Goal: Task Accomplishment & Management: Manage account settings

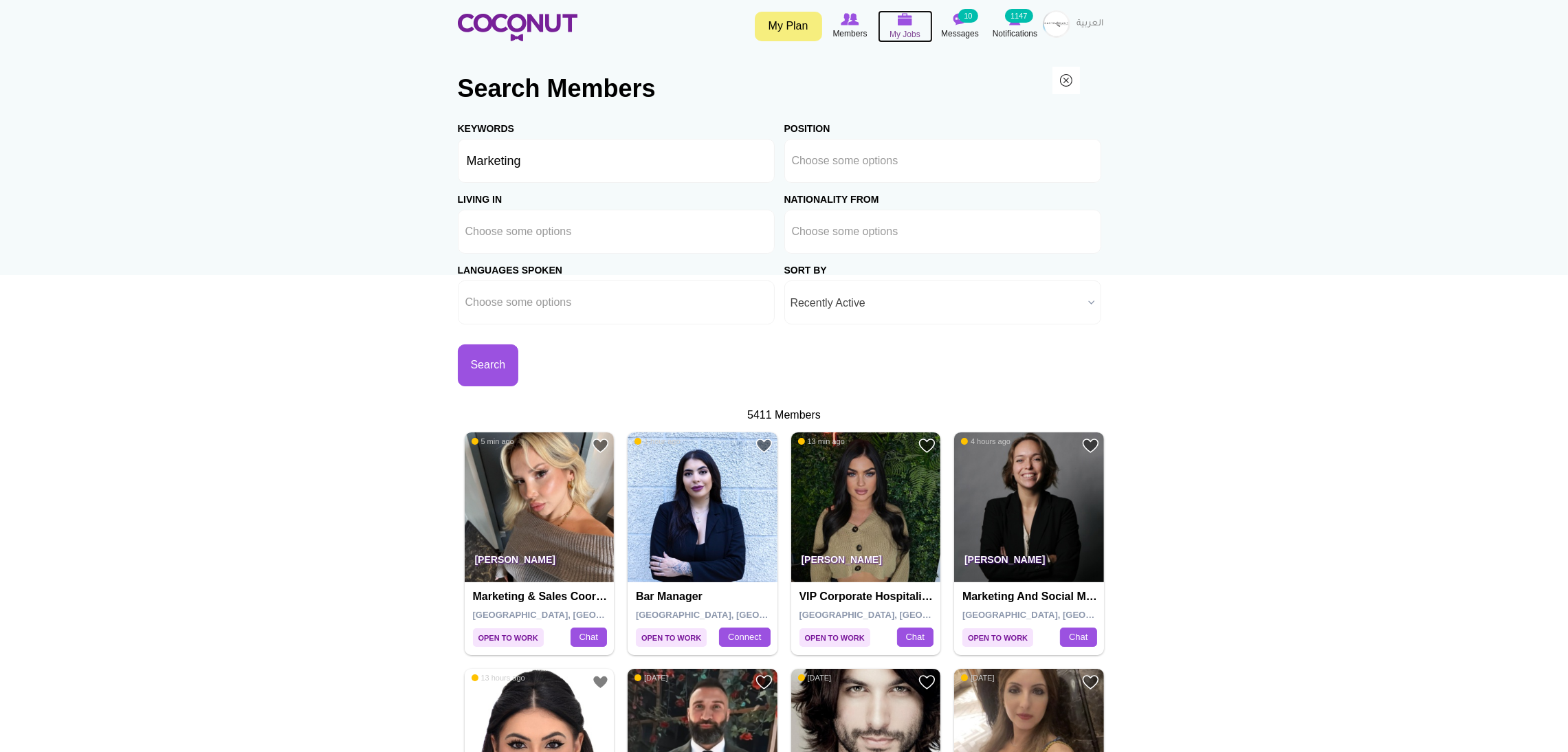
click at [906, 19] on img at bounding box center [906, 19] width 15 height 12
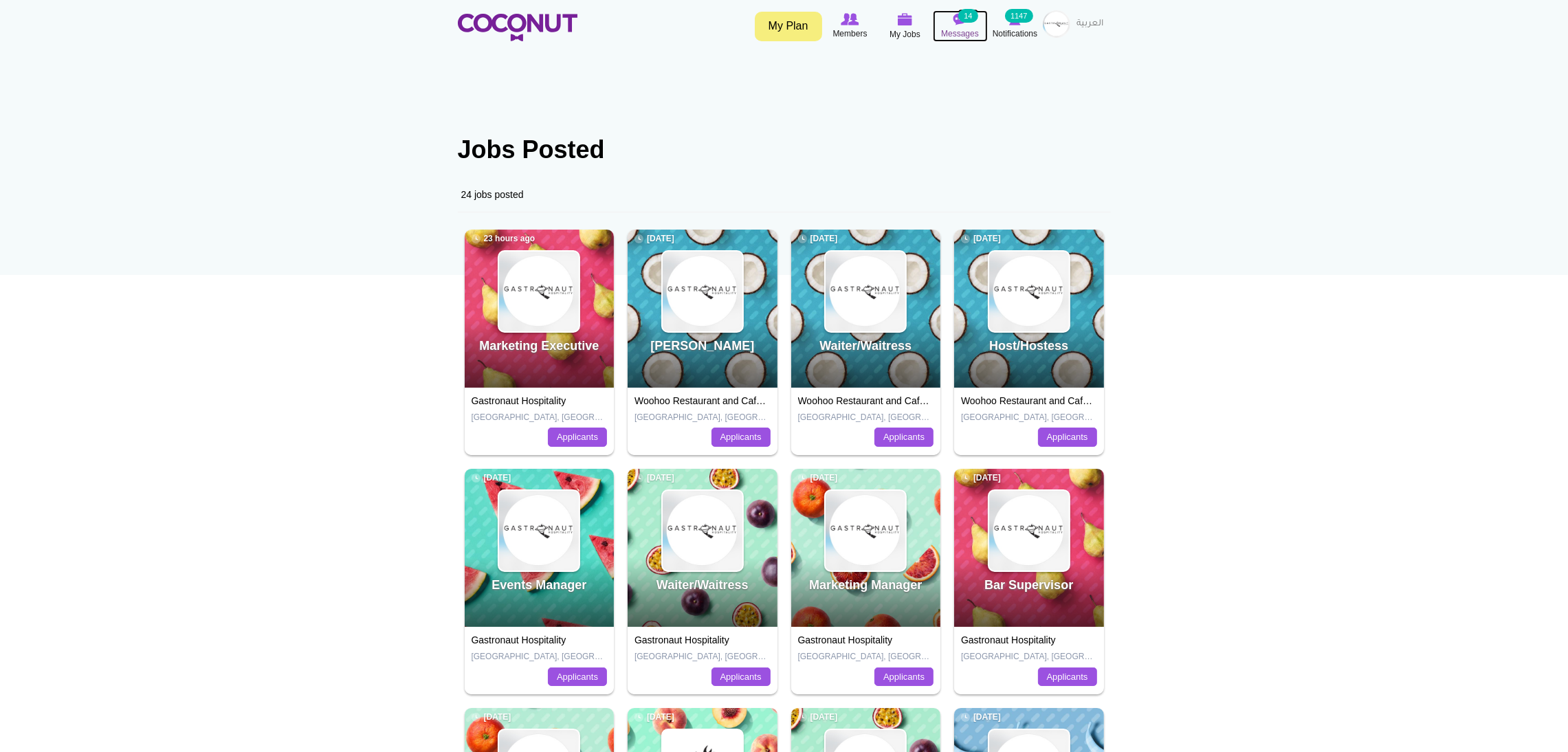
click at [963, 21] on small "14" at bounding box center [968, 15] width 20 height 14
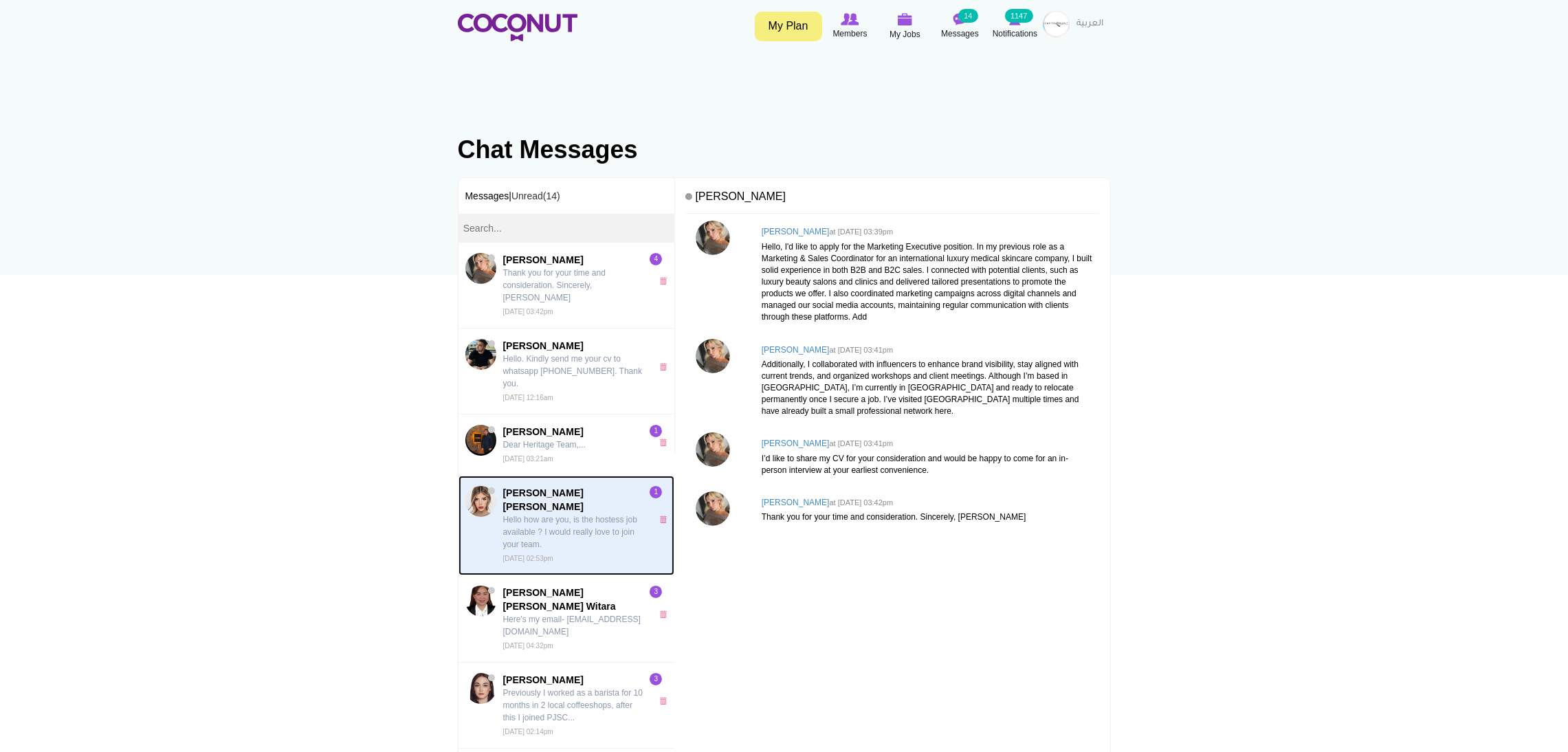
click at [551, 514] on p "Hello how are you, is the hostess job available ? I would really love to join y…" at bounding box center [574, 532] width 141 height 37
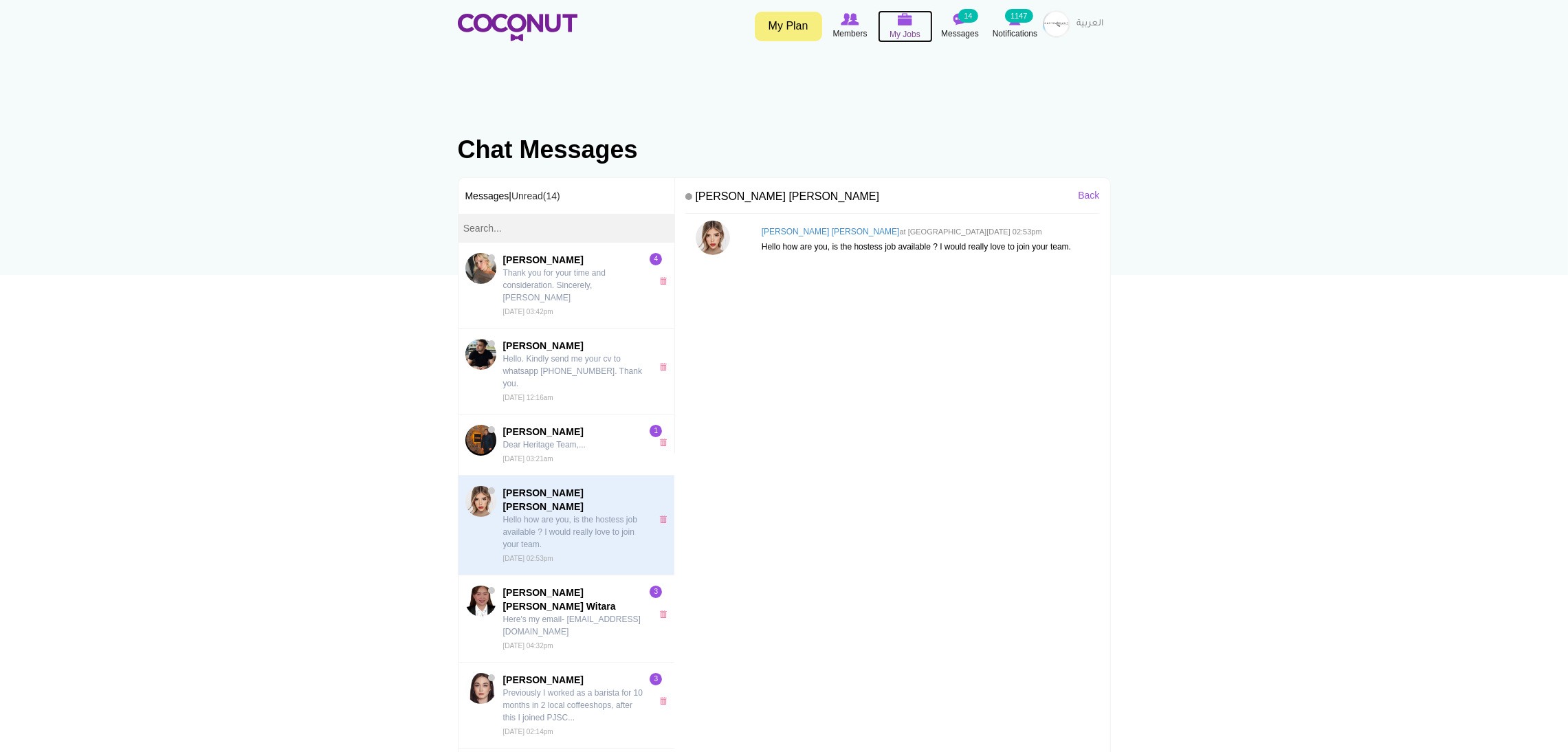
click at [907, 19] on img at bounding box center [906, 19] width 15 height 12
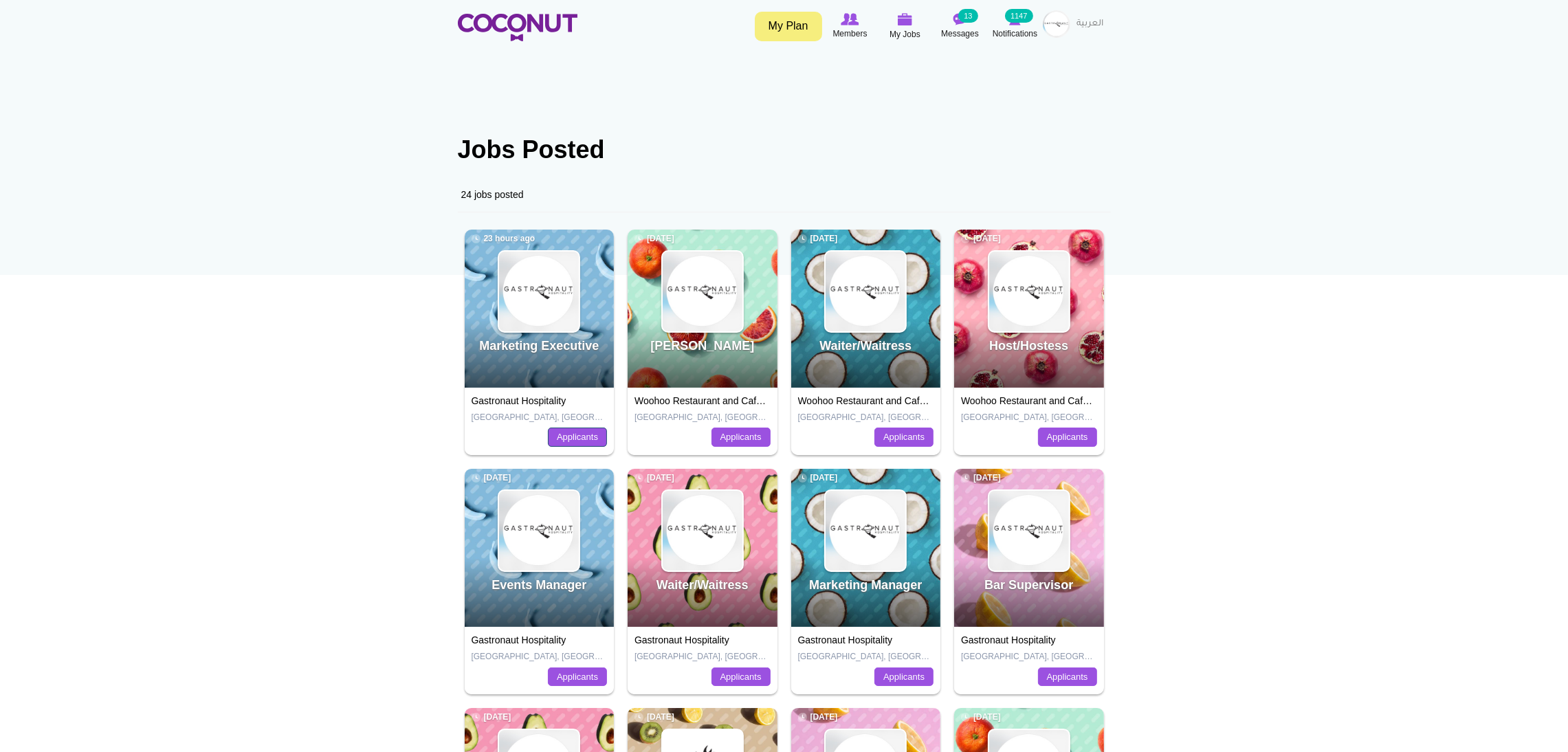
click at [562, 439] on link "Applicants" at bounding box center [577, 437] width 59 height 20
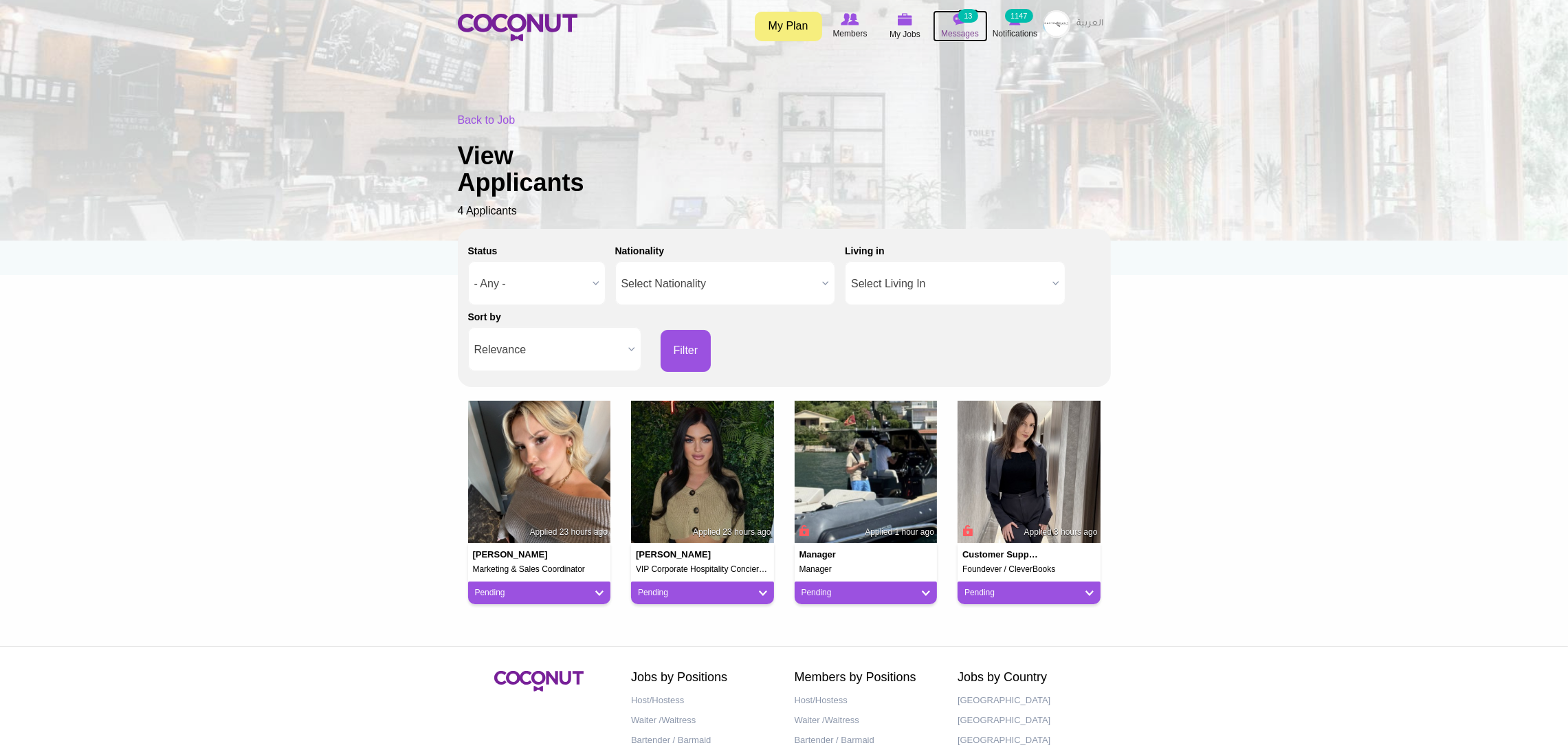
click at [954, 19] on img at bounding box center [960, 19] width 14 height 12
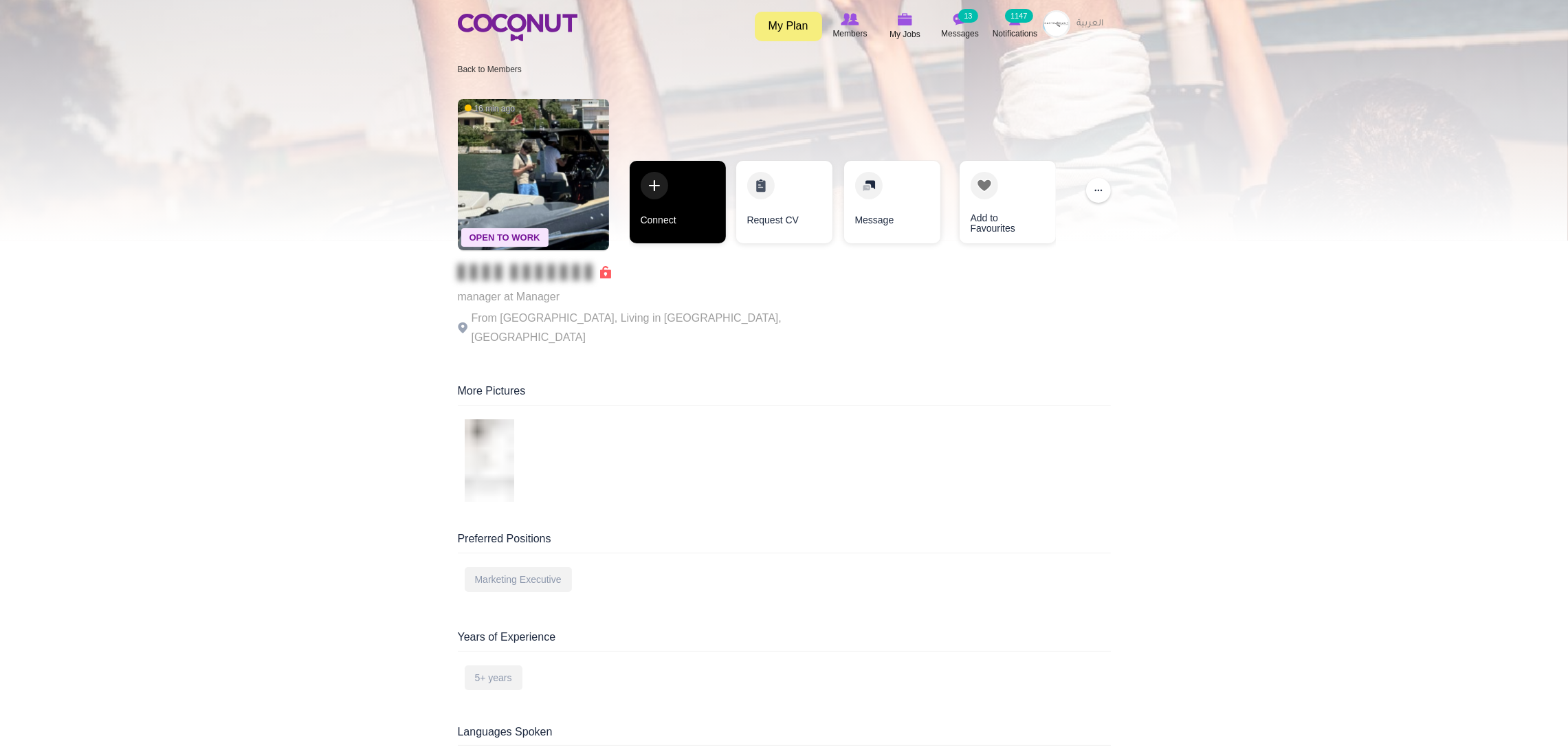
click at [663, 202] on link "Connect" at bounding box center [678, 202] width 96 height 83
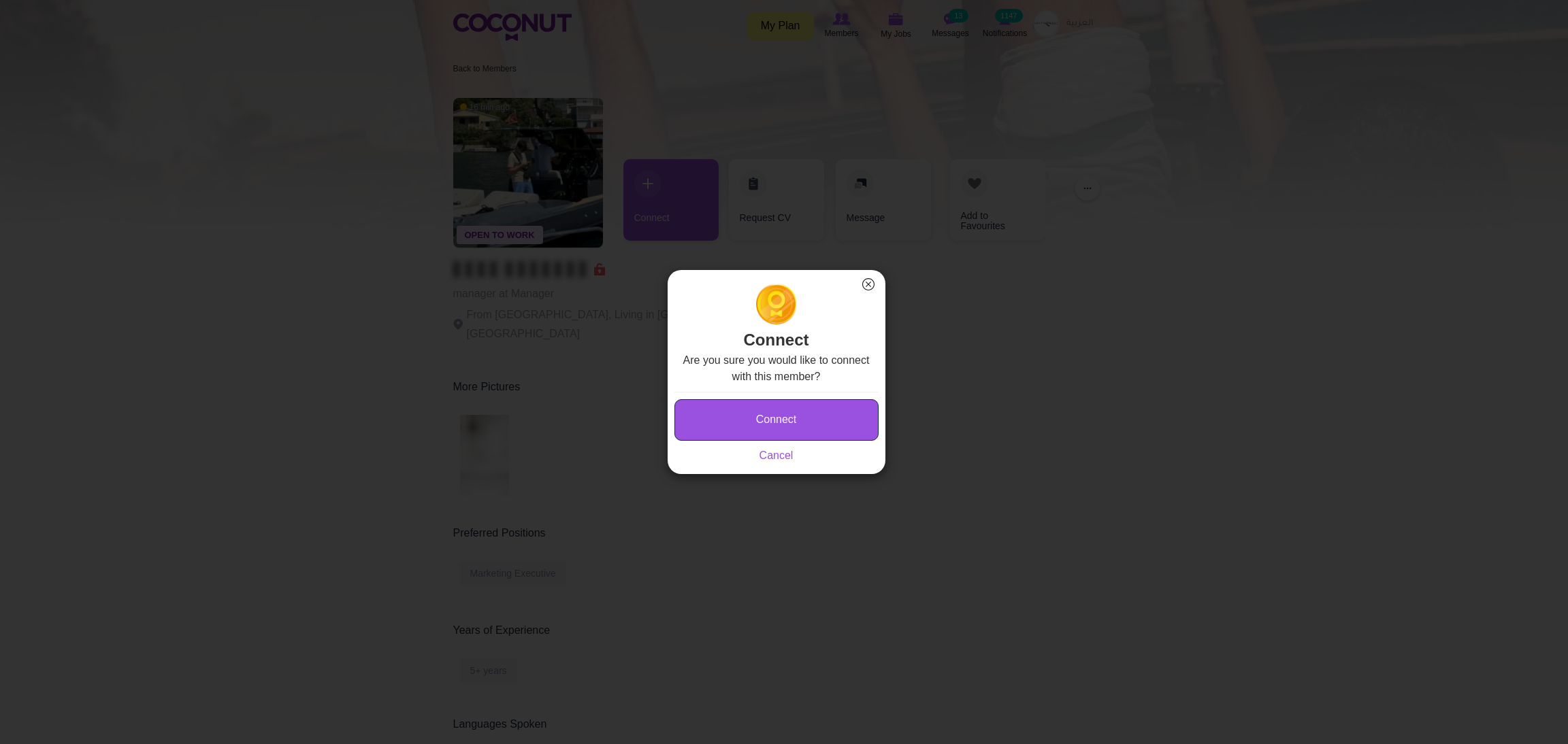
click at [770, 409] on button "Connect" at bounding box center [776, 421] width 204 height 42
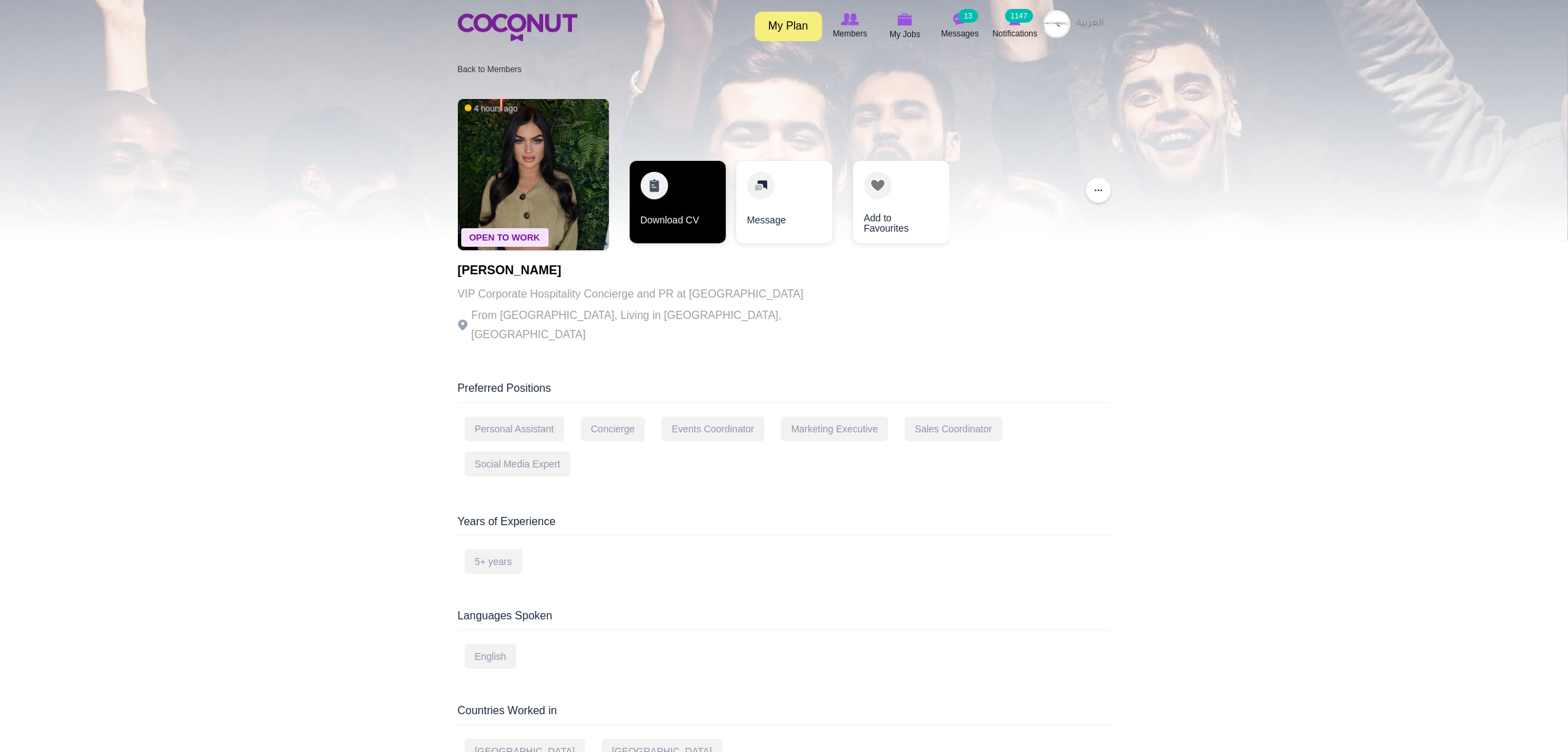
click at [685, 221] on link "Download CV" at bounding box center [678, 202] width 96 height 83
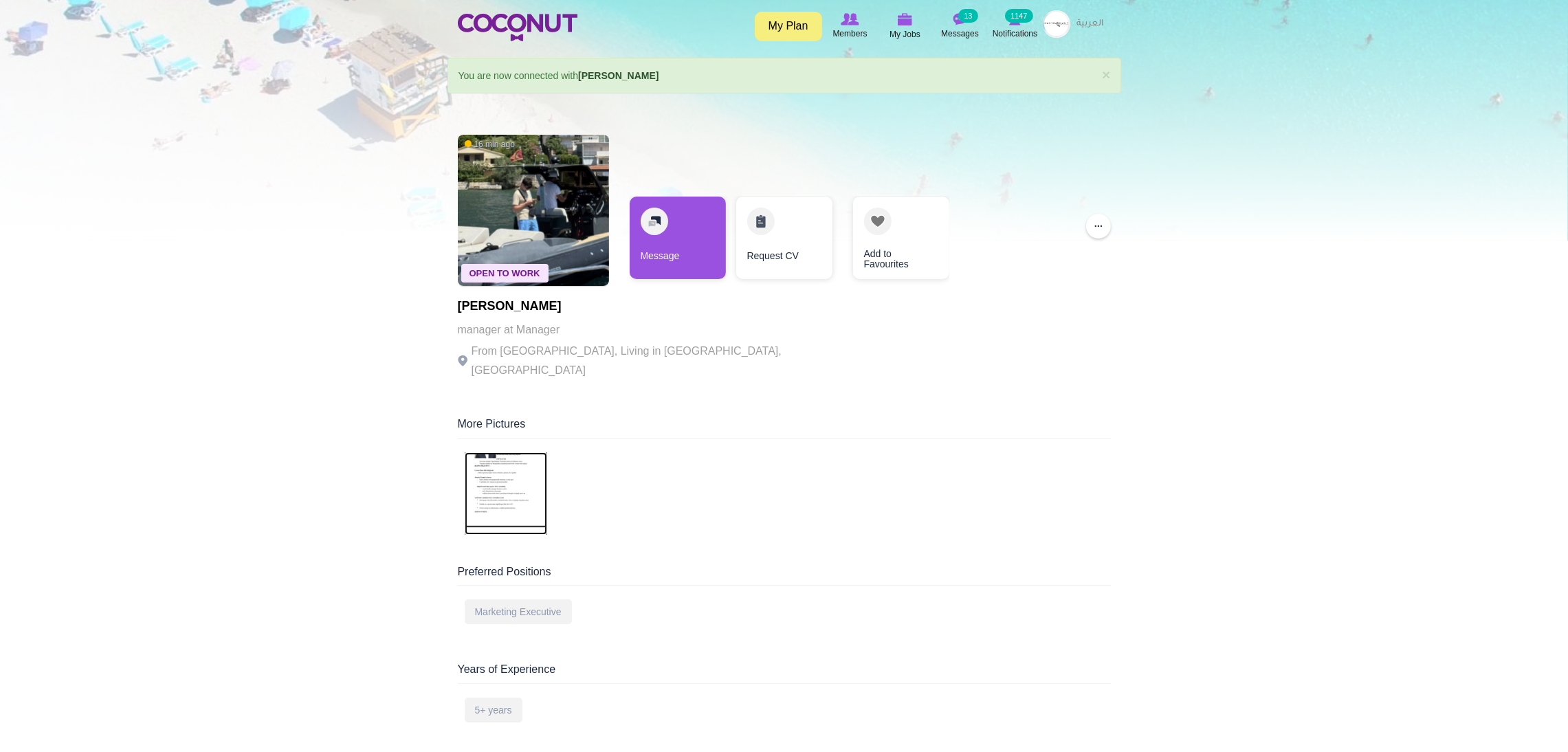
click at [519, 479] on img at bounding box center [506, 494] width 83 height 83
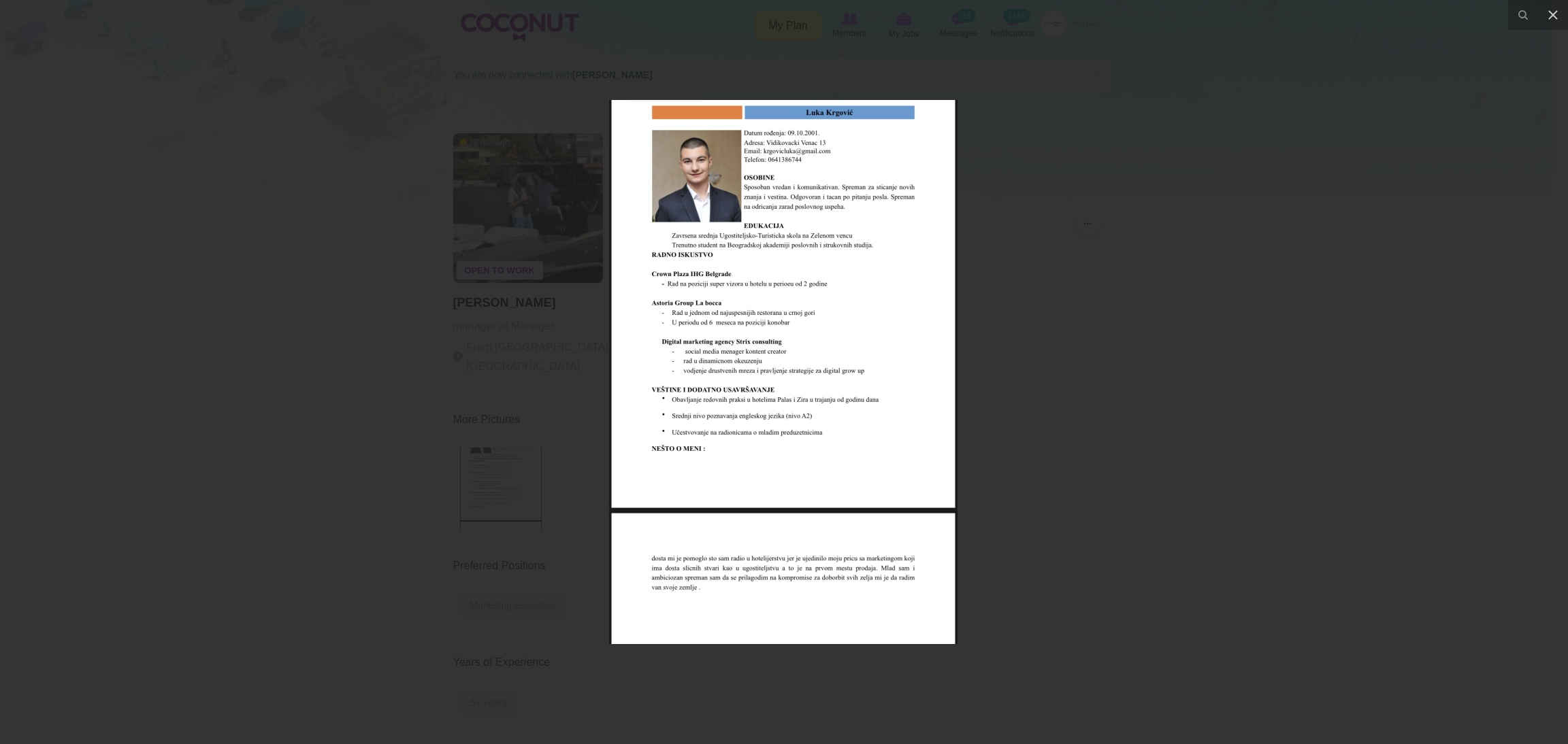
click at [146, 303] on div at bounding box center [784, 372] width 1568 height 744
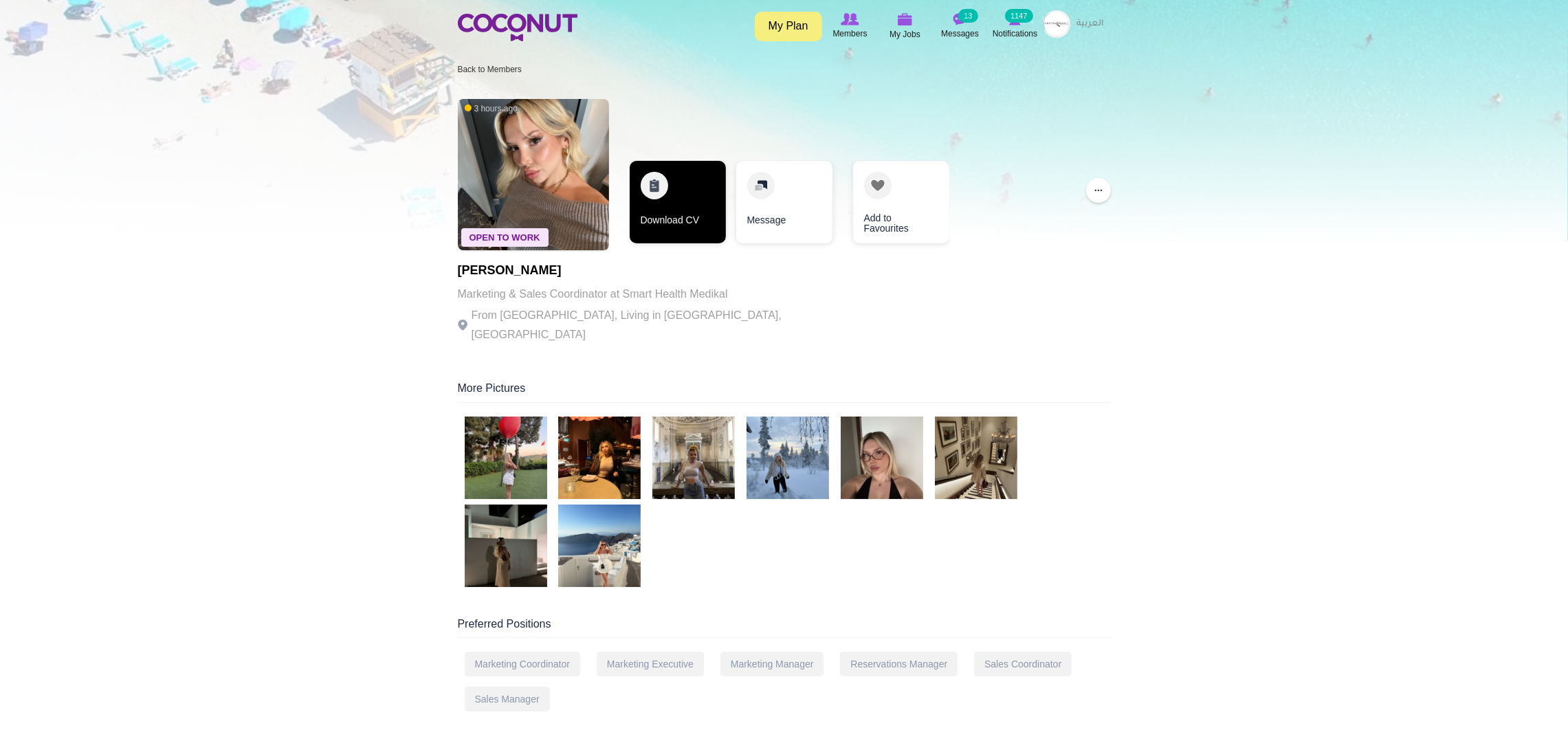
click at [649, 204] on link "Download CV" at bounding box center [678, 202] width 96 height 83
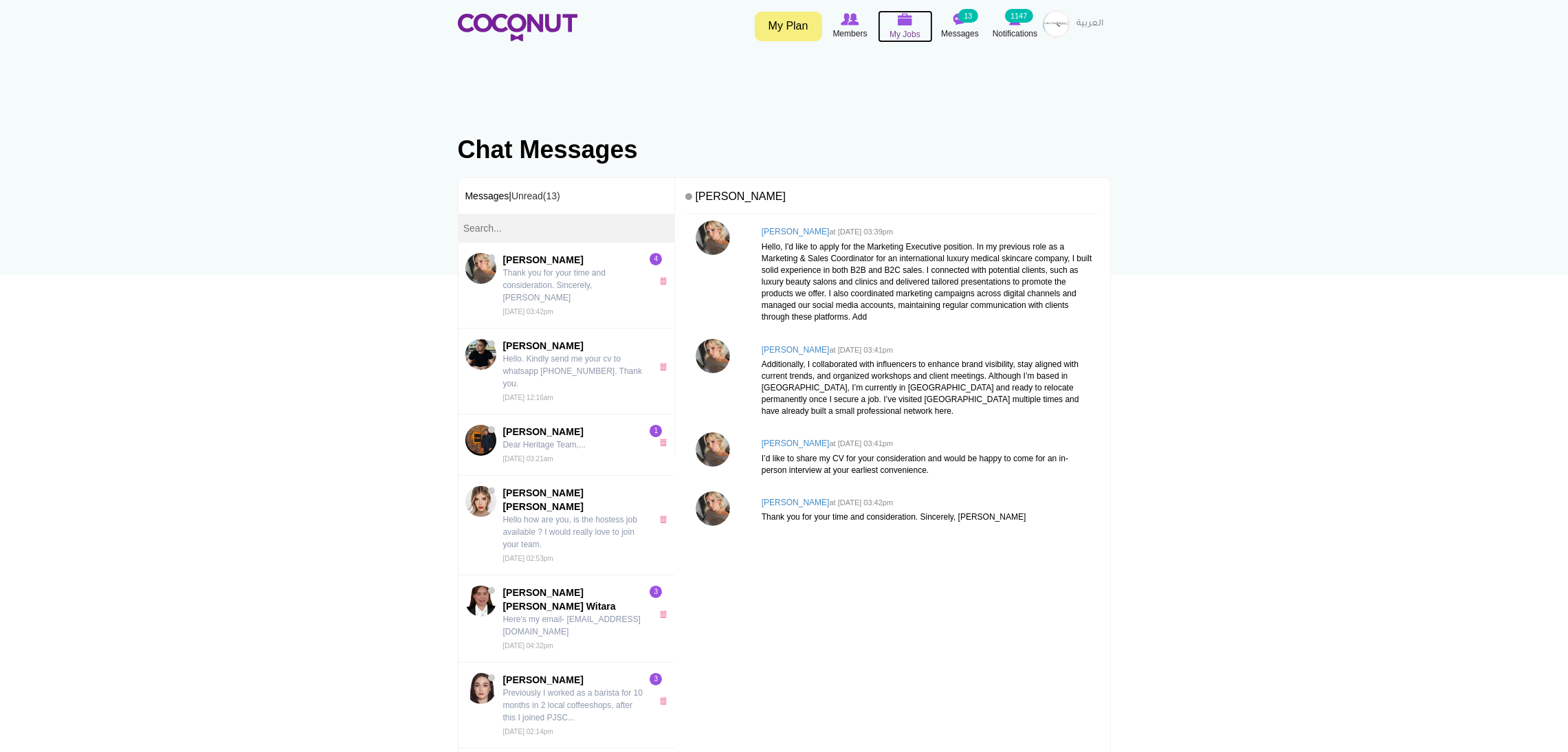
click at [907, 13] on img at bounding box center [906, 19] width 15 height 12
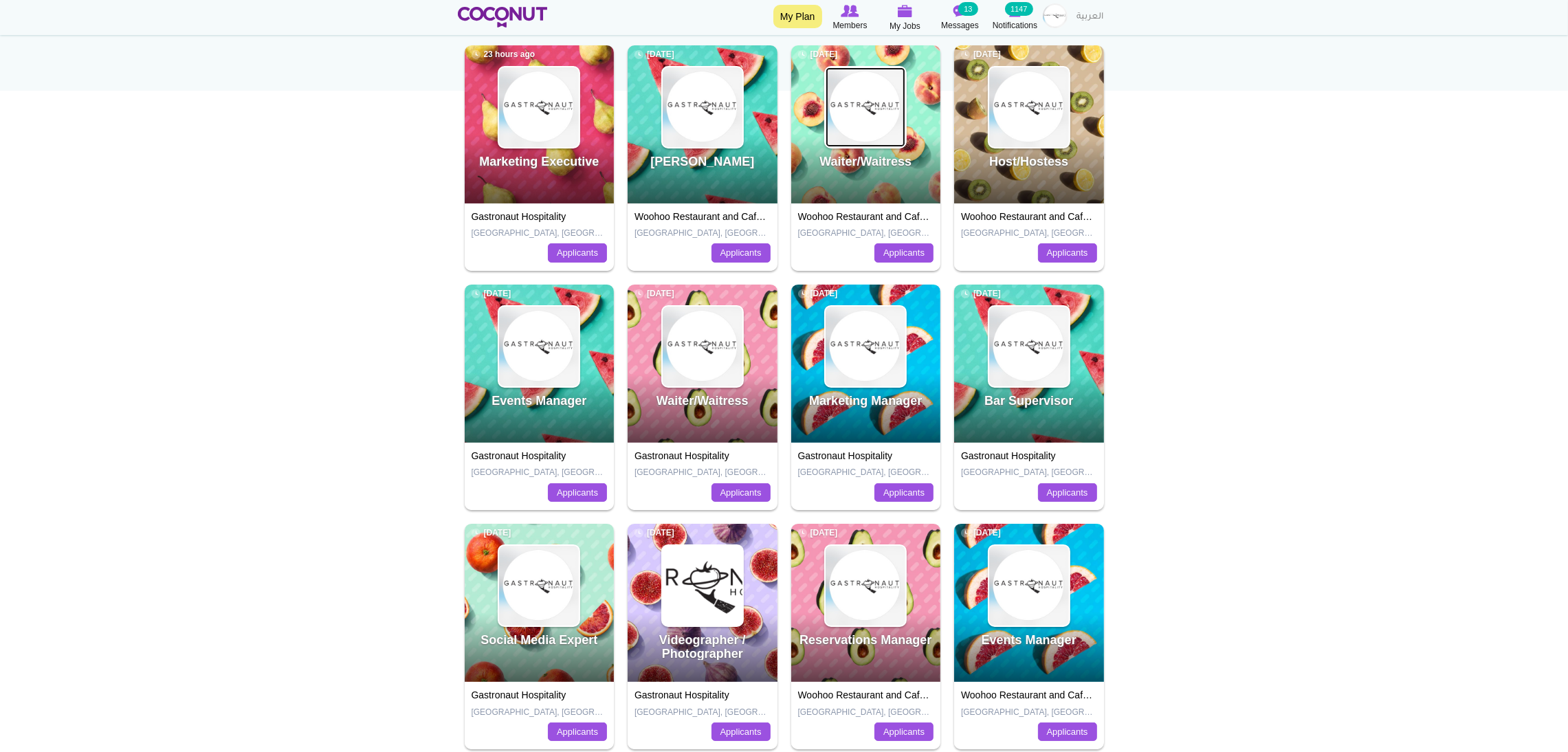
scroll to position [206, 0]
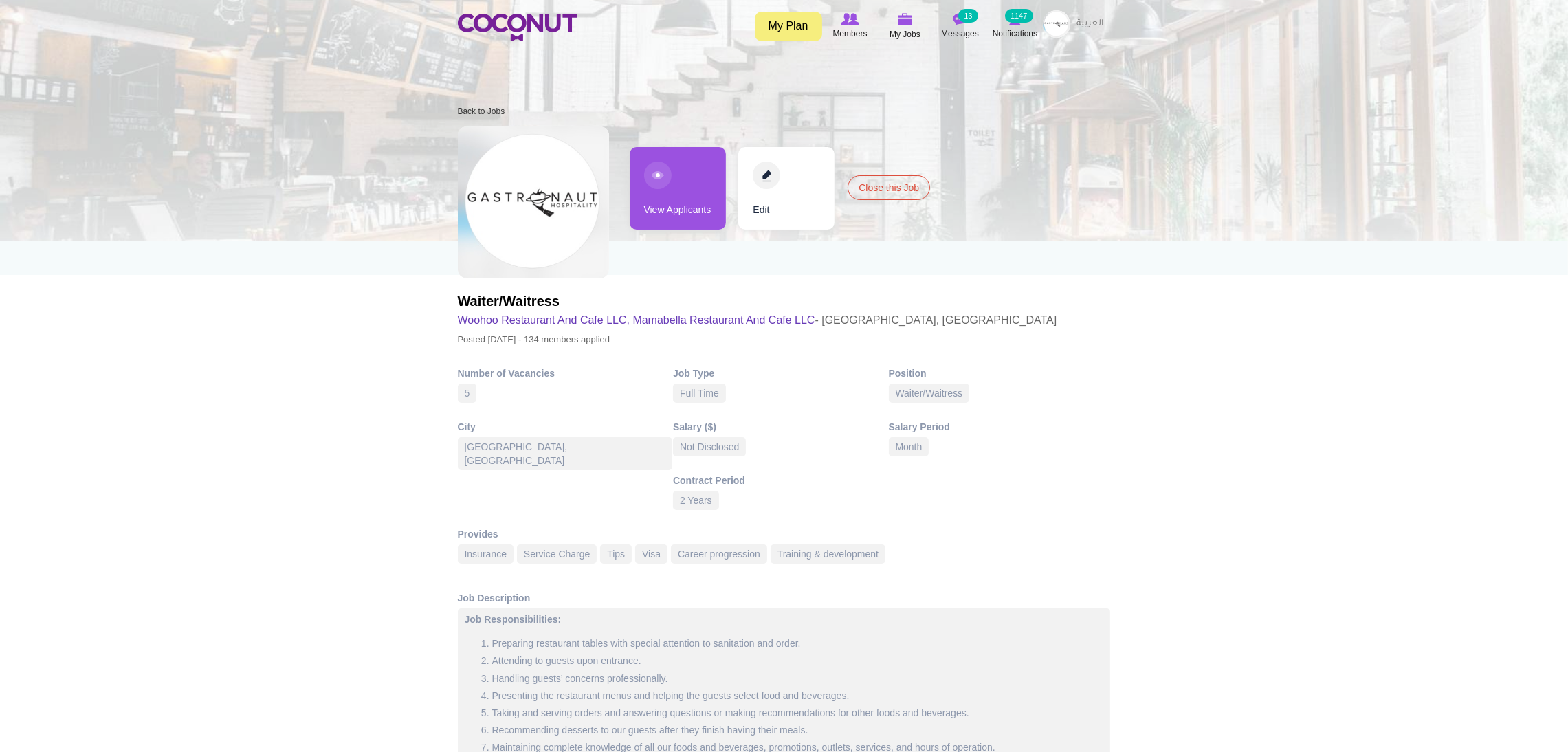
click at [647, 177] on link "View Applicants" at bounding box center [678, 189] width 96 height 83
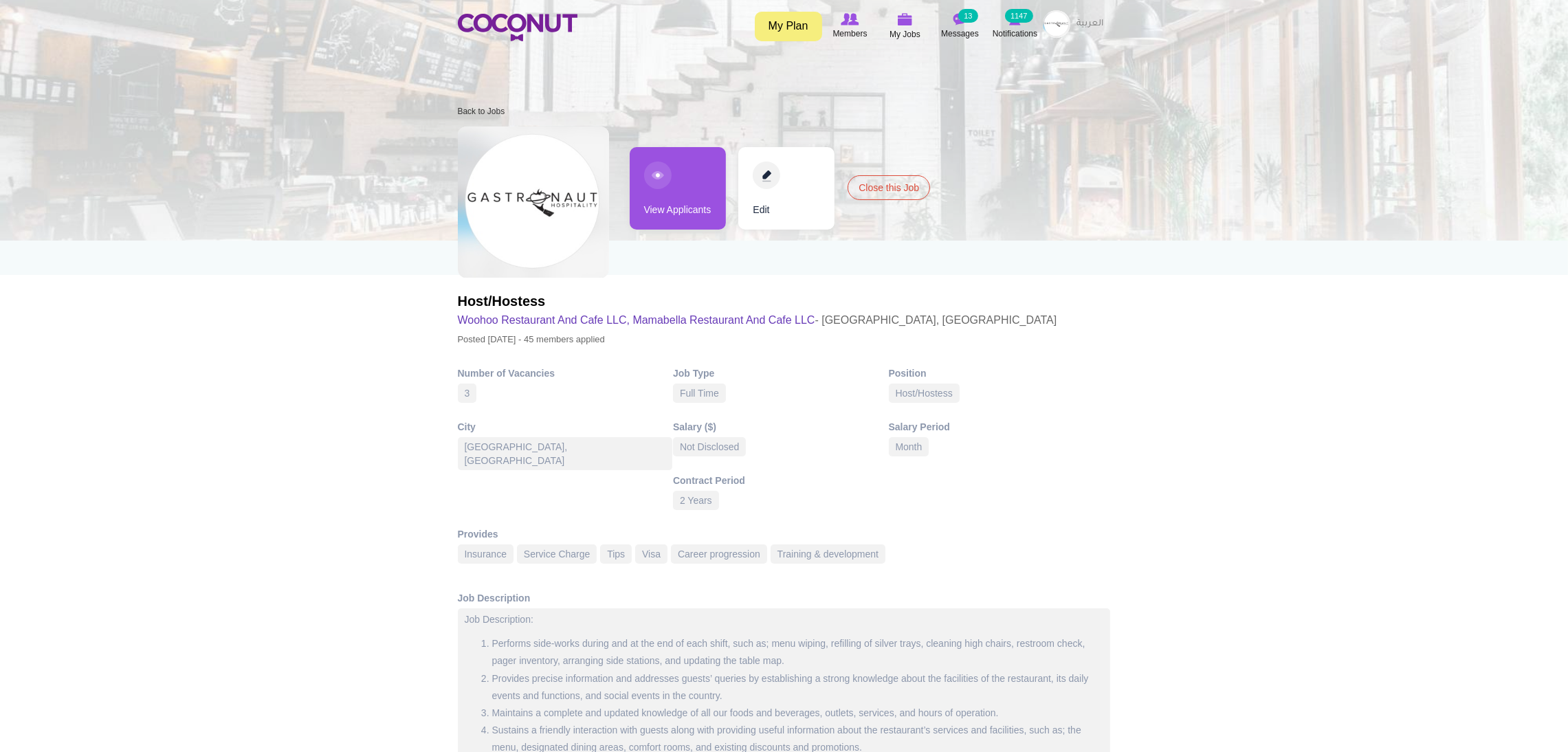
click at [678, 203] on link "View Applicants" at bounding box center [678, 189] width 96 height 83
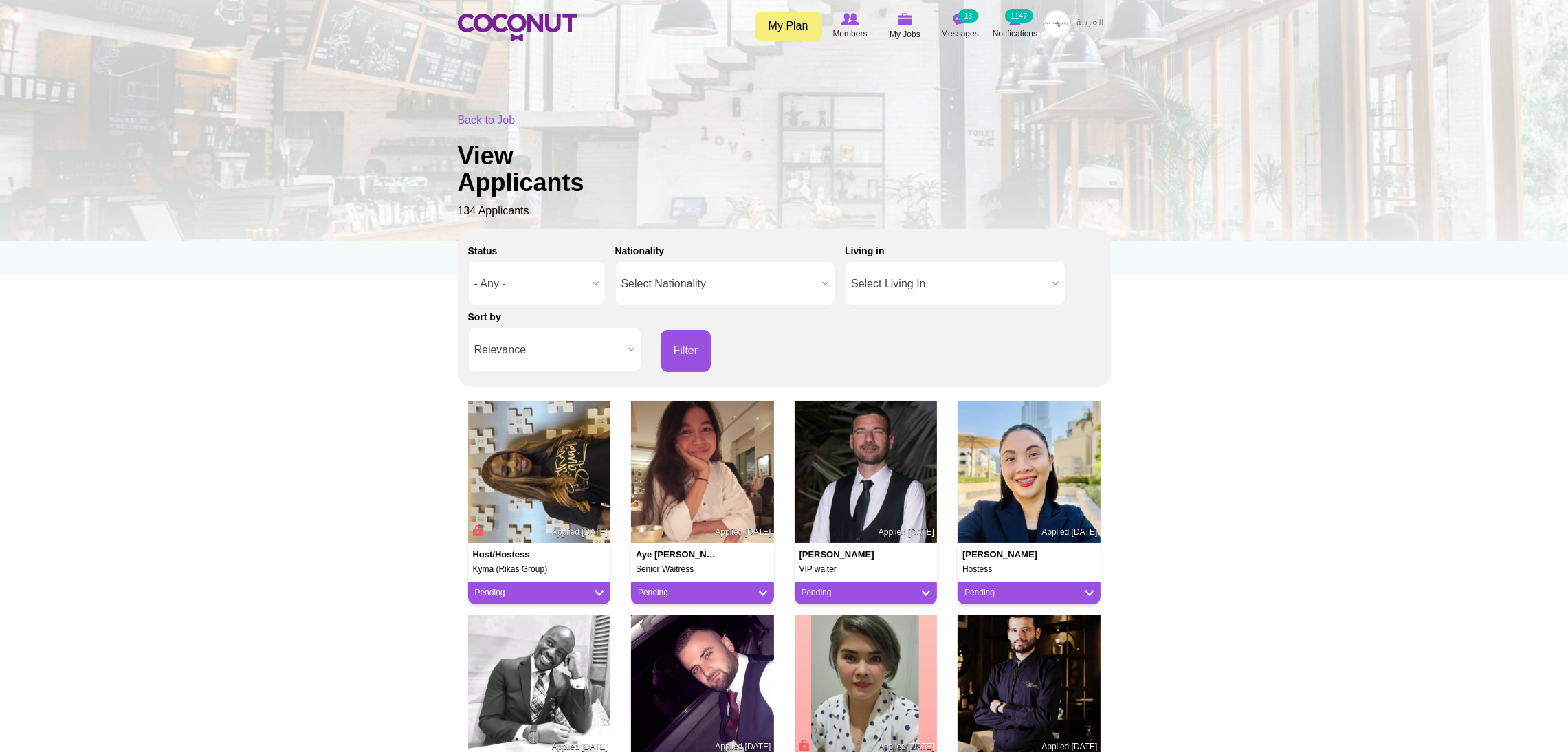
click at [595, 343] on span "Relevance" at bounding box center [549, 350] width 149 height 44
click at [558, 395] on li "Apply Date" at bounding box center [554, 396] width 167 height 17
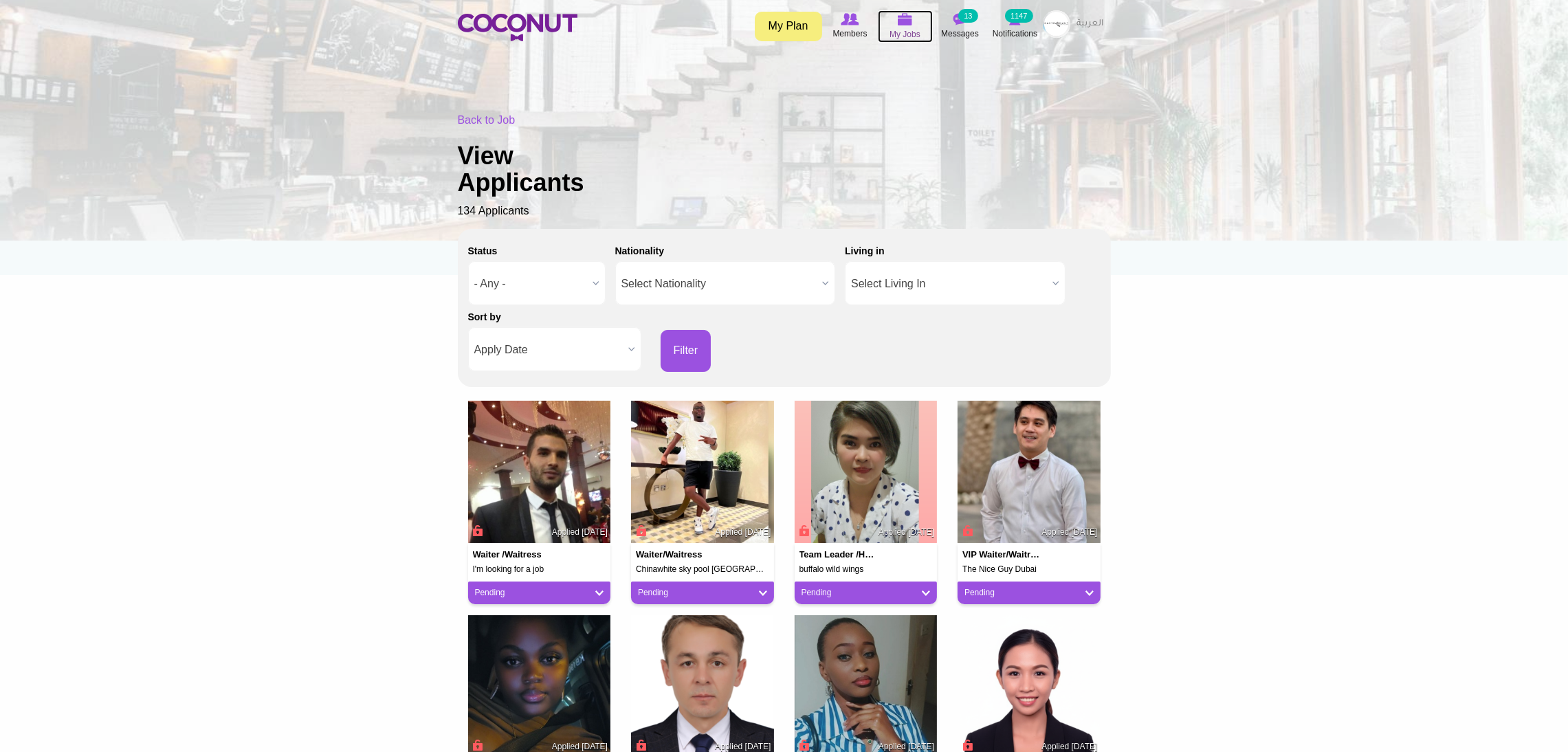
click at [908, 28] on span "My Jobs" at bounding box center [906, 34] width 31 height 14
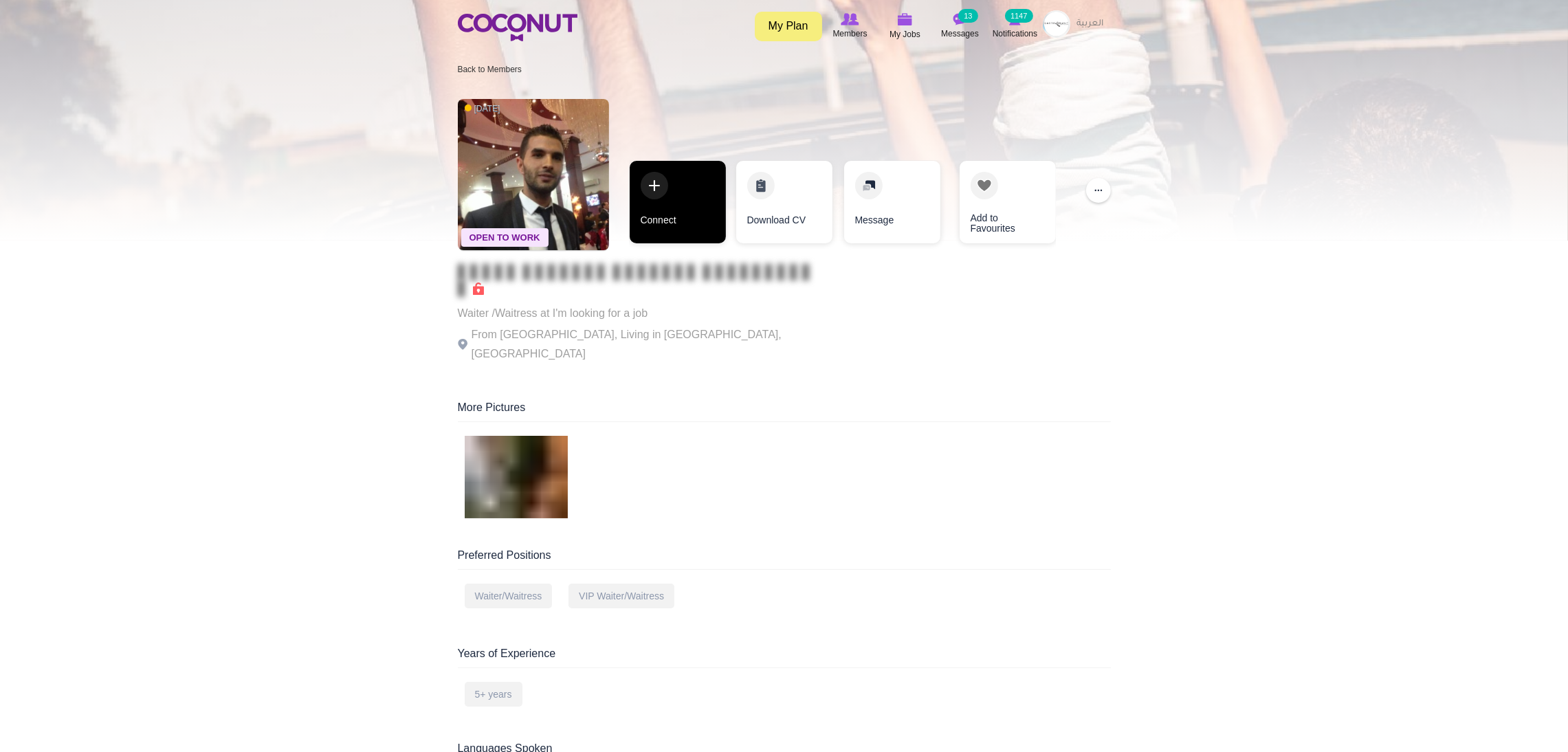
click at [663, 203] on link "Connect" at bounding box center [678, 202] width 96 height 83
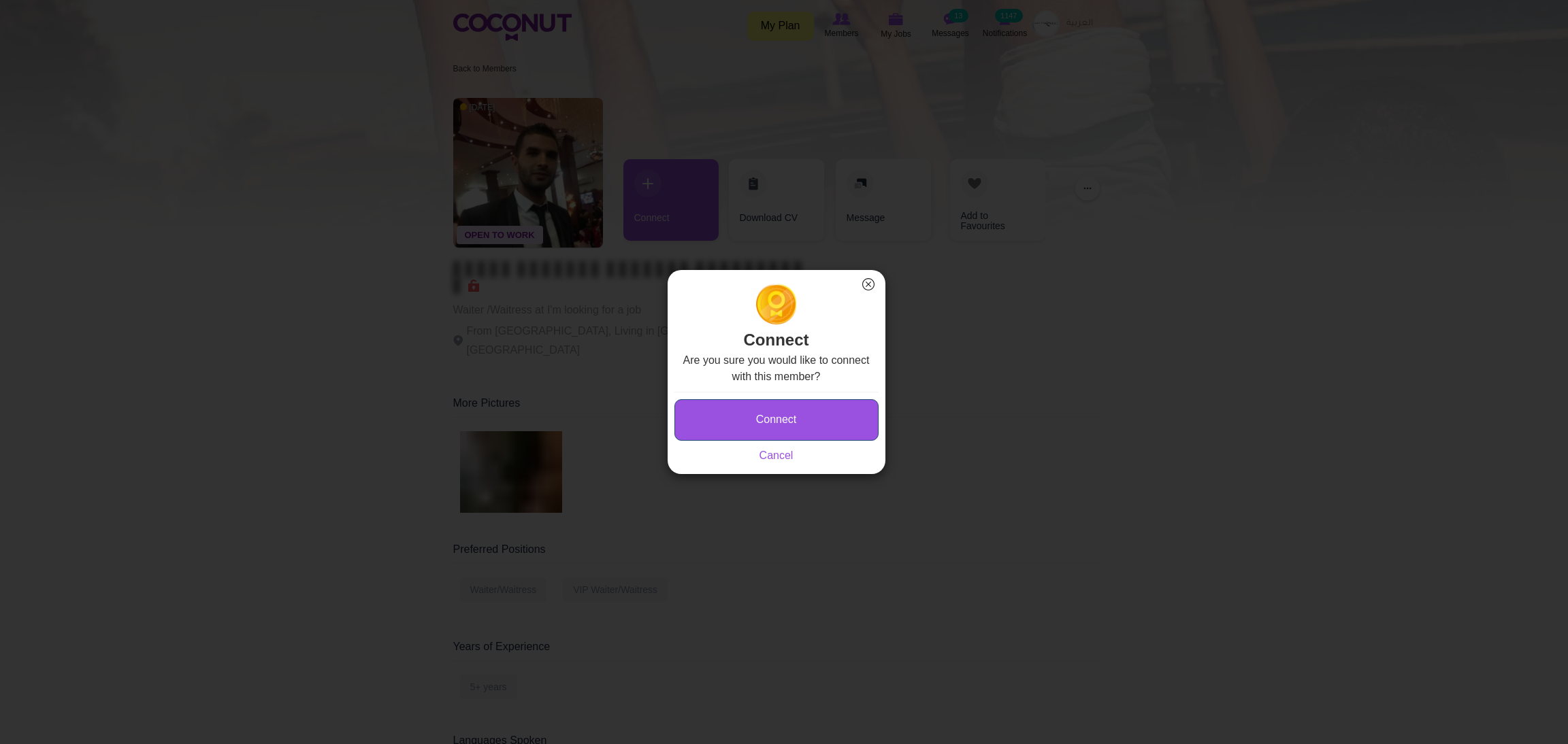
click at [743, 413] on button "Connect" at bounding box center [776, 421] width 204 height 42
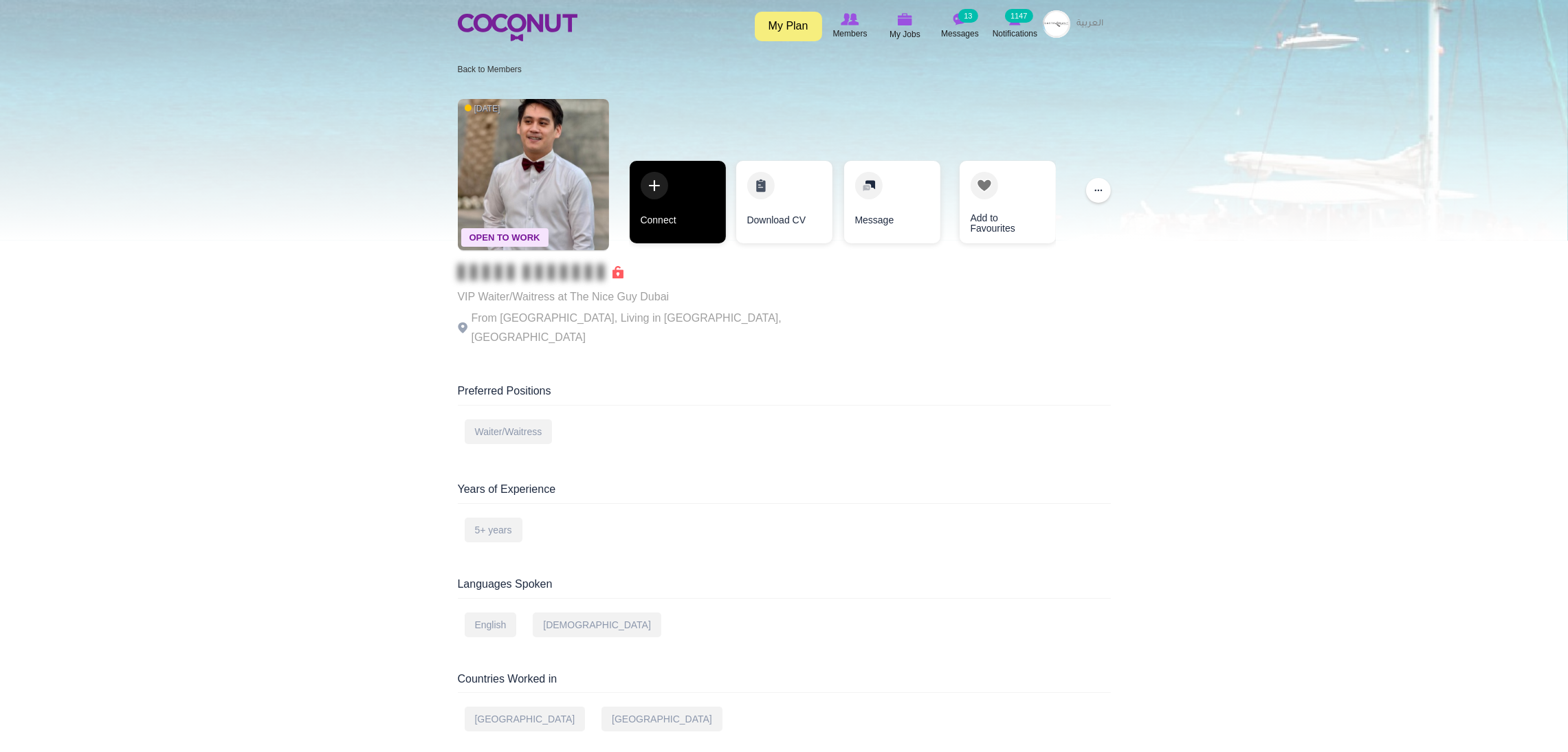
click at [645, 193] on link "Connect" at bounding box center [678, 202] width 96 height 83
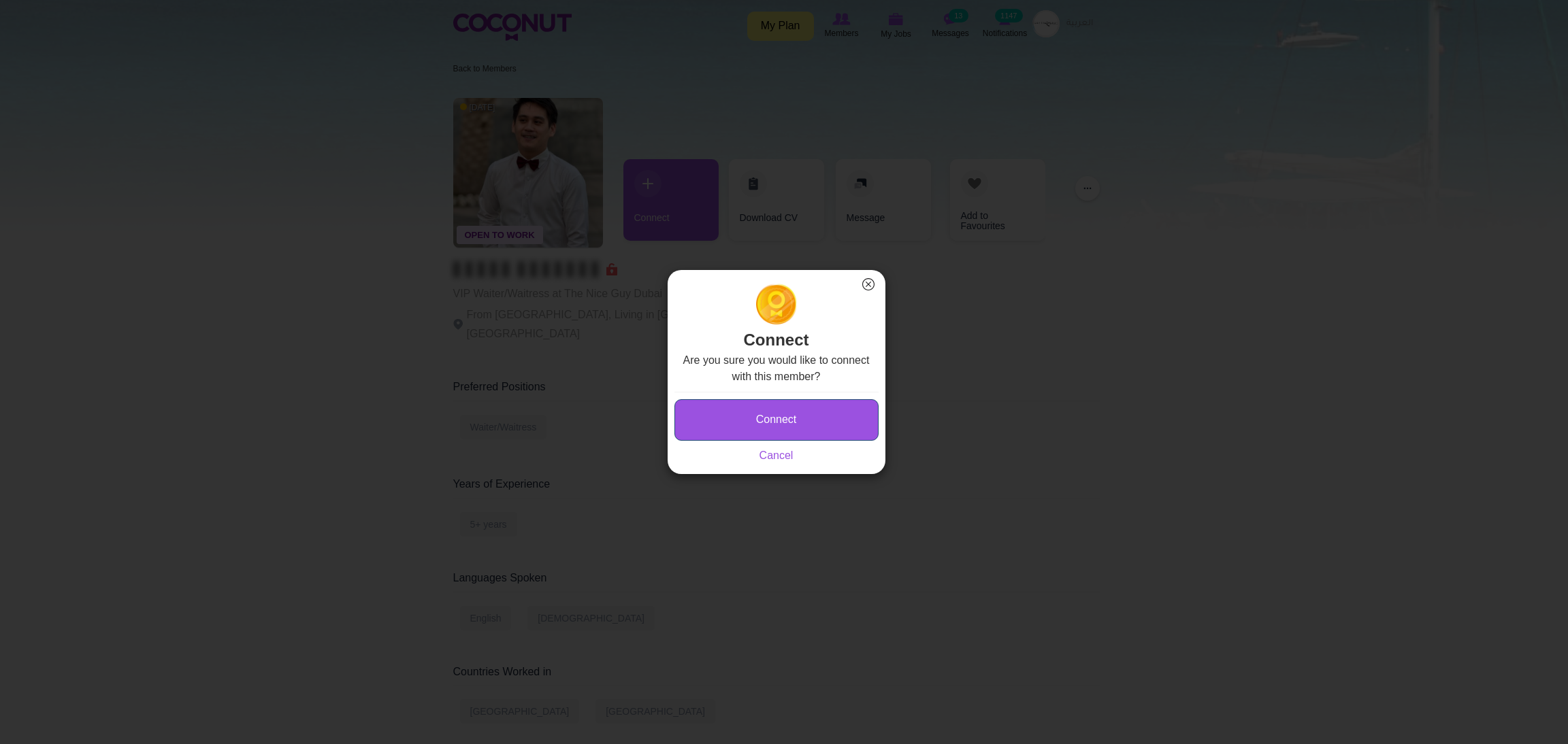
click at [710, 418] on button "Connect" at bounding box center [776, 421] width 204 height 42
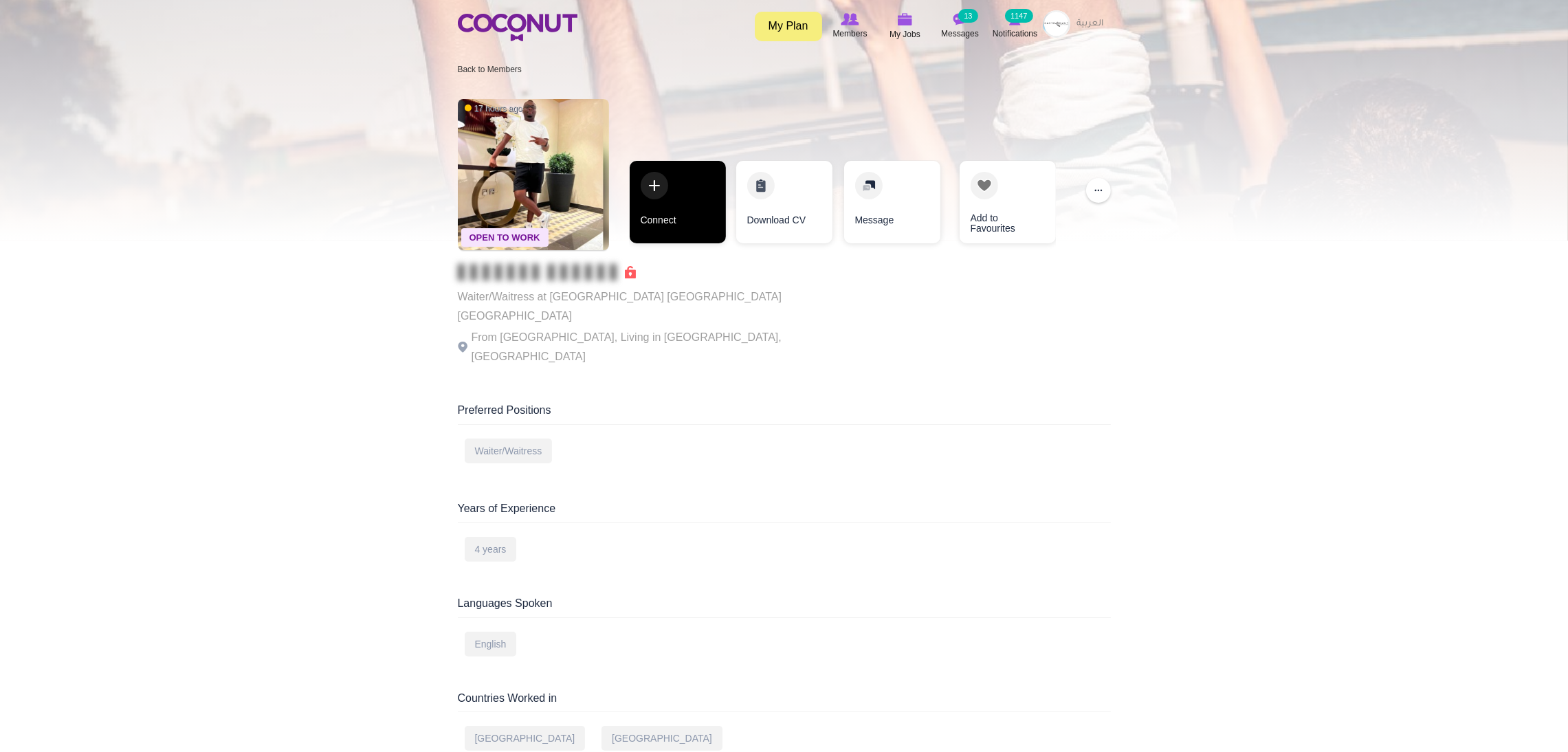
click at [677, 182] on link "Connect" at bounding box center [678, 202] width 96 height 83
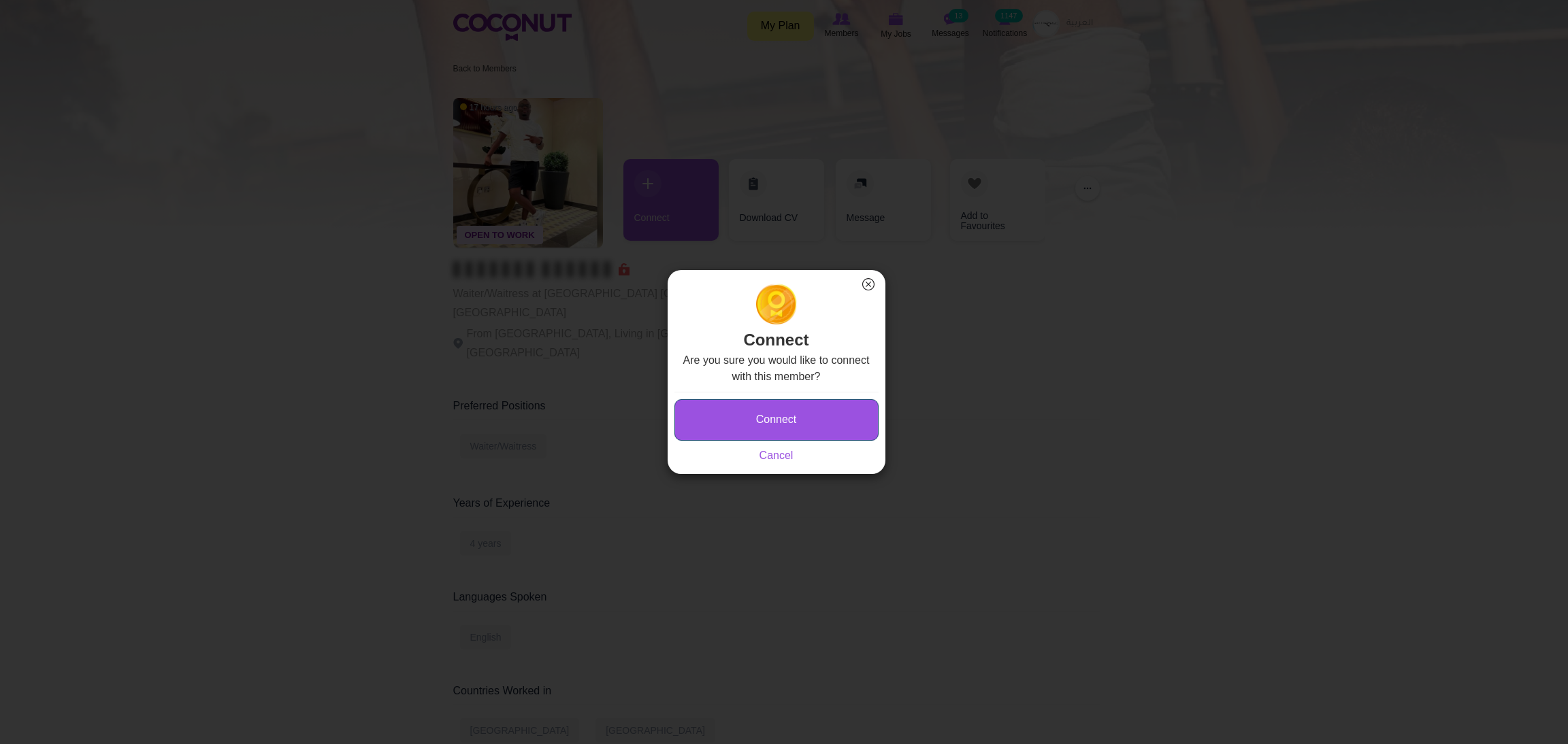
click at [726, 417] on button "Connect" at bounding box center [776, 421] width 204 height 42
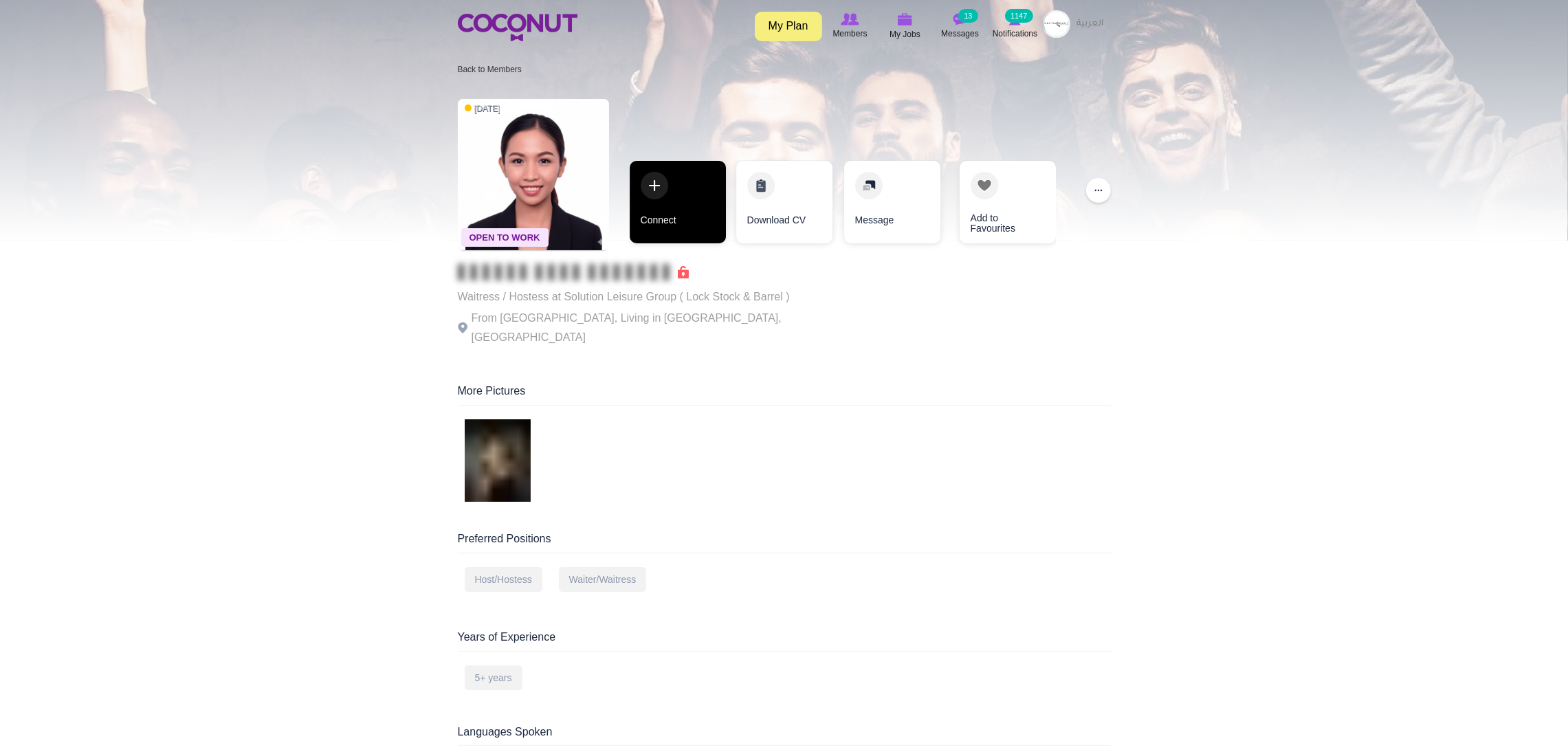
click at [666, 176] on link "Connect" at bounding box center [678, 202] width 96 height 83
click at [666, 180] on link "Connect" at bounding box center [678, 202] width 96 height 83
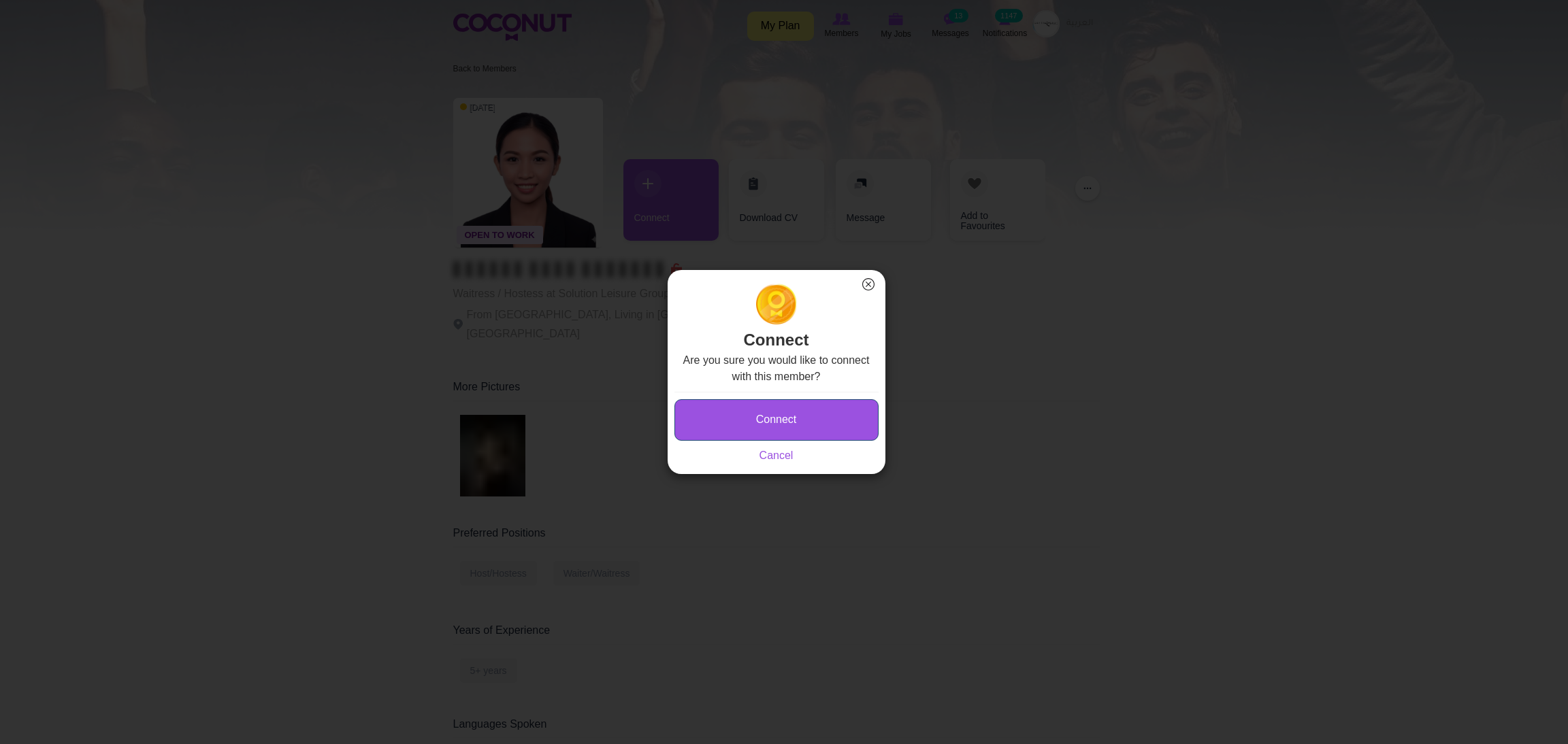
click at [716, 421] on button "Connect" at bounding box center [776, 421] width 204 height 42
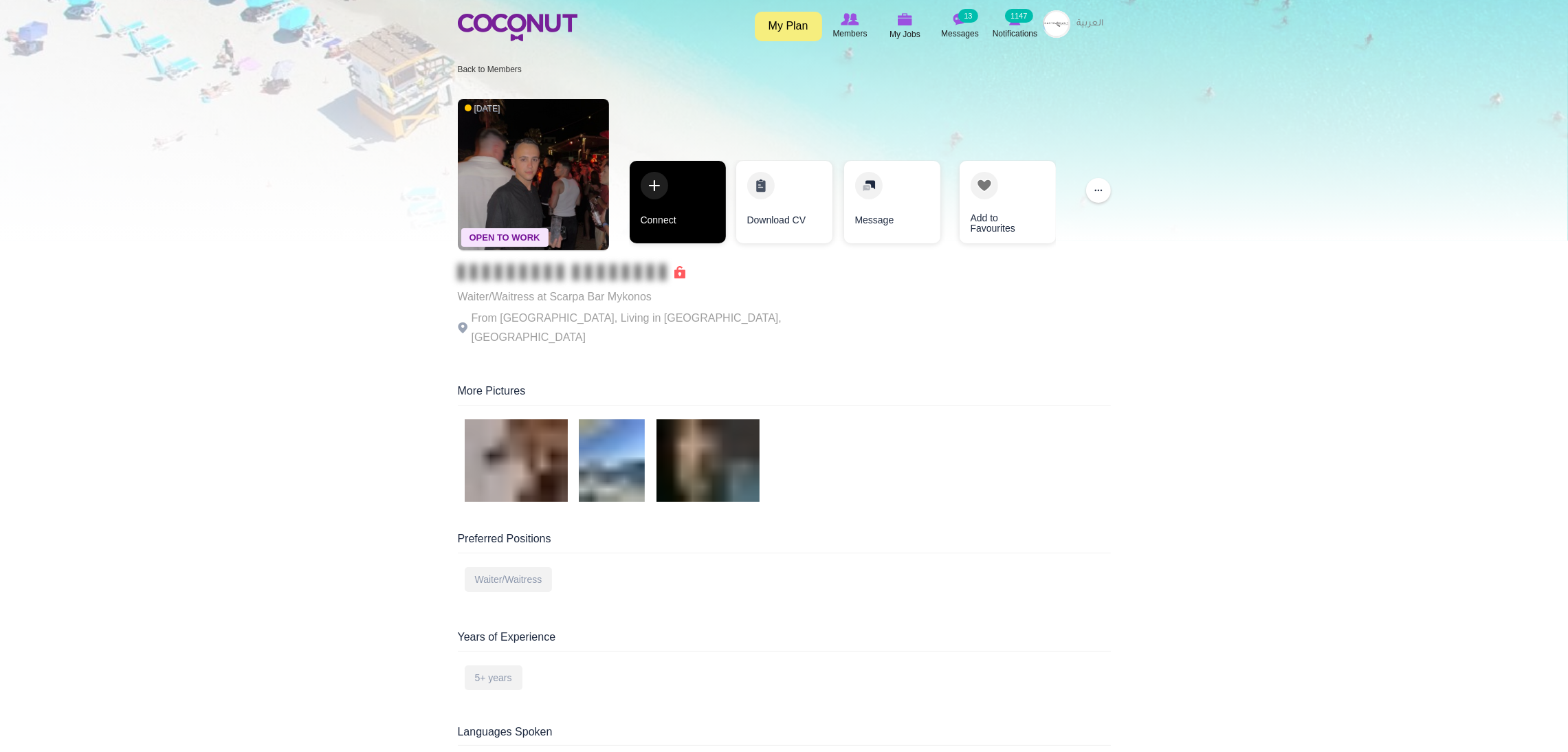
click at [645, 175] on link "Connect" at bounding box center [678, 202] width 96 height 83
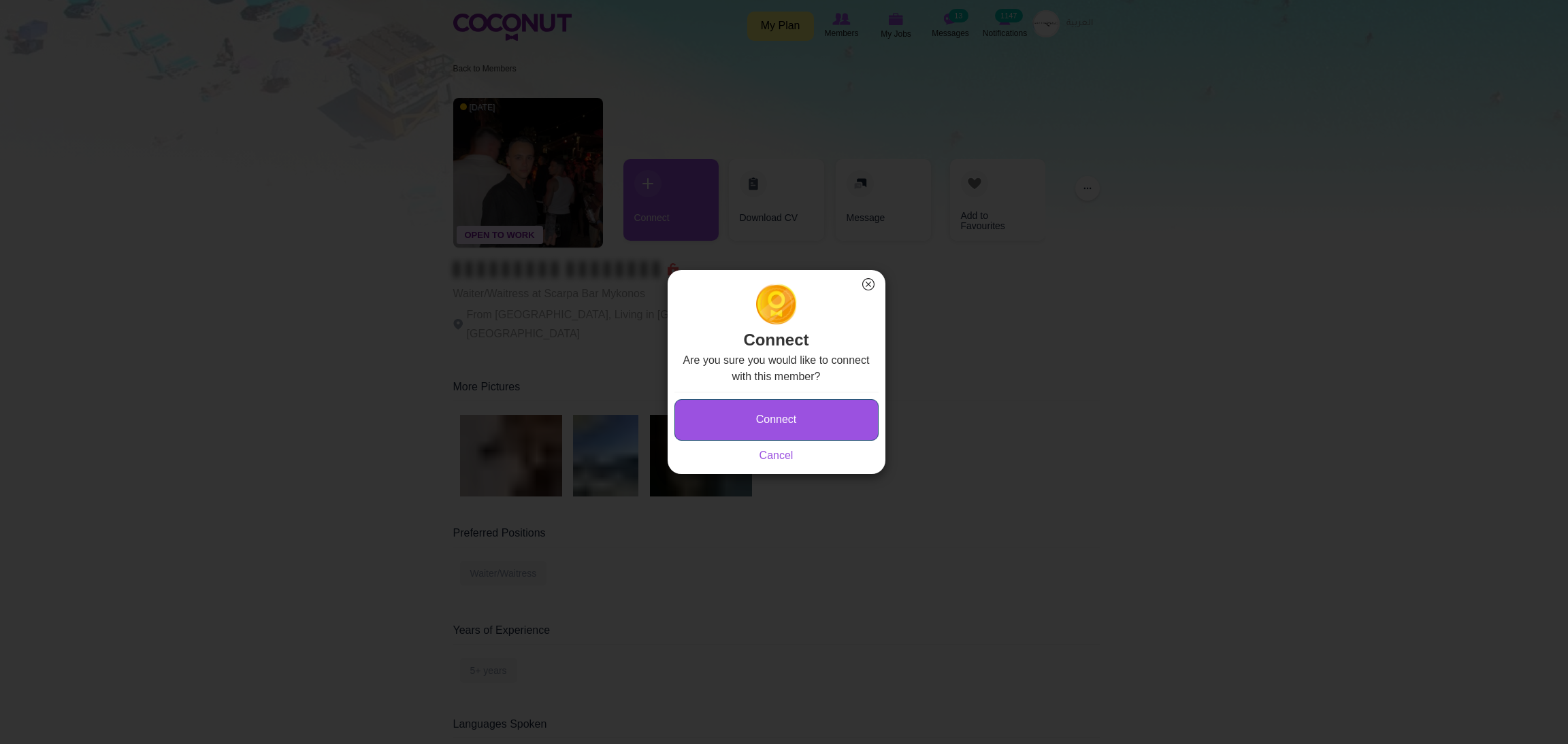
click at [754, 417] on button "Connect" at bounding box center [776, 421] width 204 height 42
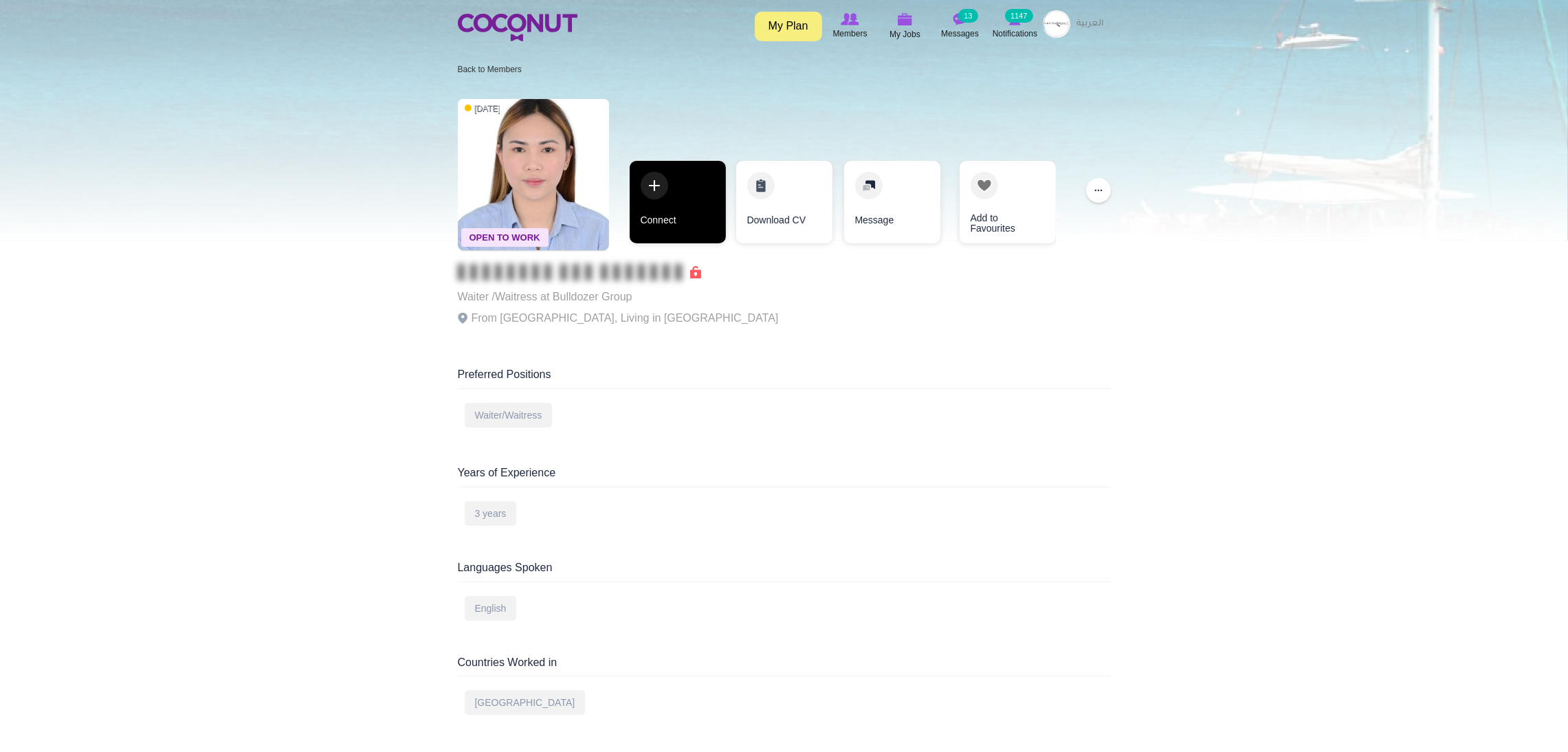
click at [671, 181] on link "Connect" at bounding box center [678, 202] width 96 height 83
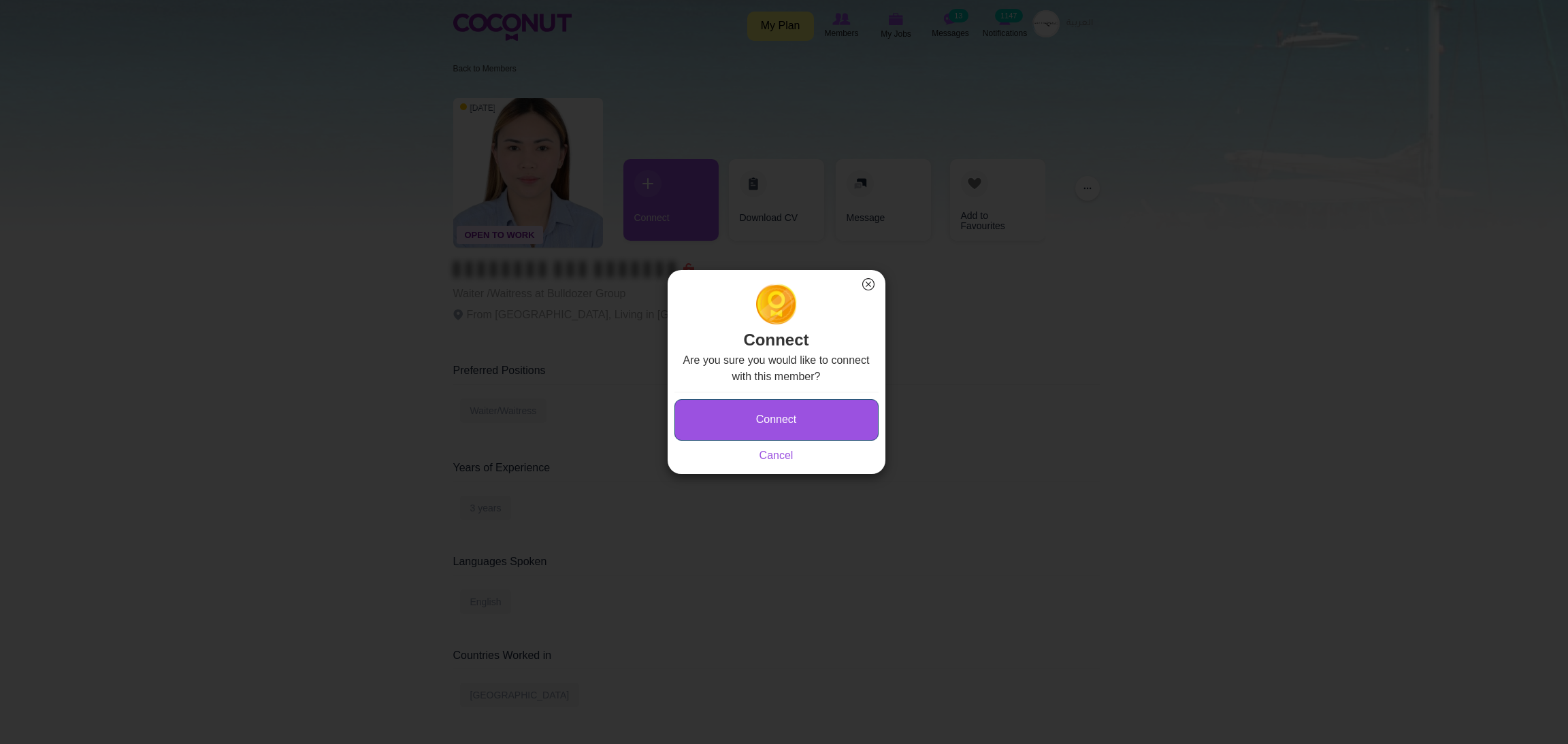
click at [730, 421] on button "Connect" at bounding box center [776, 421] width 204 height 42
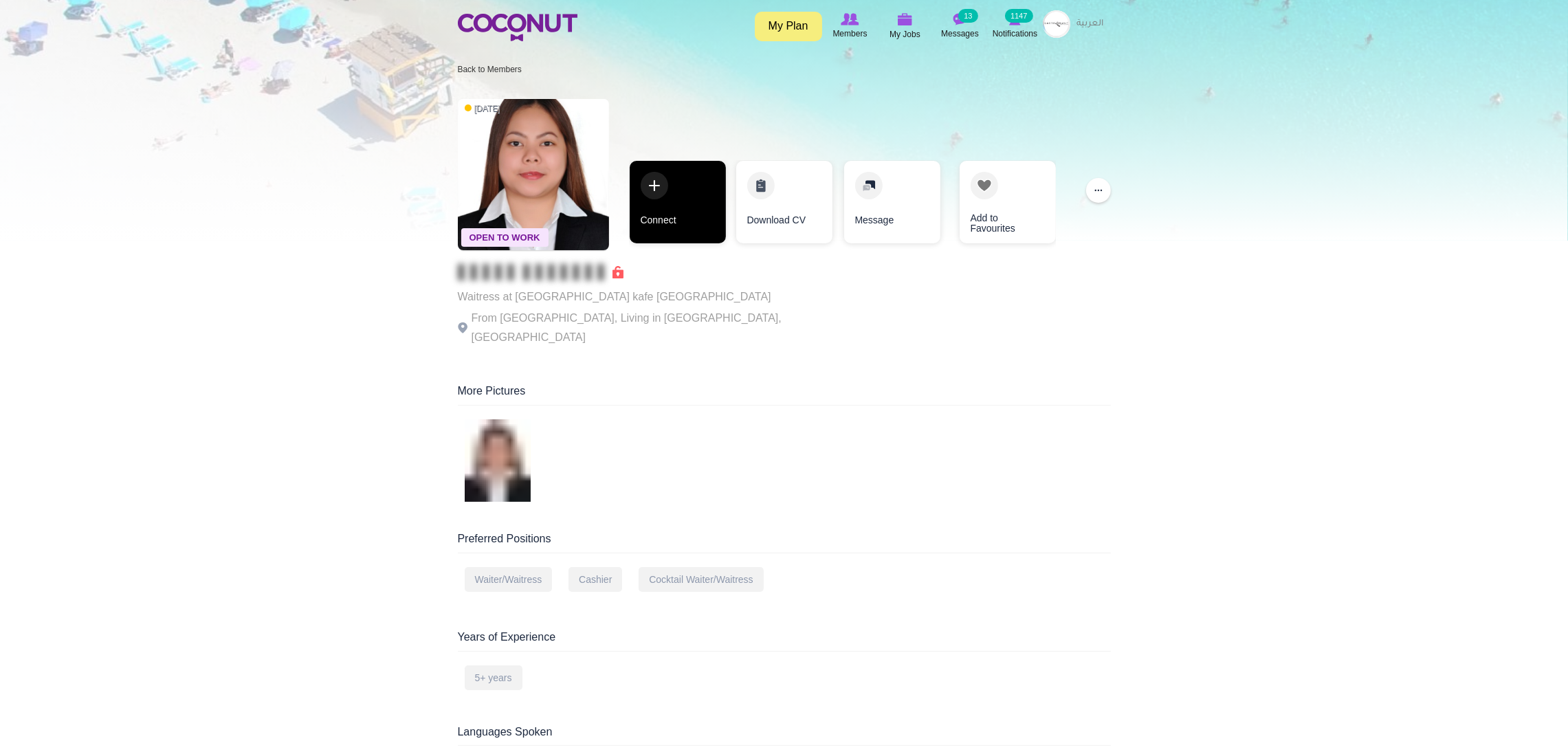
click at [649, 185] on link "Connect" at bounding box center [678, 202] width 96 height 83
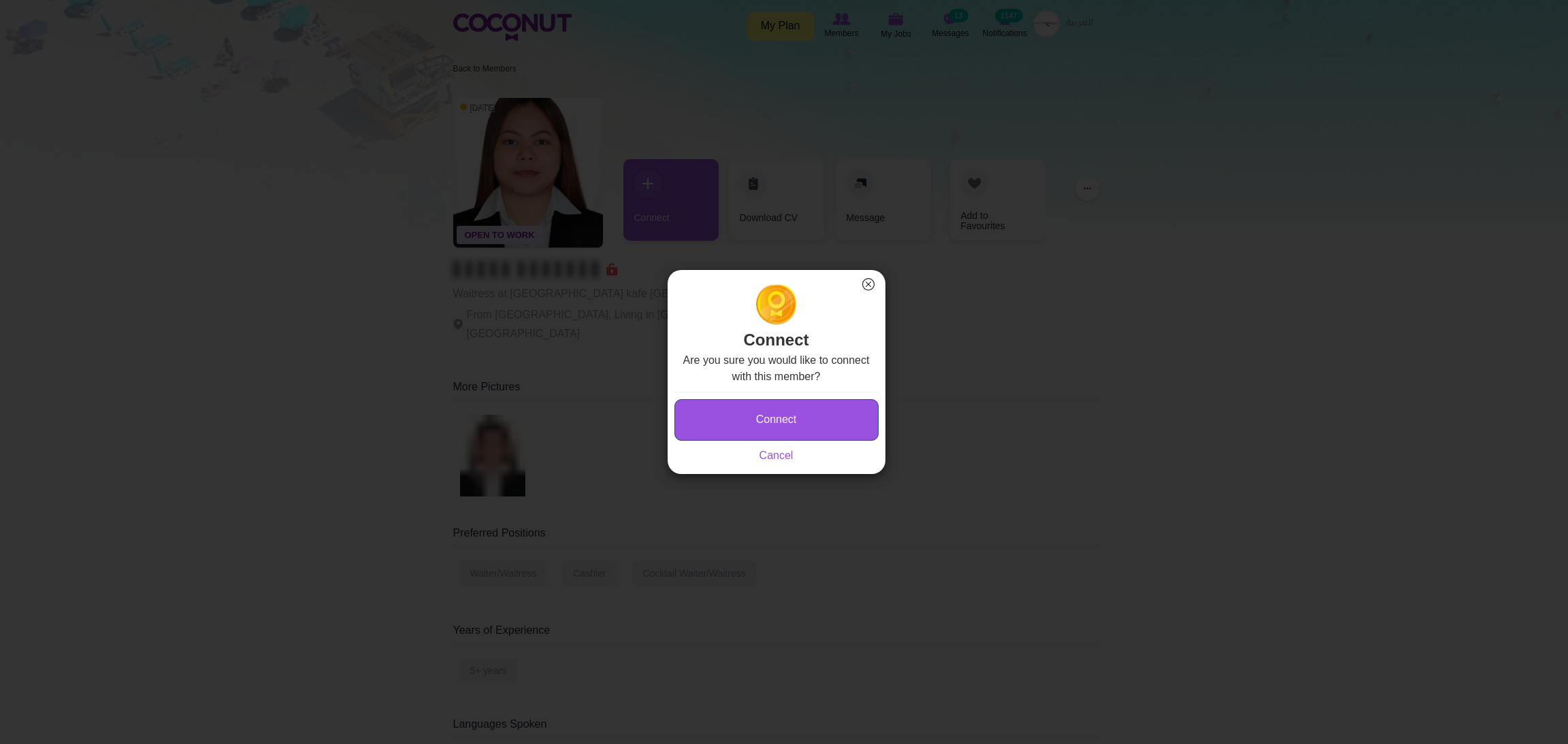
click at [717, 409] on button "Connect" at bounding box center [776, 421] width 204 height 42
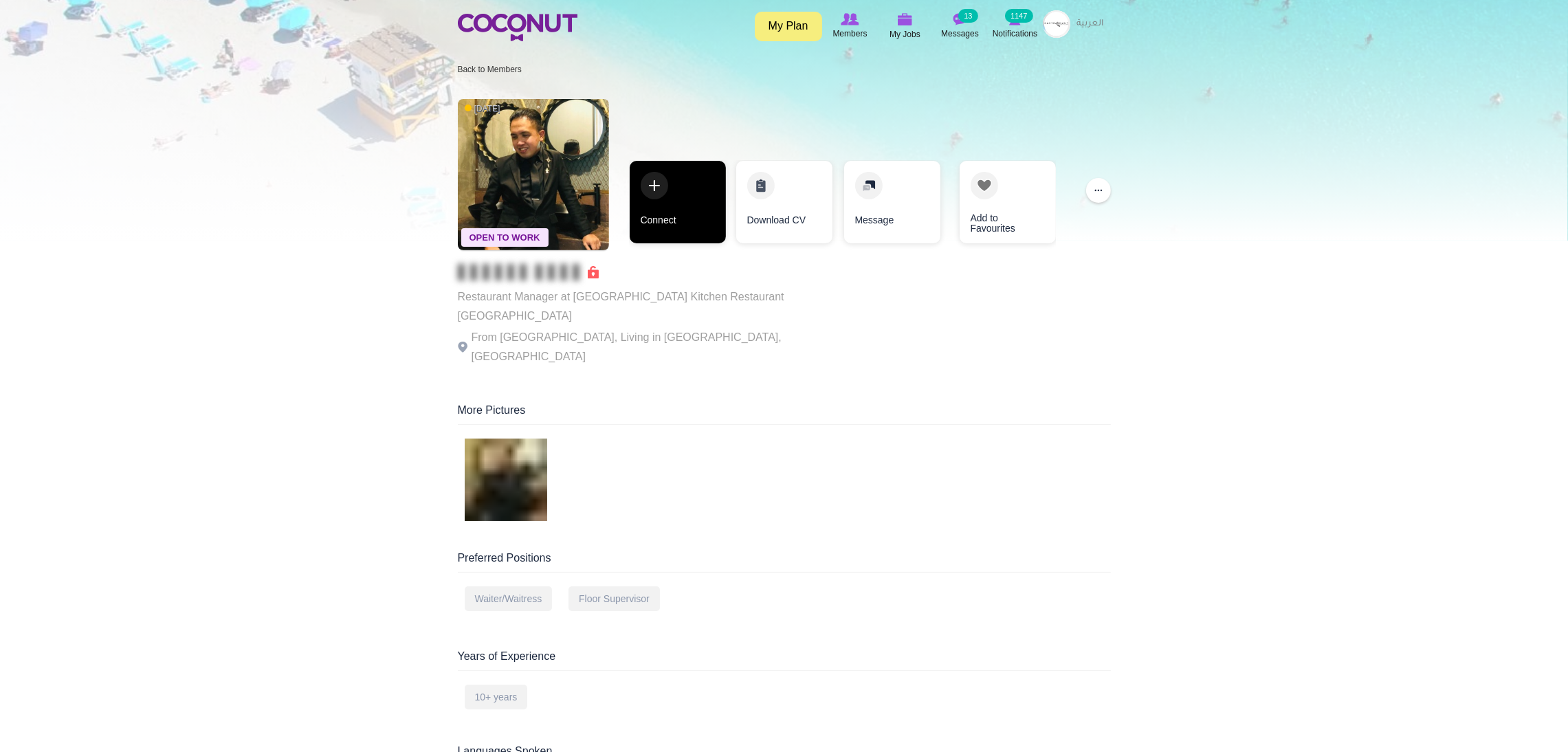
click at [654, 179] on link "Connect" at bounding box center [678, 202] width 96 height 83
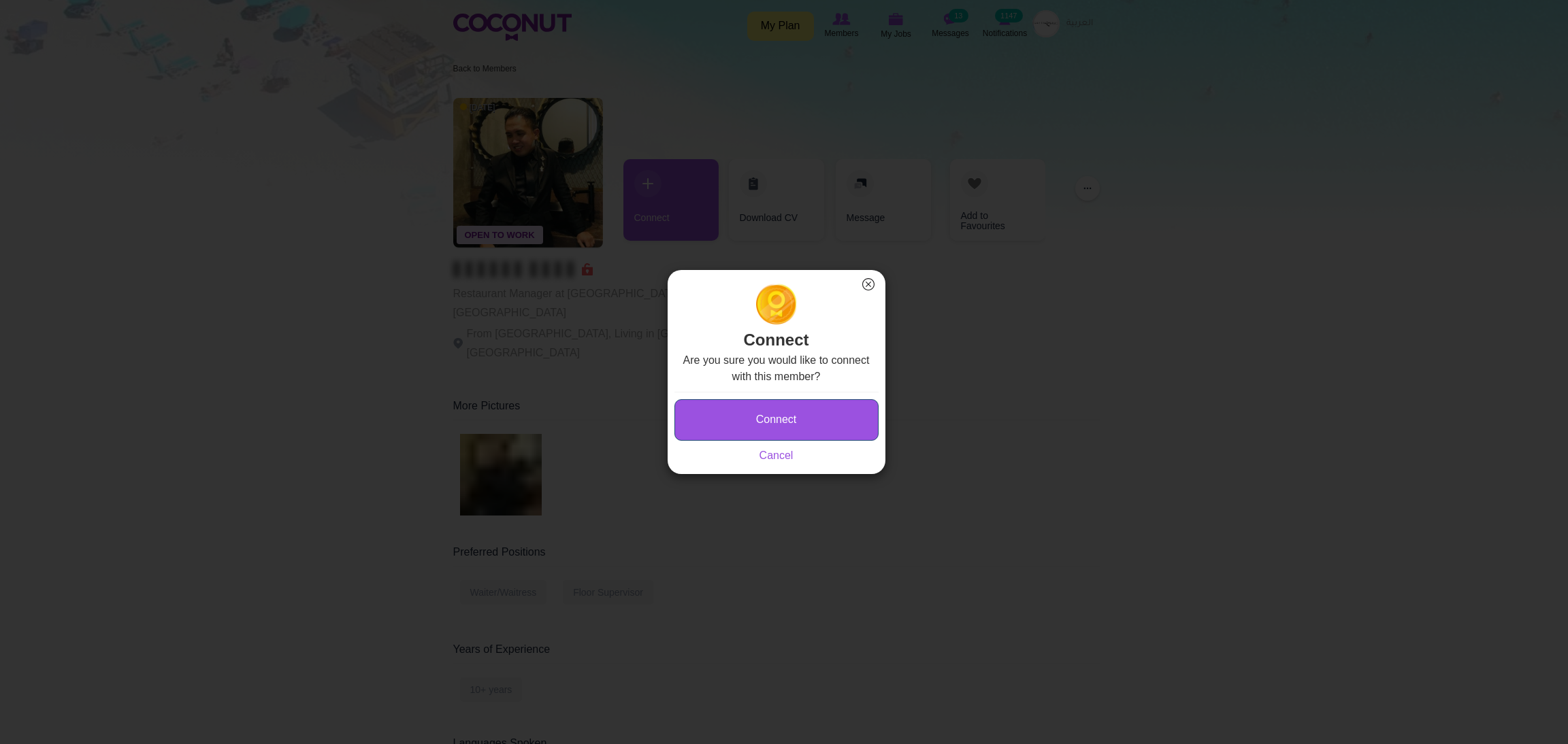
click at [759, 418] on button "Connect" at bounding box center [776, 421] width 204 height 42
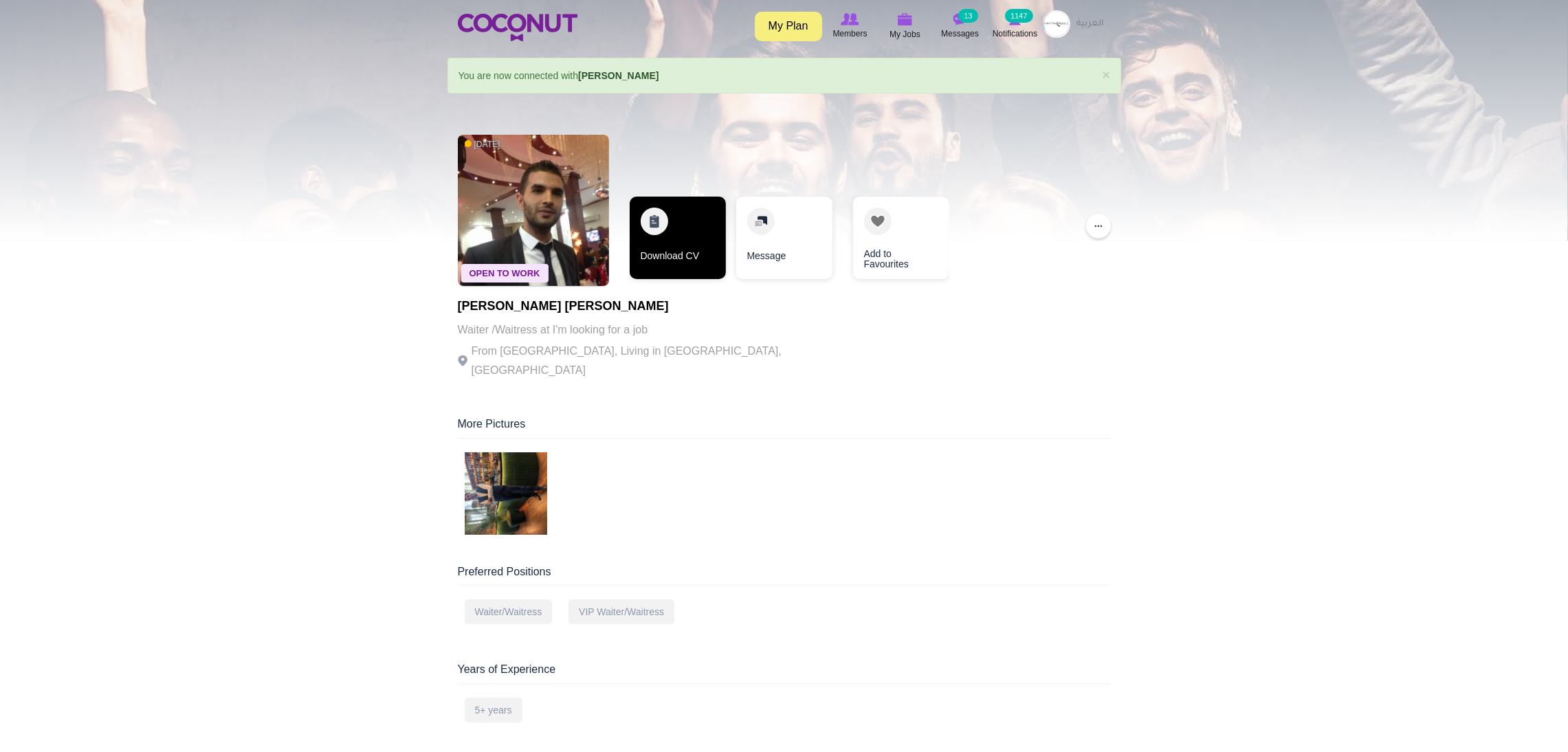
click at [650, 216] on link "Download CV" at bounding box center [678, 238] width 96 height 83
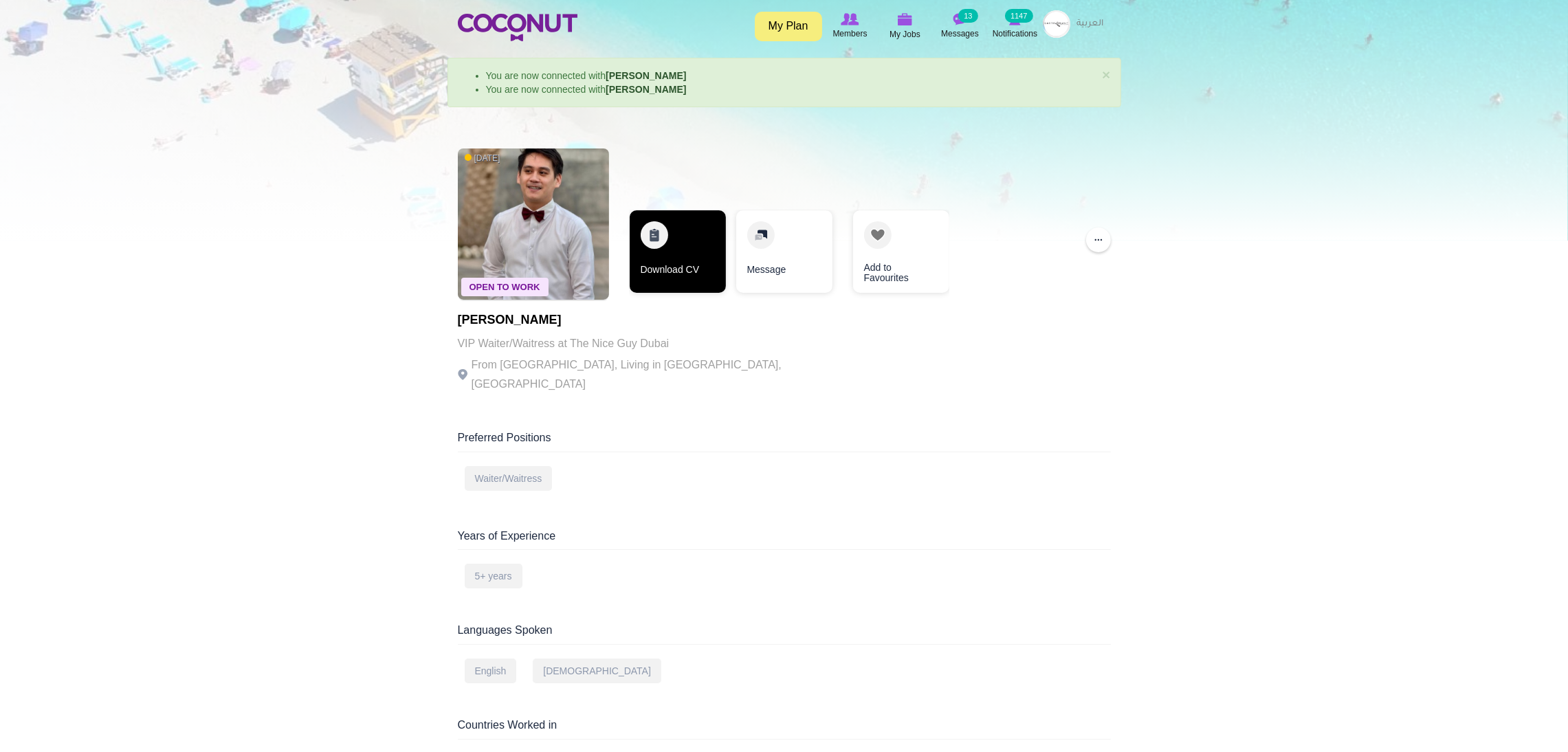
click at [645, 220] on link "Download CV" at bounding box center [678, 252] width 96 height 83
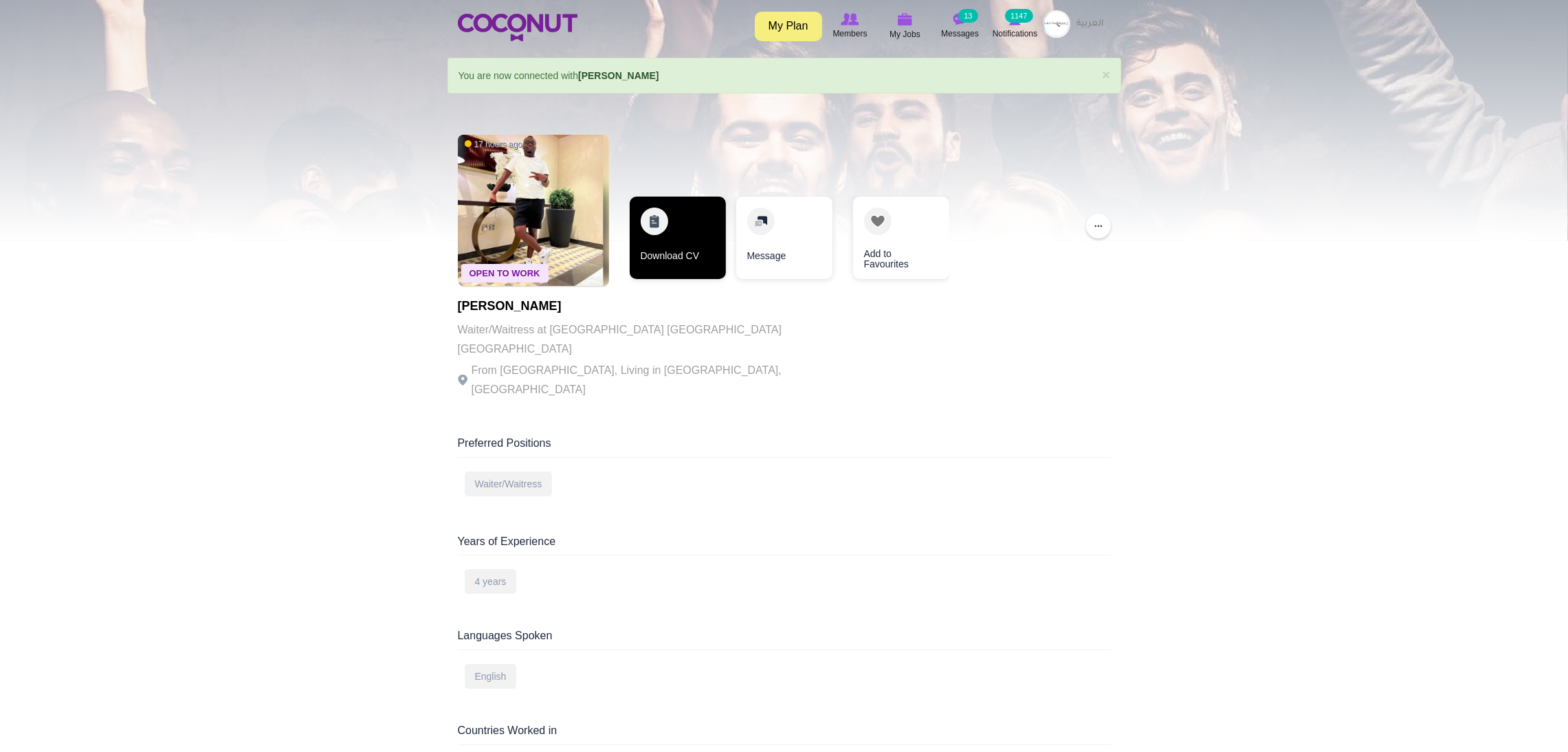
click at [671, 239] on link "Download CV" at bounding box center [678, 238] width 96 height 83
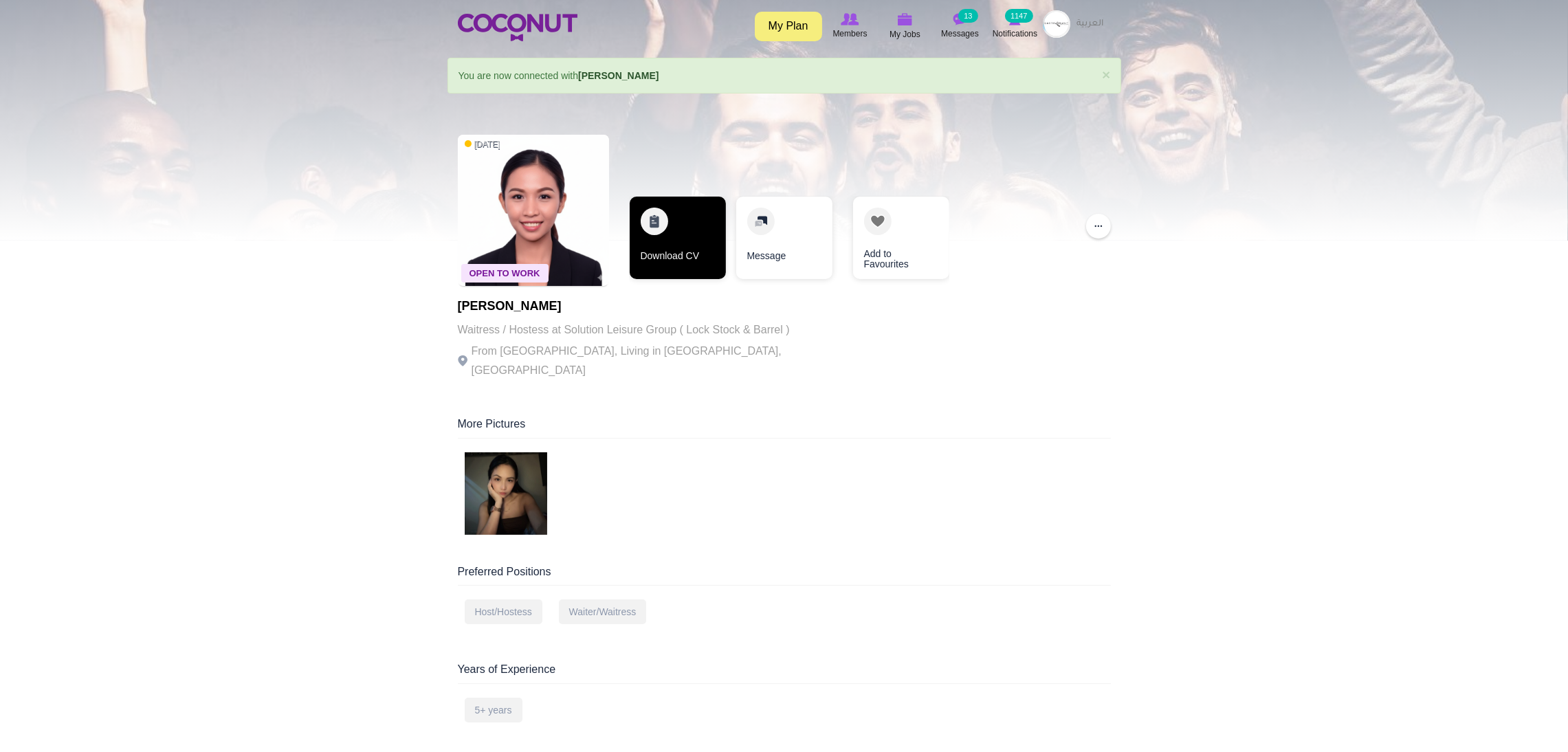
click at [669, 227] on link "Download CV" at bounding box center [678, 238] width 96 height 83
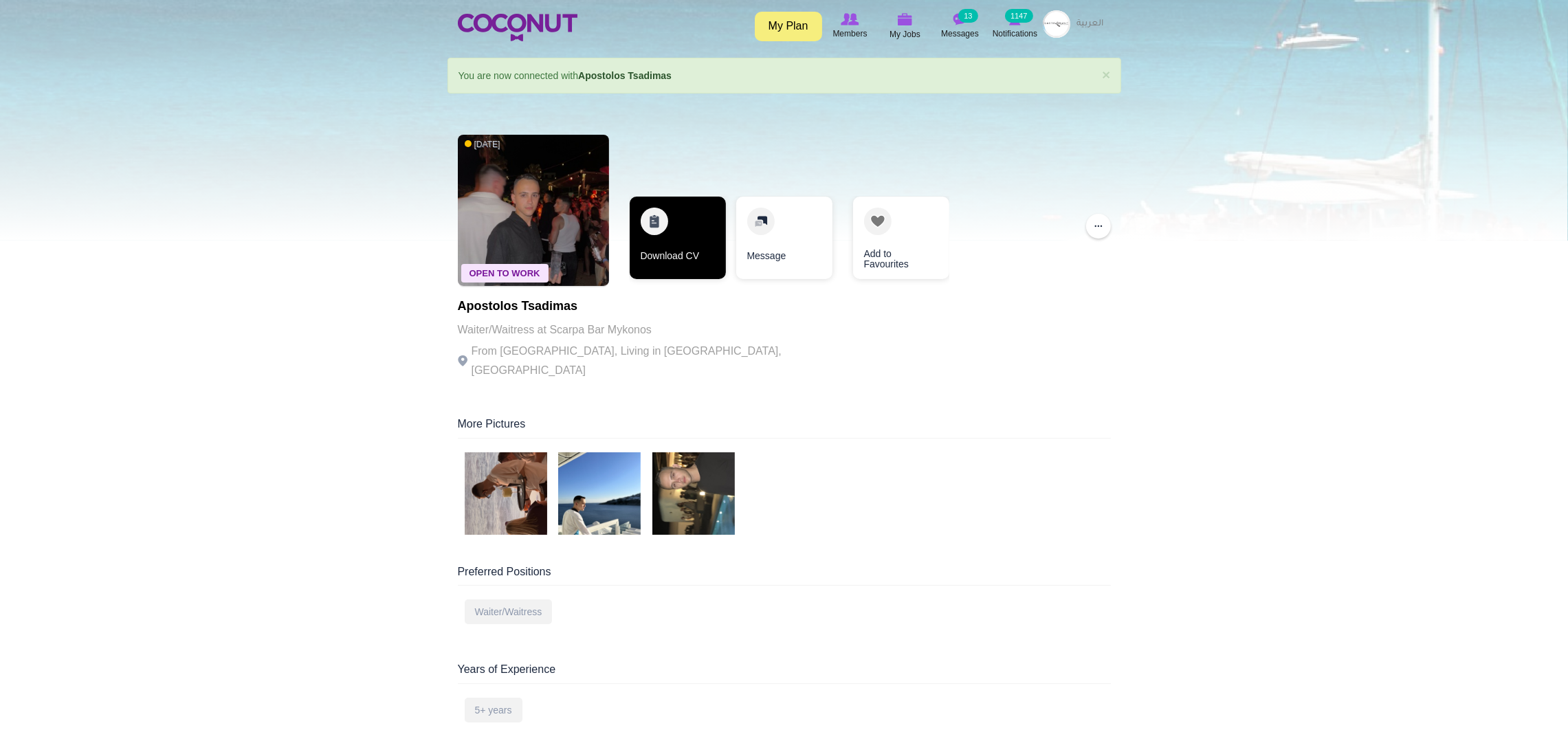
click at [674, 215] on link "Download CV" at bounding box center [678, 238] width 96 height 83
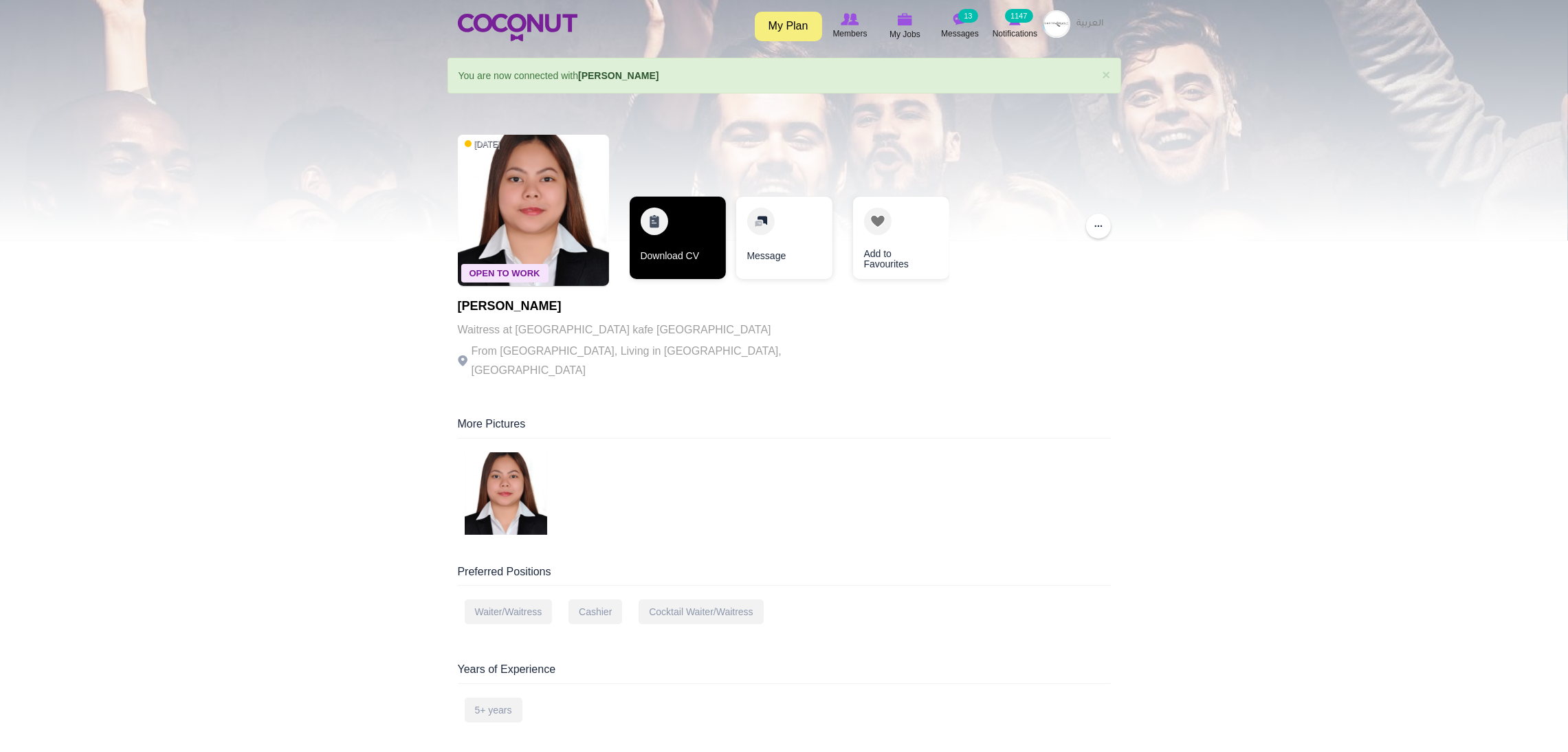
click at [638, 216] on link "Download CV" at bounding box center [678, 238] width 96 height 83
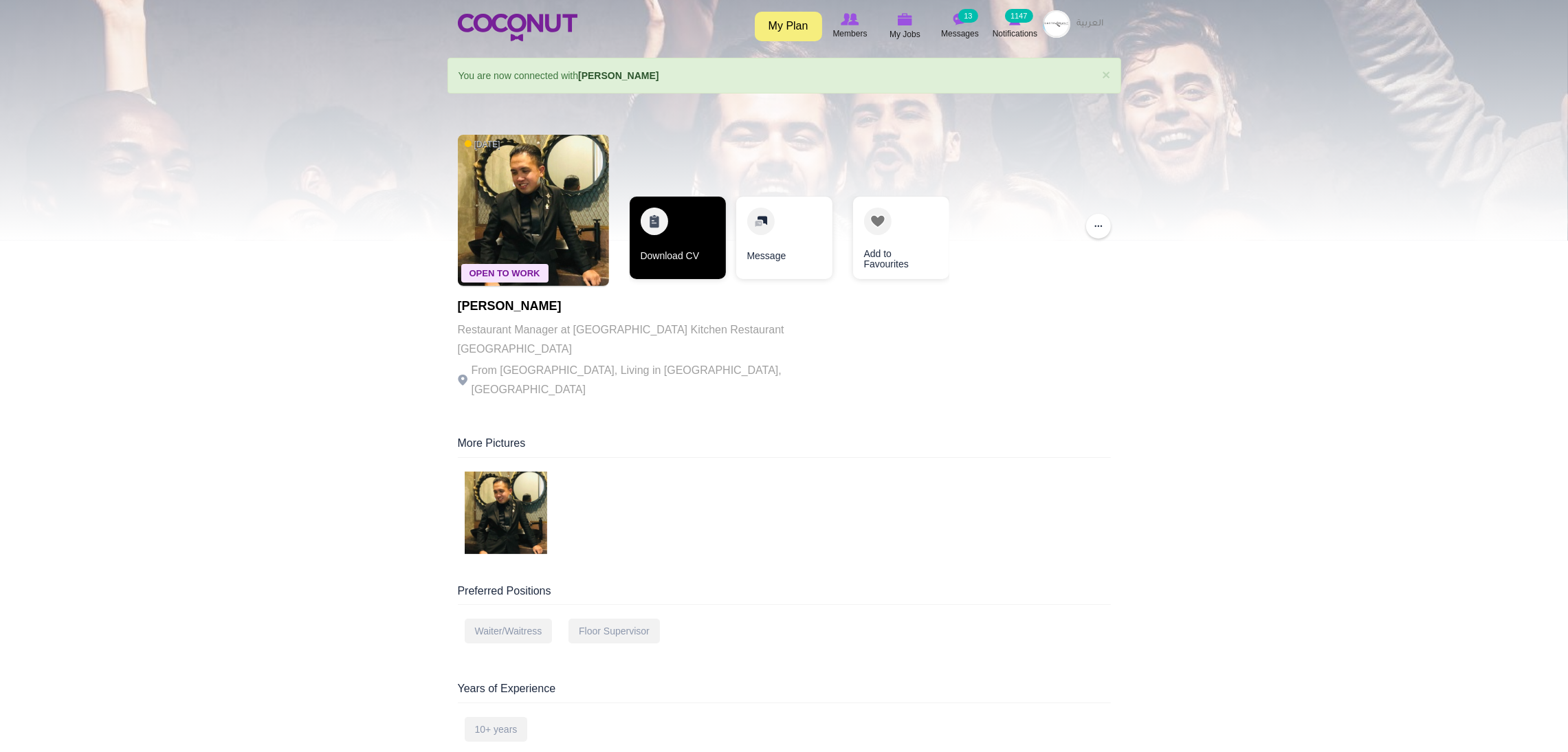
click at [649, 228] on link "Download CV" at bounding box center [678, 238] width 96 height 83
click at [675, 220] on link "Download CV" at bounding box center [678, 238] width 96 height 83
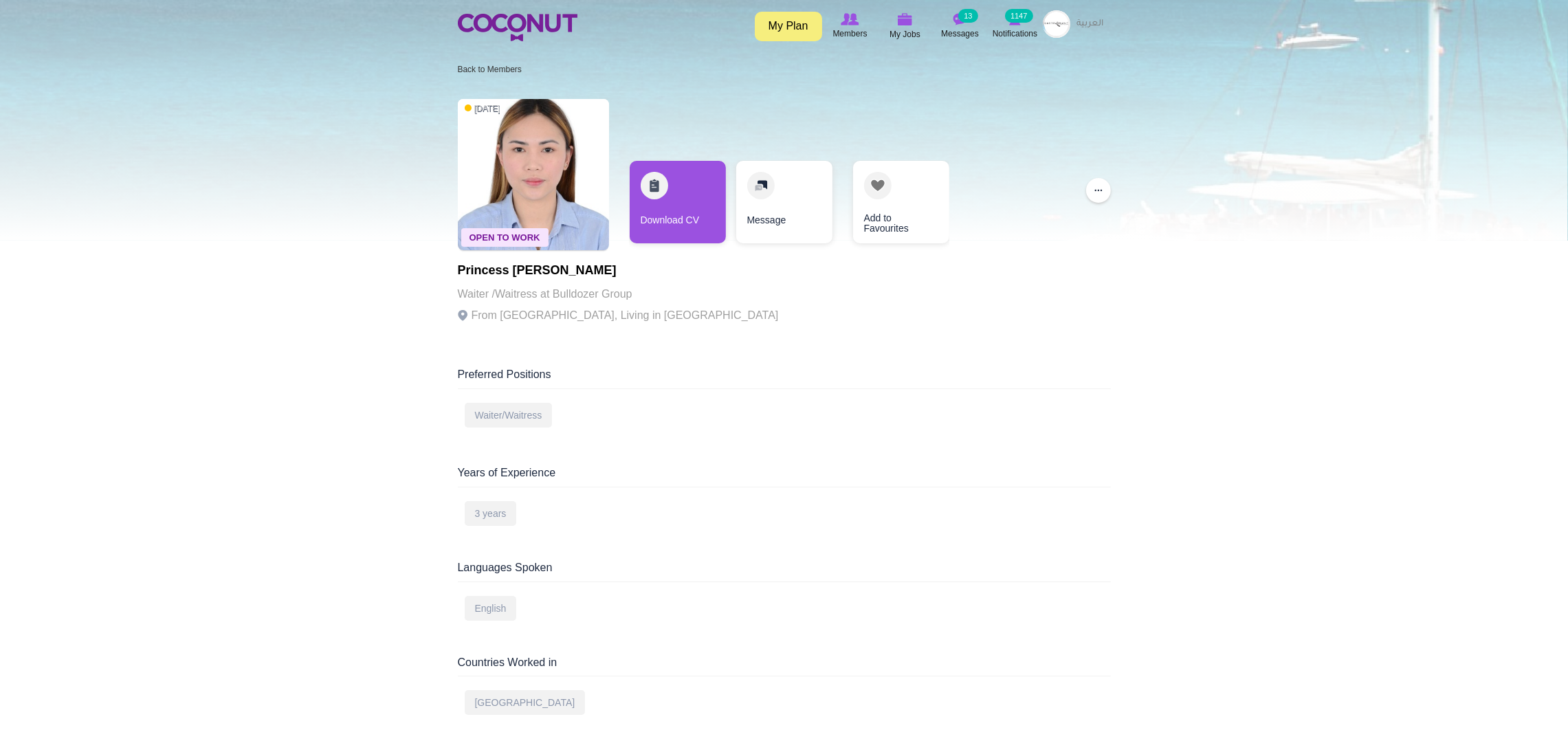
click at [17, 415] on body "Toggle navigation My Plan Members My Jobs Post a Job Messages 13 Notifications …" at bounding box center [784, 701] width 1568 height 1402
click at [675, 181] on link "Download CV" at bounding box center [678, 202] width 96 height 83
click at [661, 180] on link "Download CV" at bounding box center [678, 202] width 96 height 83
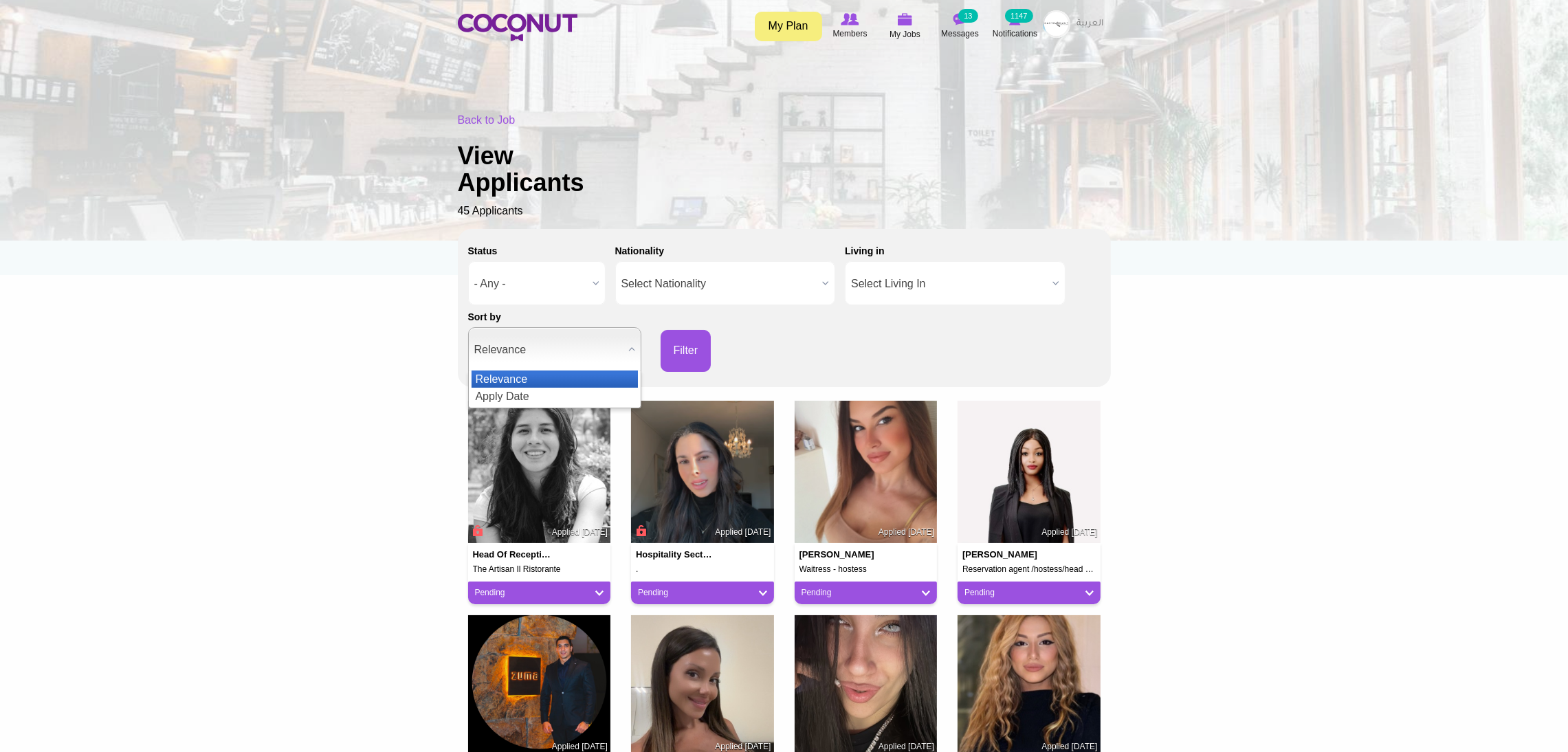
click at [532, 340] on span "Relevance" at bounding box center [549, 350] width 149 height 44
click at [515, 390] on li "Apply Date" at bounding box center [554, 396] width 167 height 17
click at [677, 341] on button "Filter" at bounding box center [686, 351] width 51 height 42
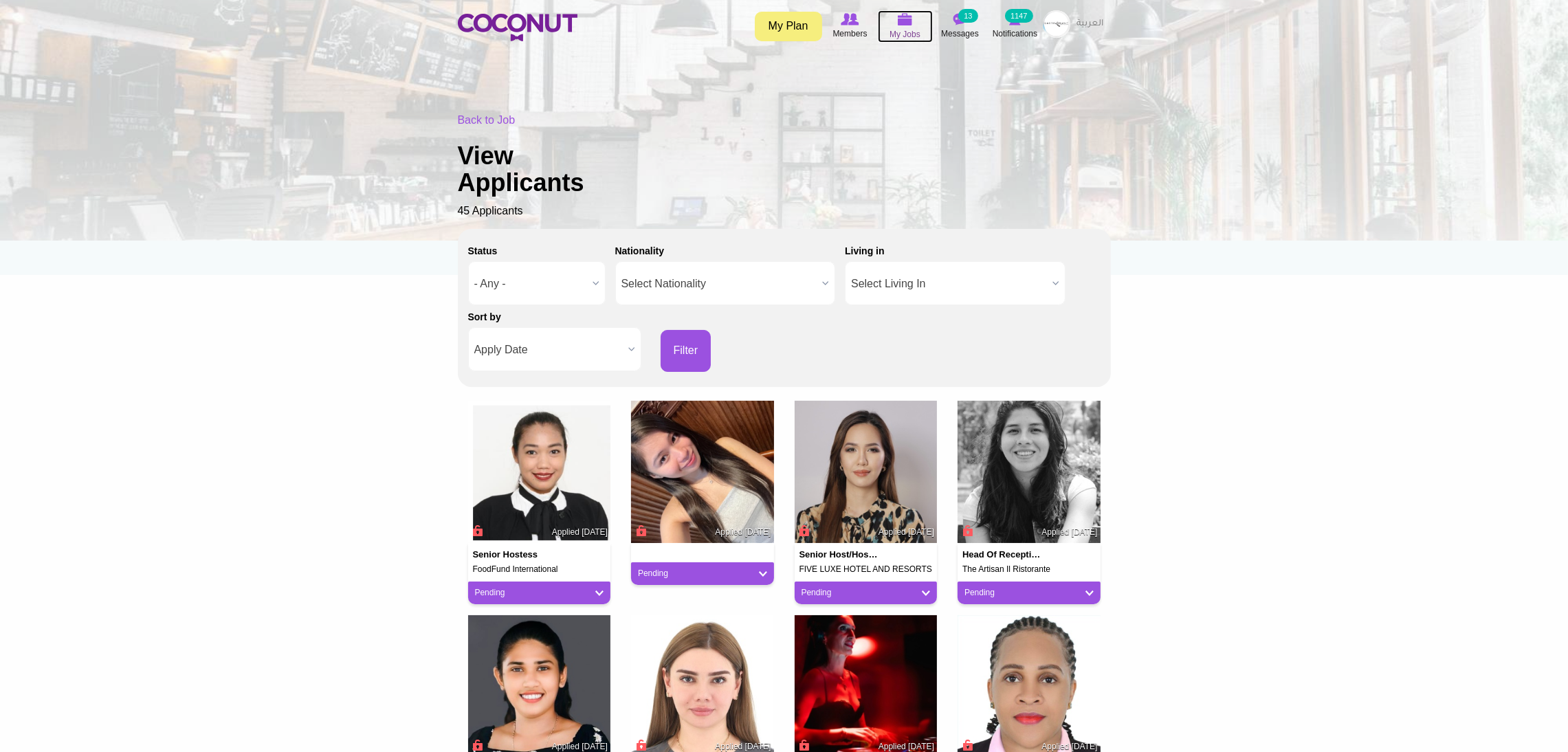
click at [894, 29] on span "My Jobs" at bounding box center [906, 34] width 31 height 14
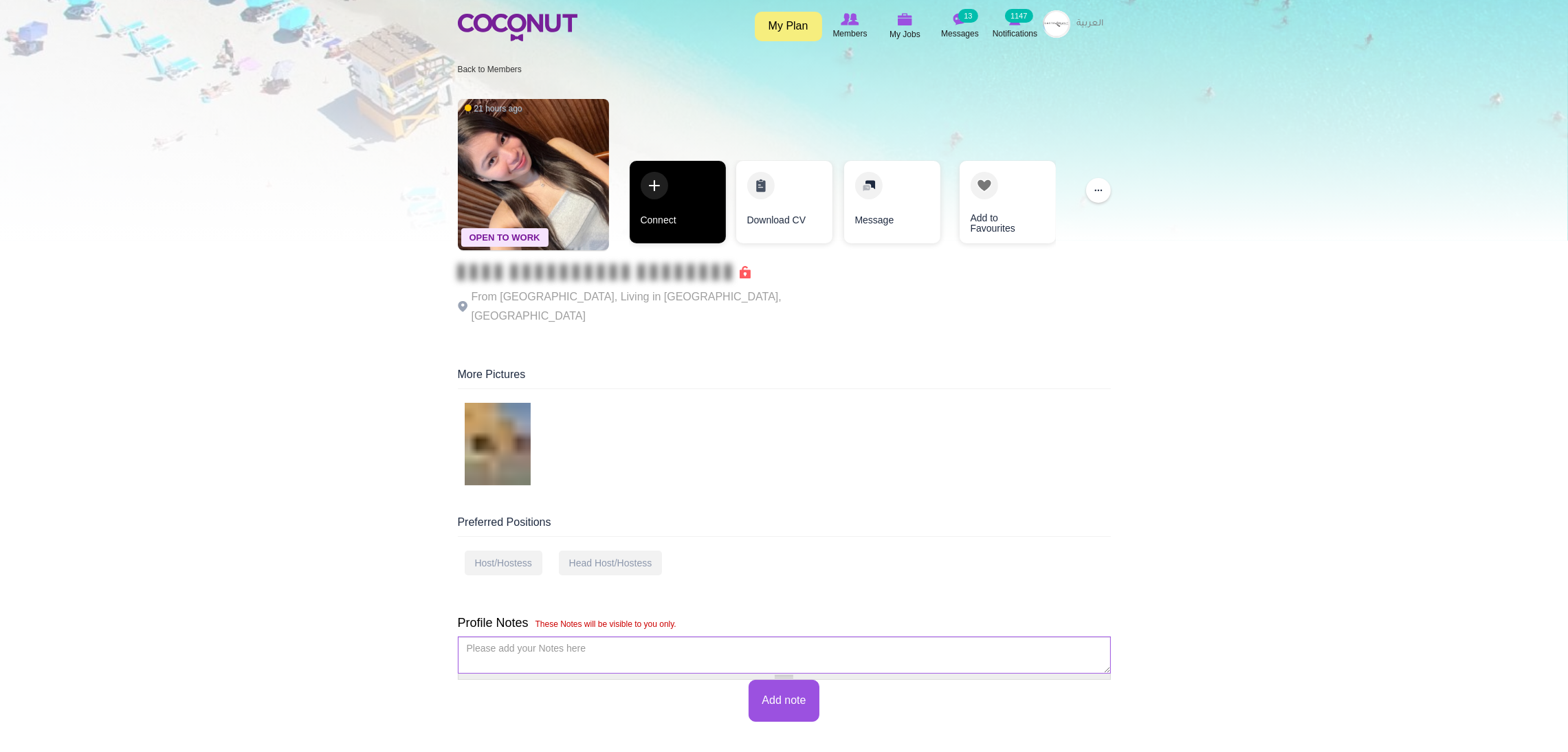
click at [654, 176] on link "Connect" at bounding box center [678, 202] width 96 height 83
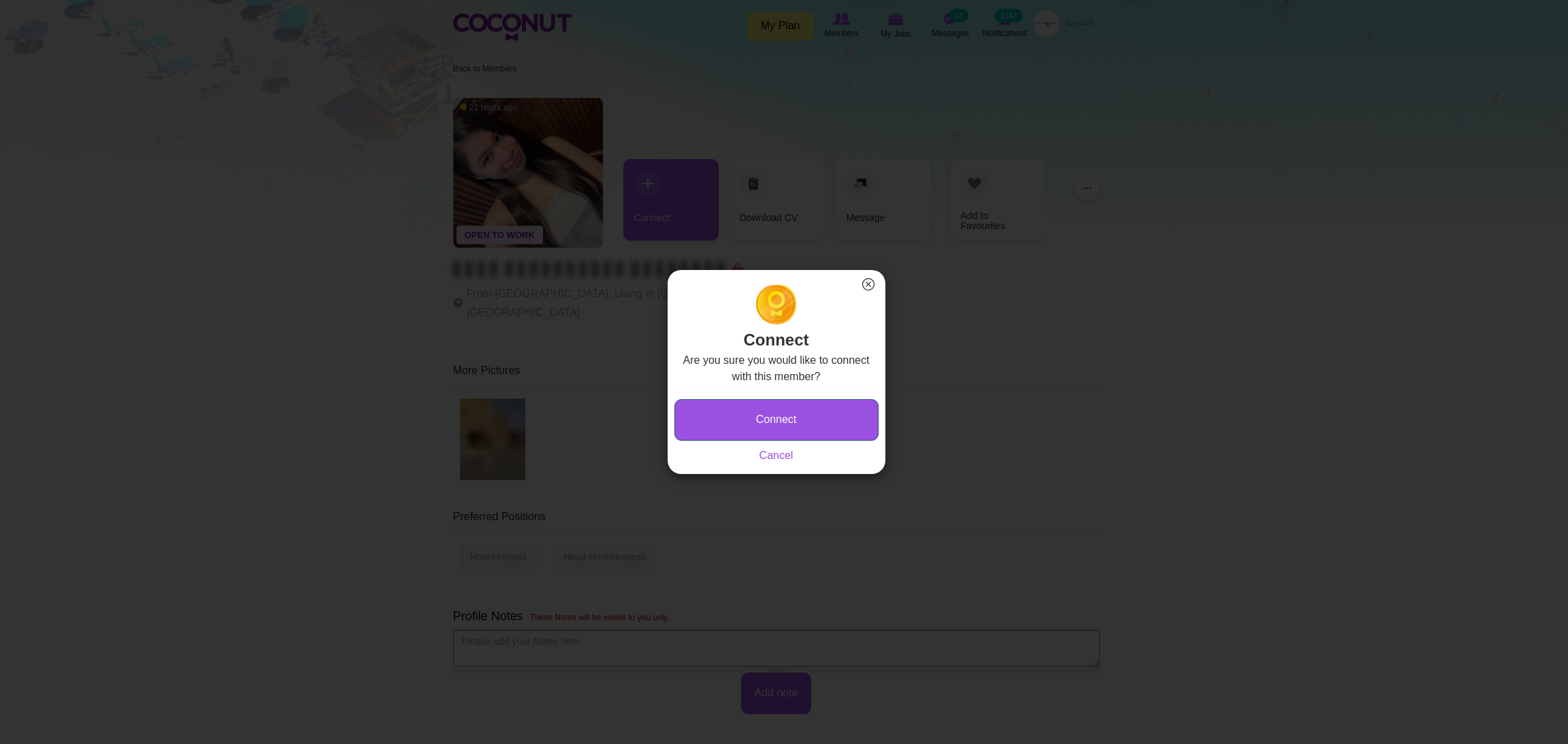
click at [743, 416] on button "Connect" at bounding box center [776, 421] width 204 height 42
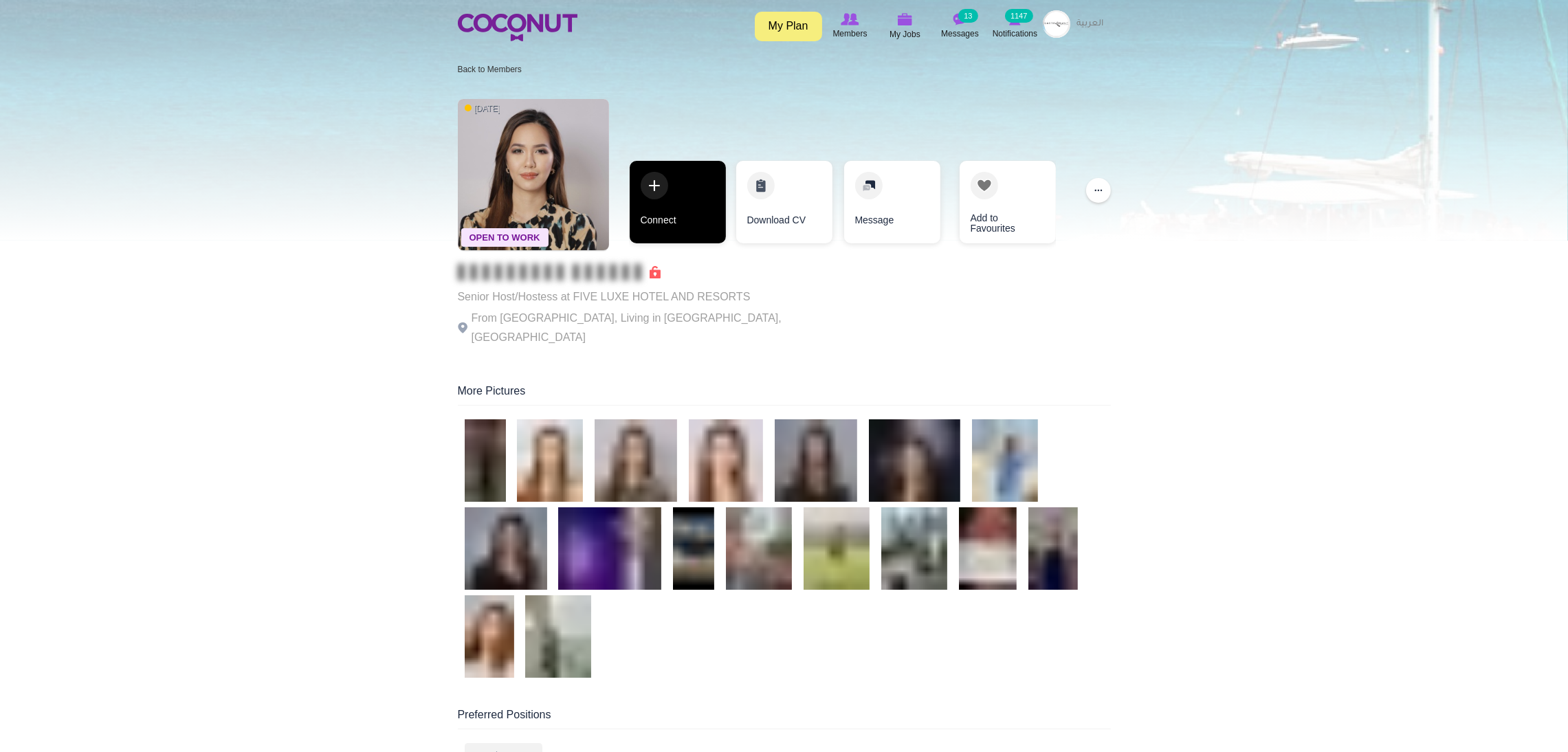
click at [659, 192] on link "Connect" at bounding box center [678, 202] width 96 height 83
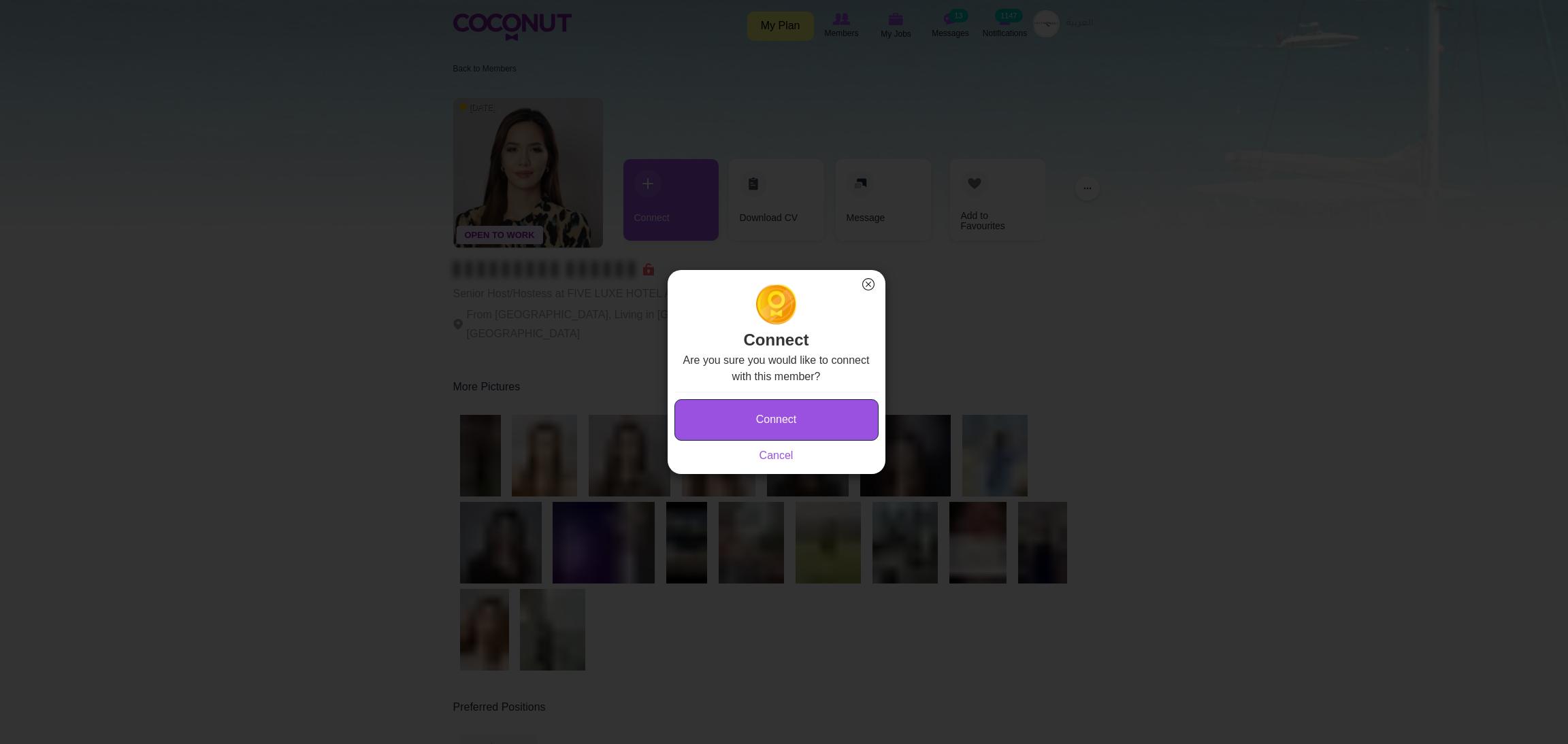
click at [698, 412] on button "Connect" at bounding box center [776, 421] width 204 height 42
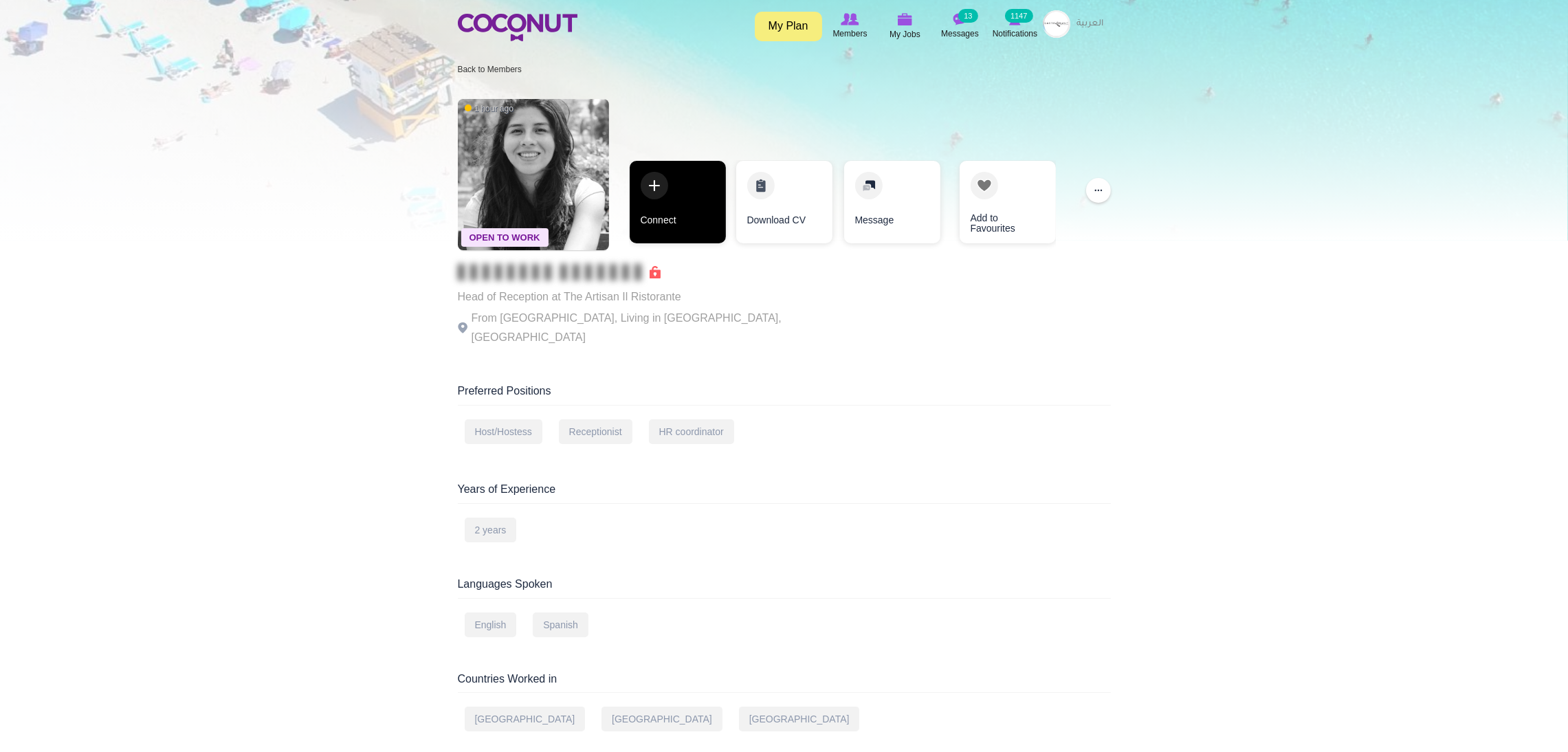
click at [653, 195] on link "Connect" at bounding box center [678, 202] width 96 height 83
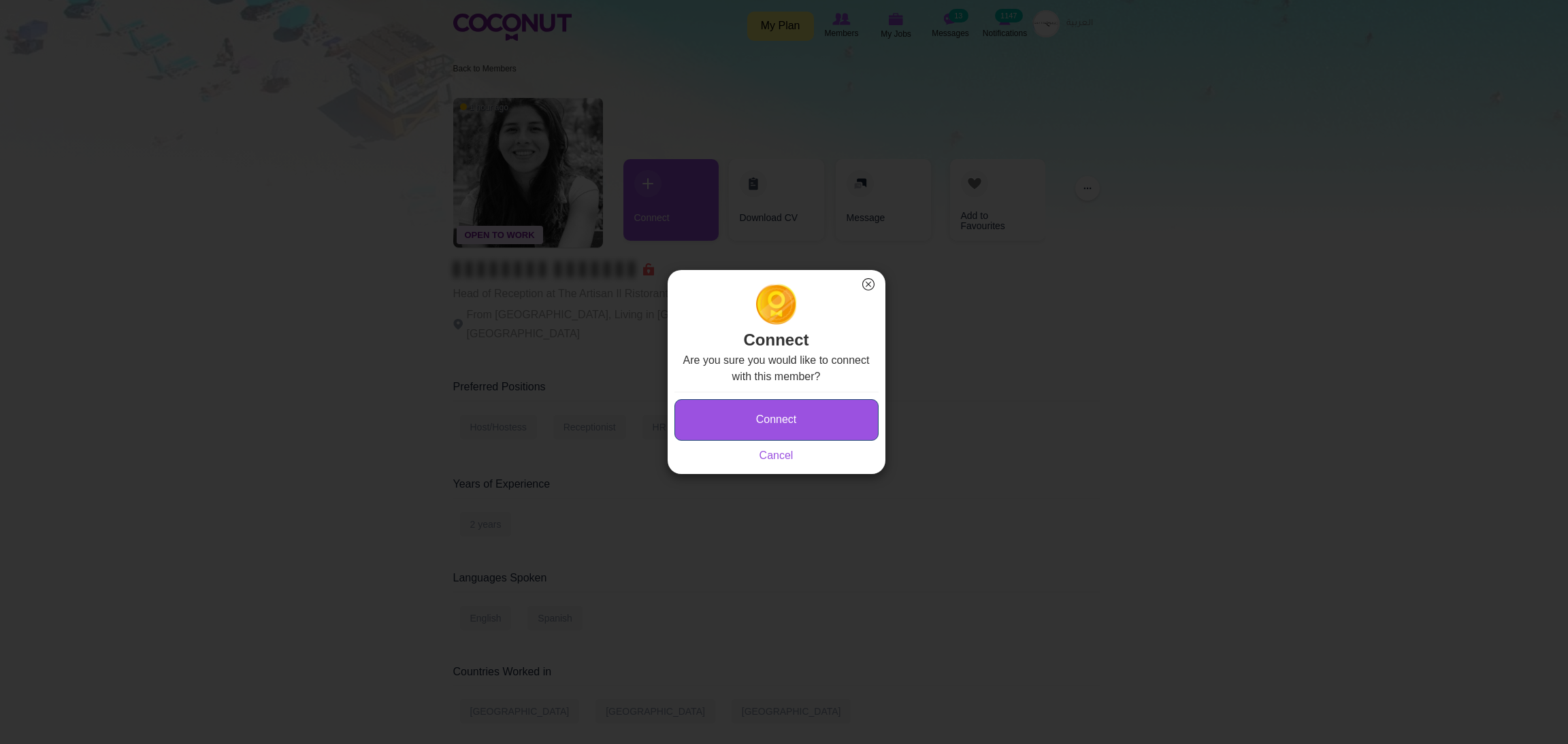
click at [745, 413] on button "Connect" at bounding box center [776, 421] width 204 height 42
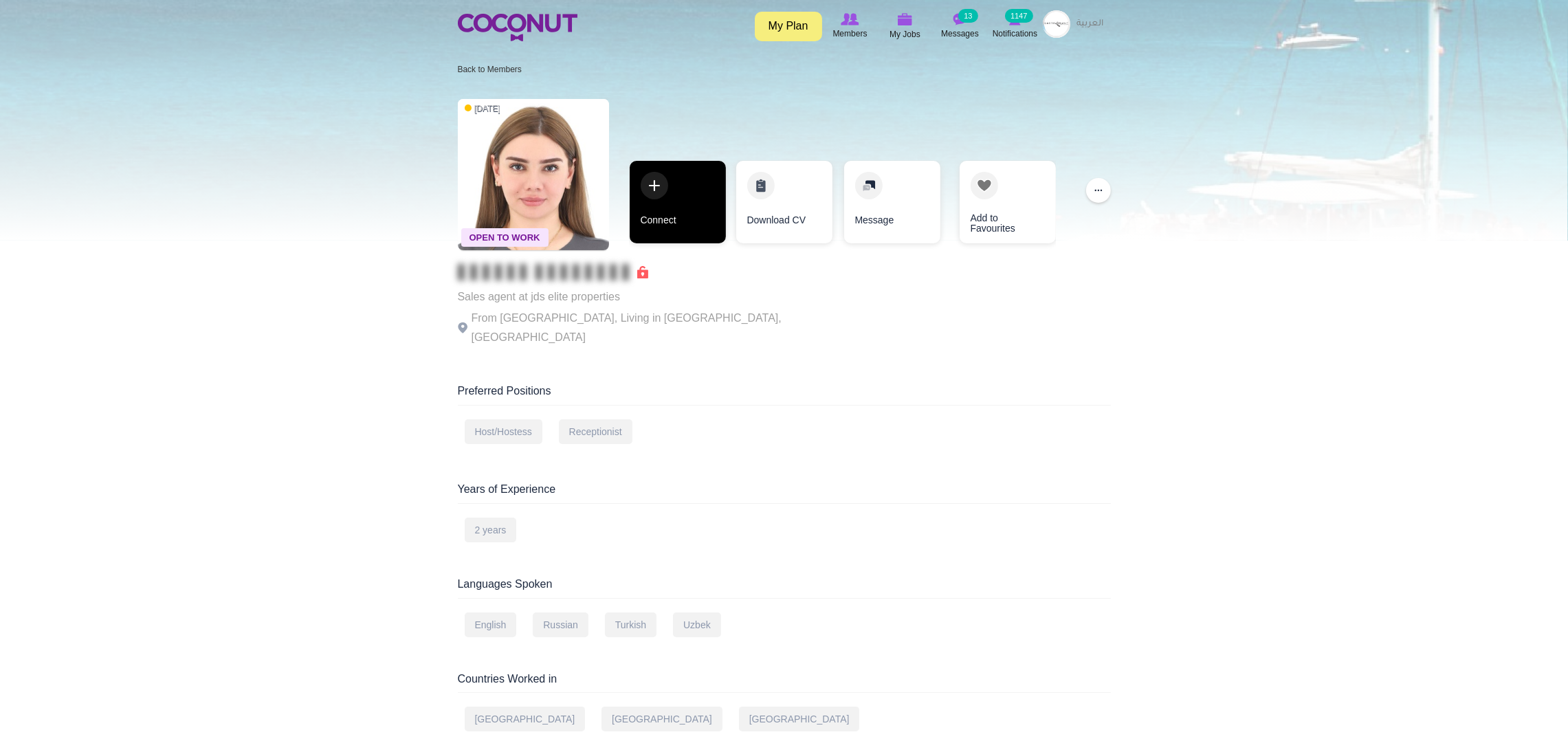
click at [649, 184] on link "Connect" at bounding box center [678, 202] width 96 height 83
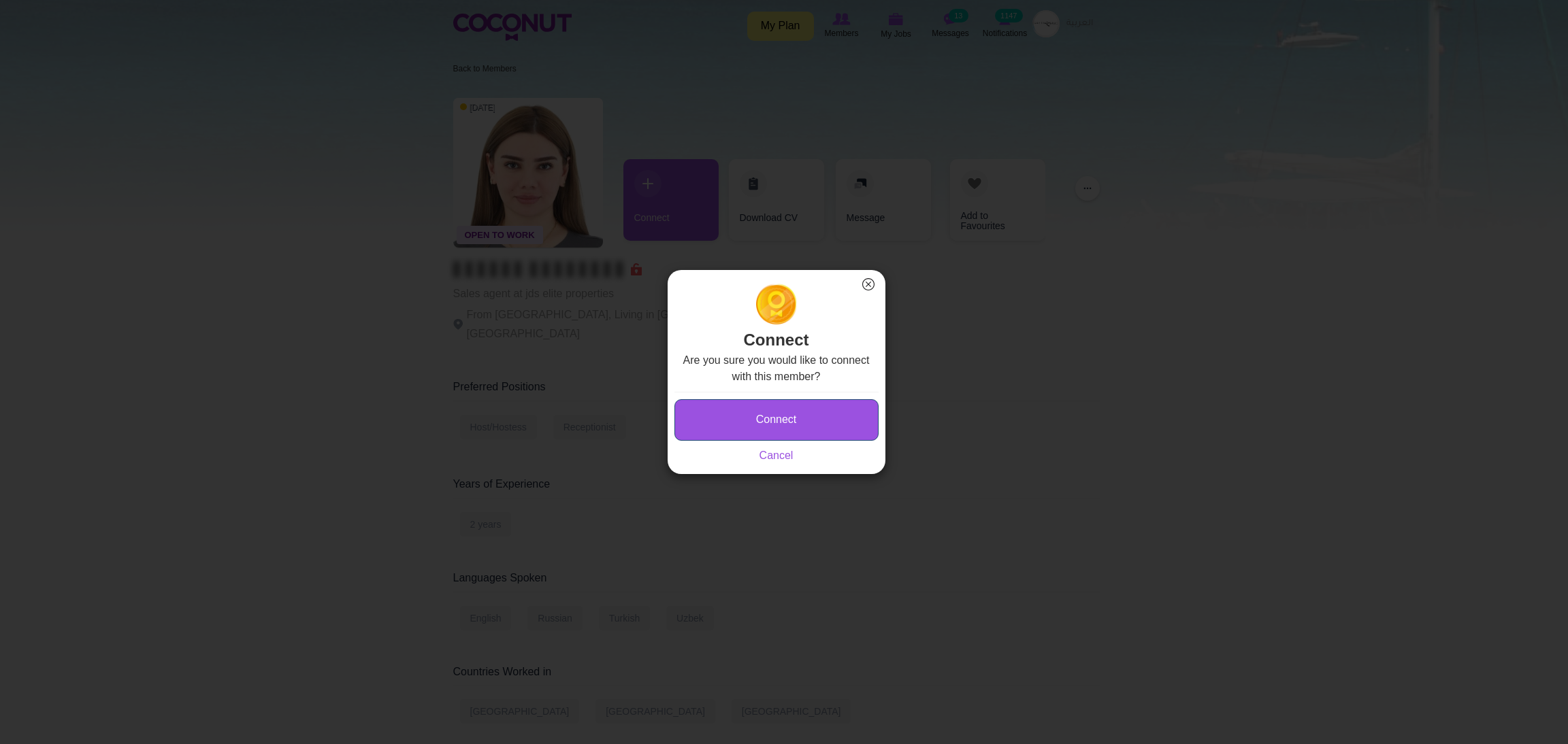
click at [734, 409] on button "Connect" at bounding box center [776, 421] width 204 height 42
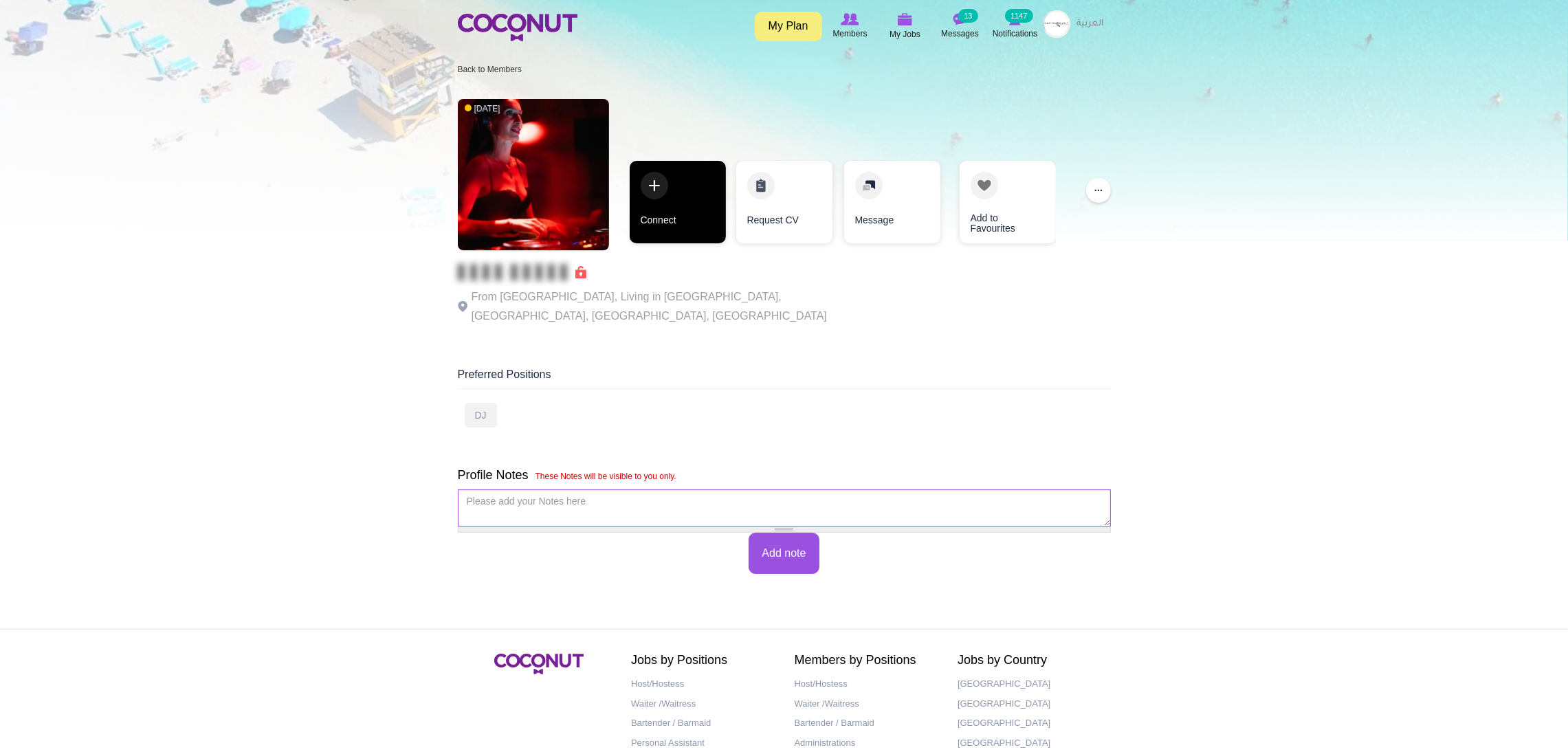
click at [671, 185] on link "Connect" at bounding box center [678, 202] width 96 height 83
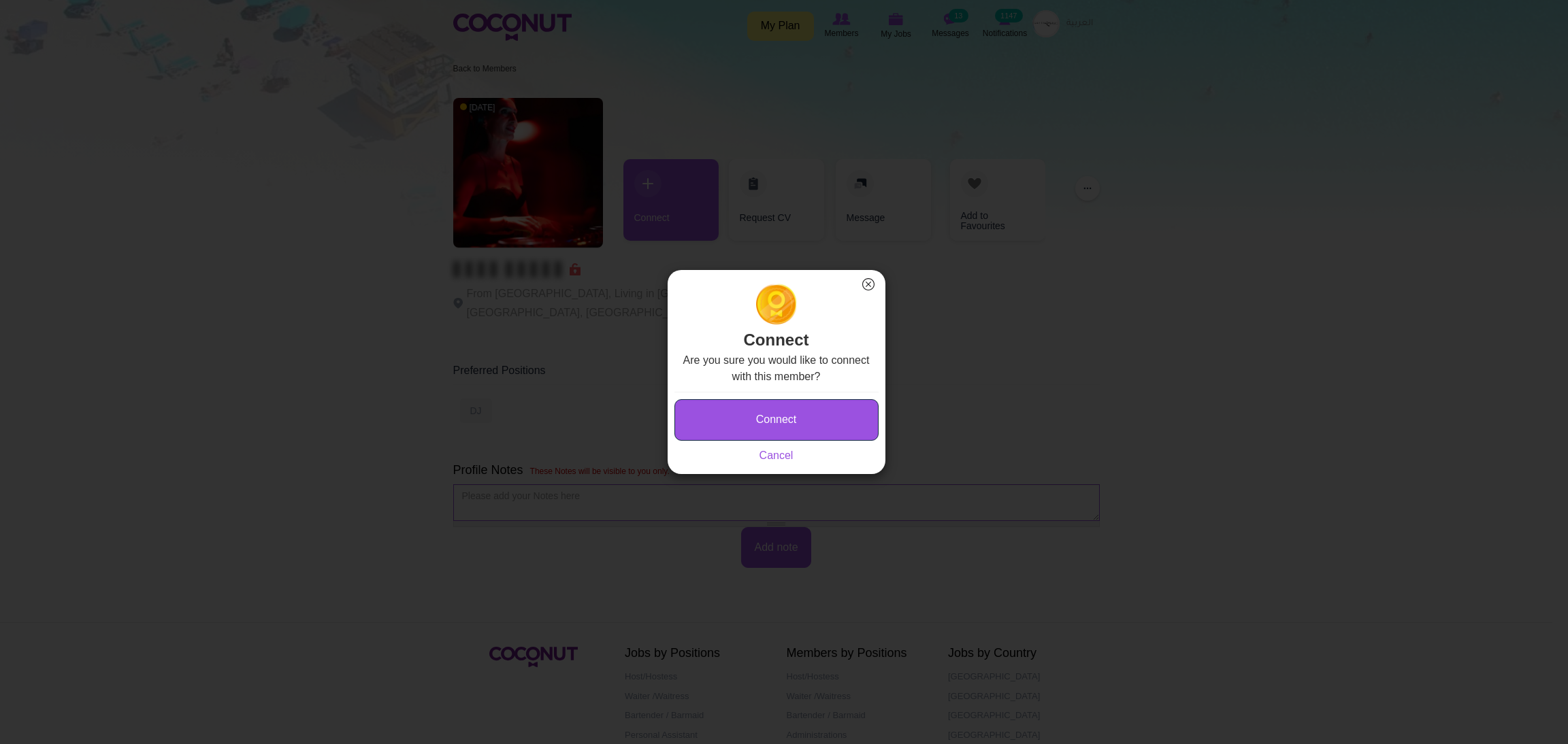
drag, startPoint x: 741, startPoint y: 413, endPoint x: 748, endPoint y: 413, distance: 7.0
click at [744, 413] on button "Connect" at bounding box center [776, 421] width 204 height 42
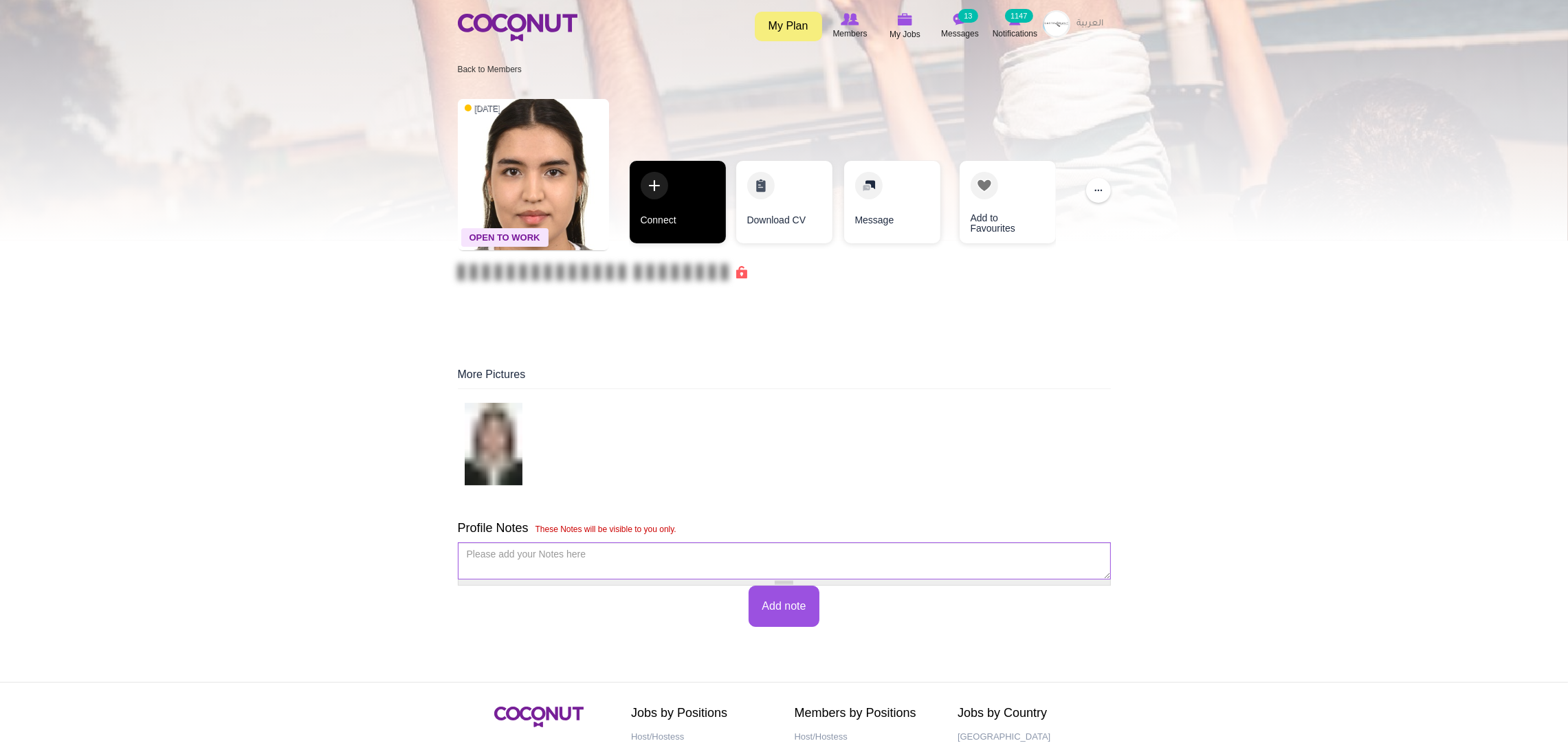
click at [674, 173] on link "Connect" at bounding box center [678, 202] width 96 height 83
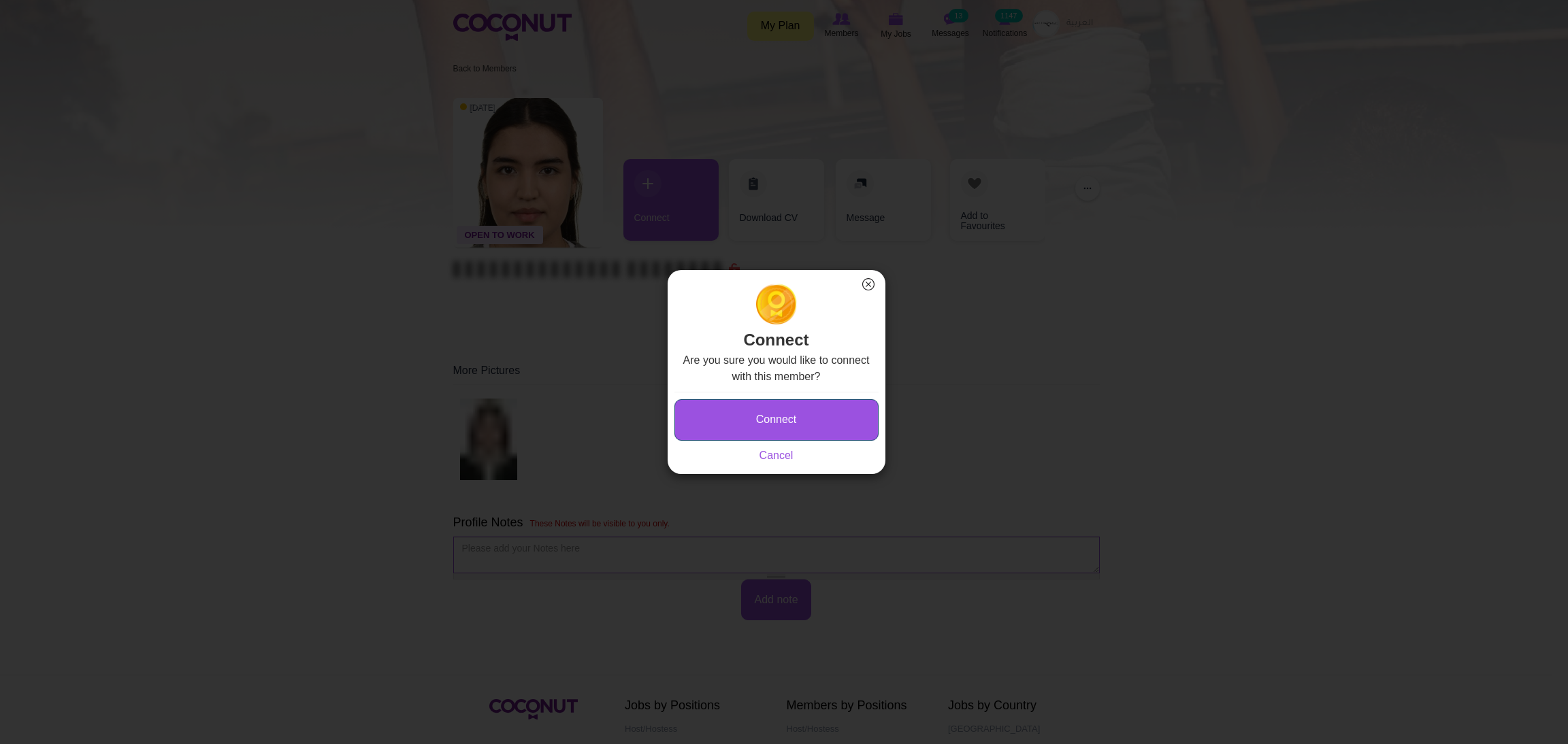
click at [734, 413] on button "Connect" at bounding box center [776, 421] width 204 height 42
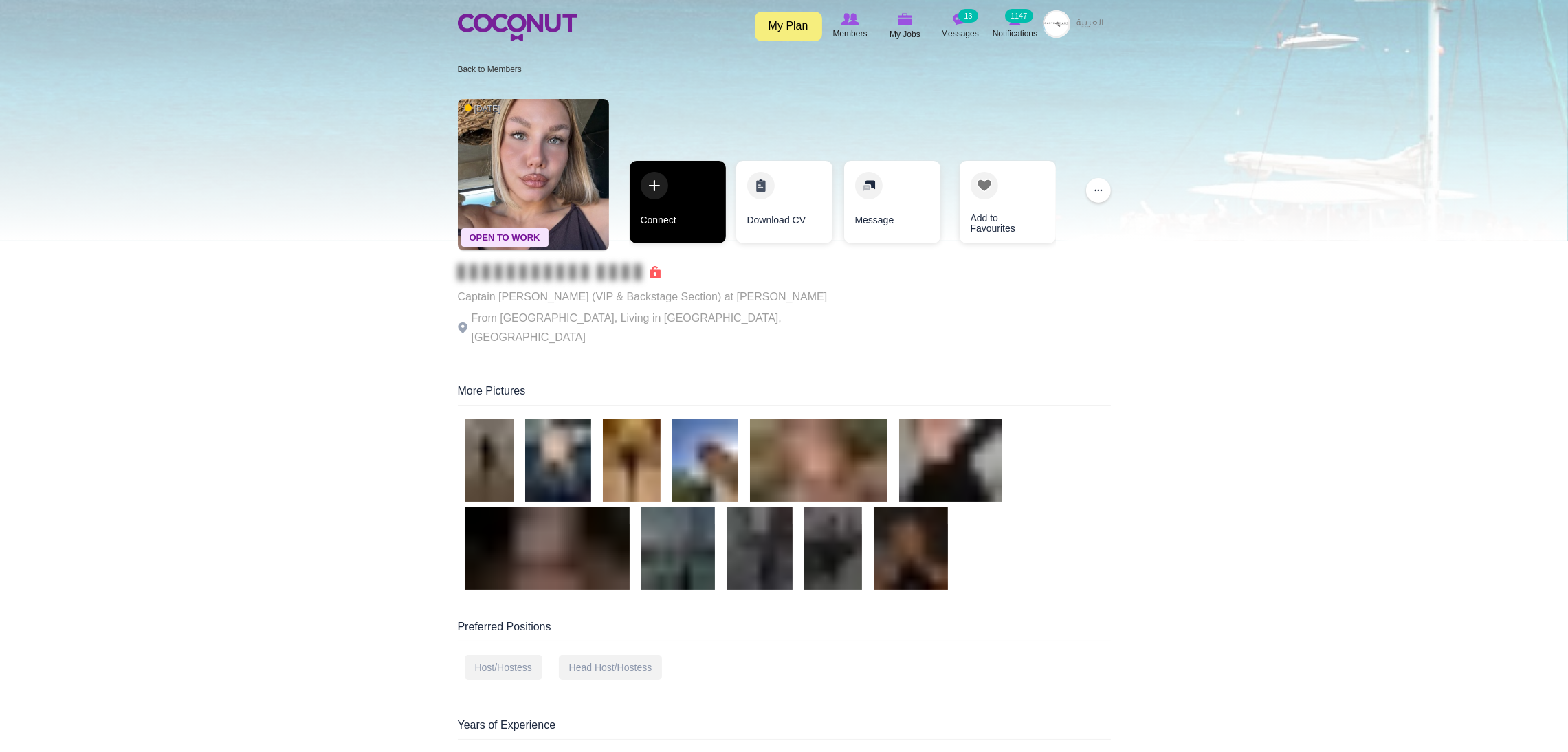
click at [662, 195] on link "Connect" at bounding box center [678, 202] width 96 height 83
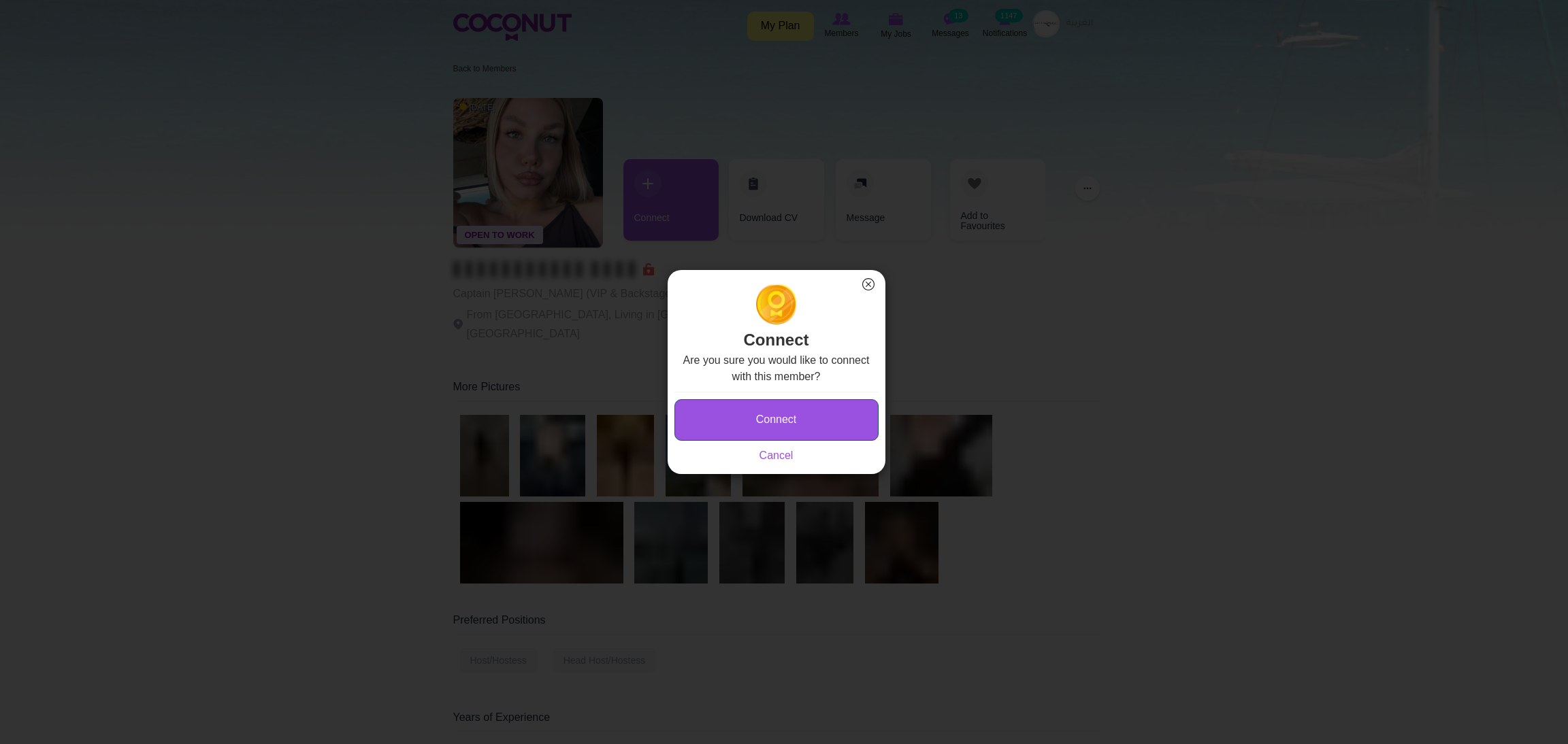
click at [726, 416] on button "Connect" at bounding box center [776, 421] width 204 height 42
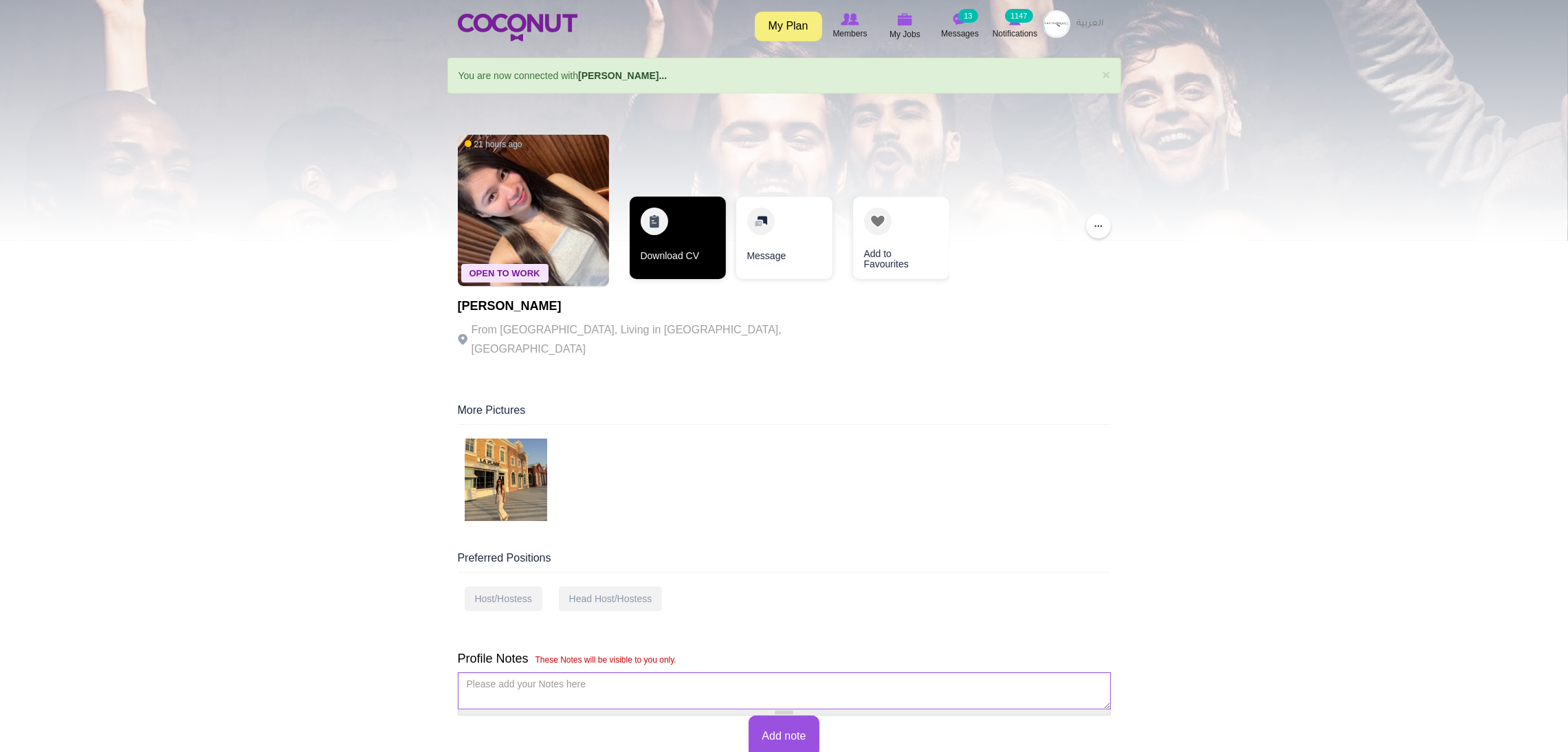
click at [667, 233] on link "Download CV" at bounding box center [678, 238] width 96 height 83
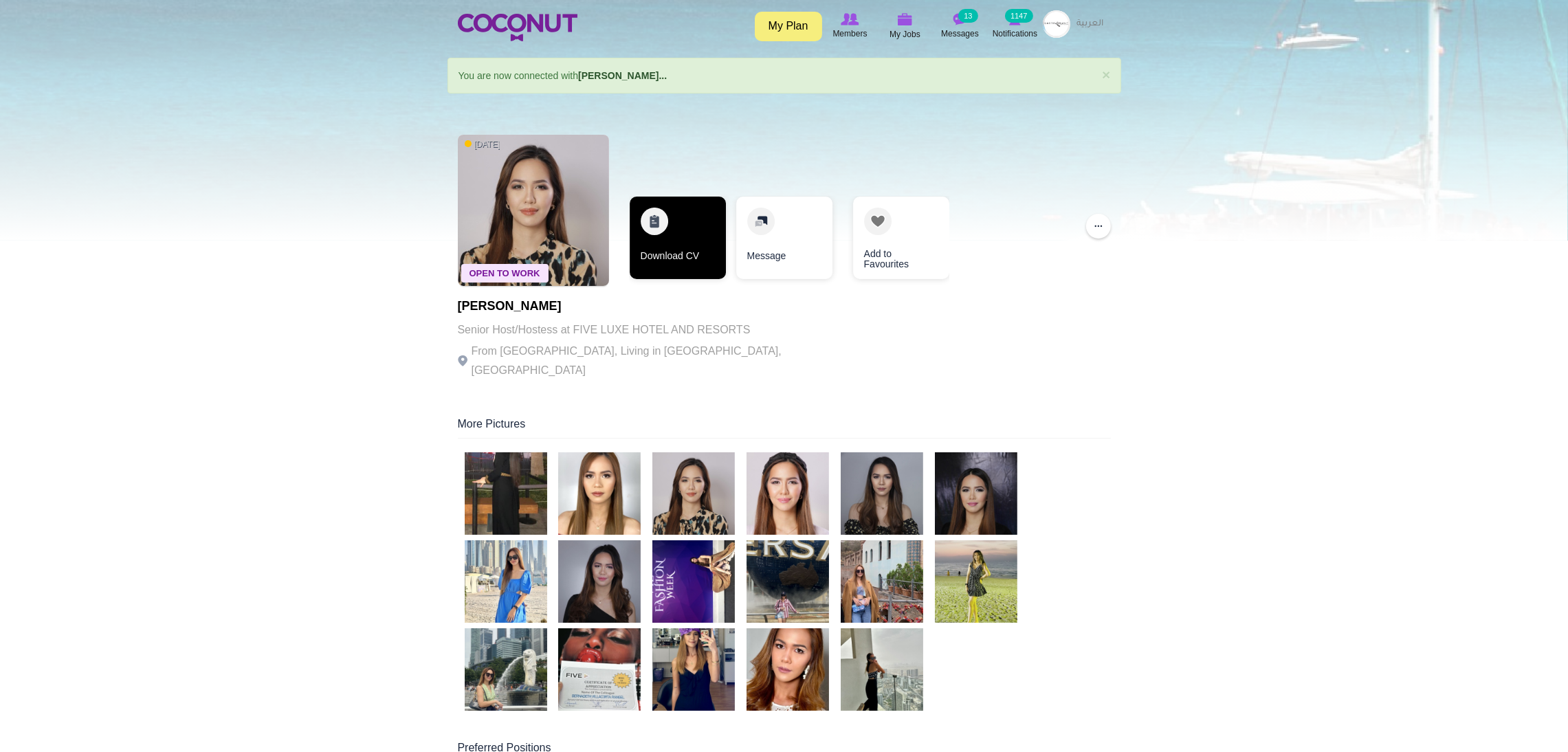
click at [661, 245] on link "Download CV" at bounding box center [678, 238] width 96 height 83
click at [673, 224] on link "Download CV" at bounding box center [678, 238] width 96 height 83
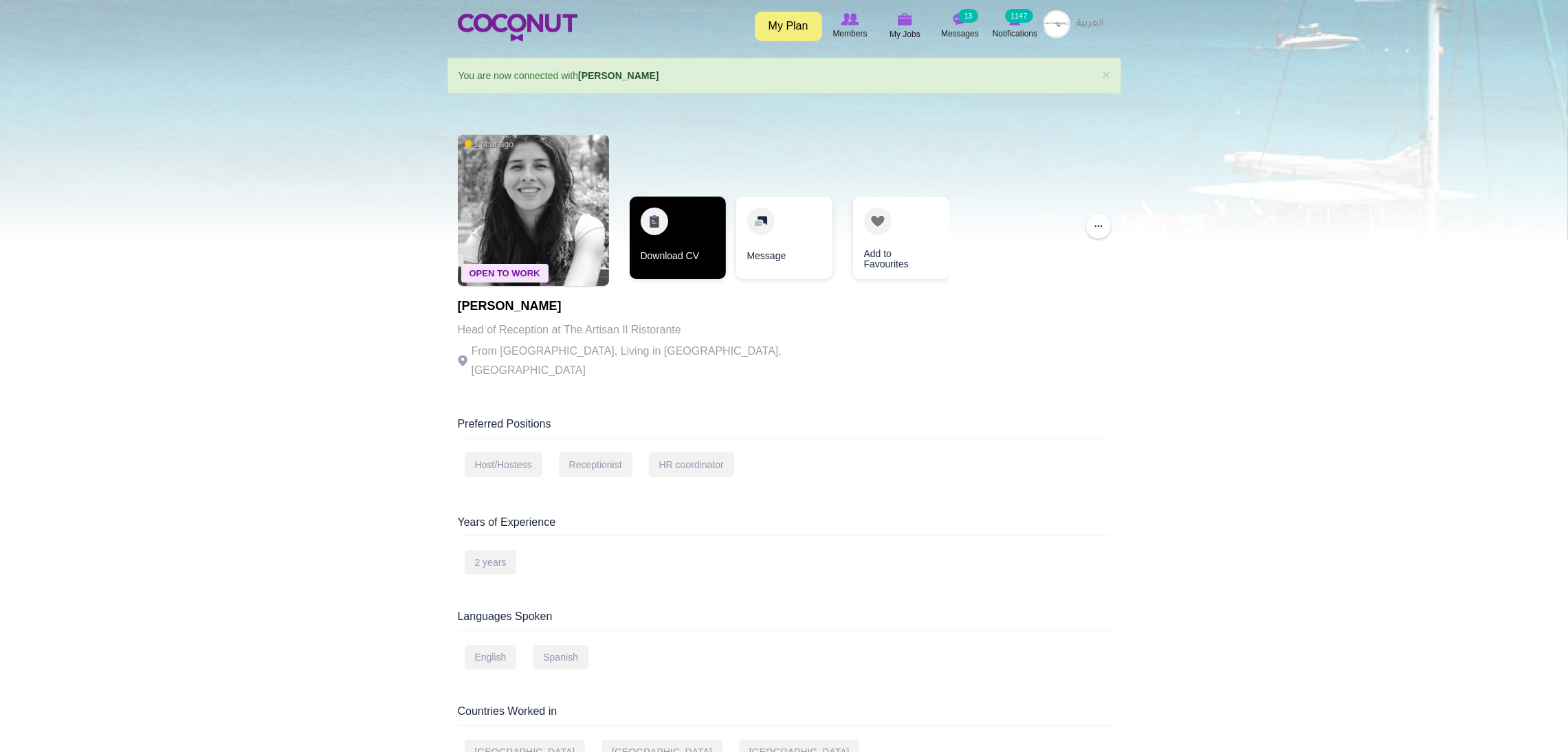
click at [662, 228] on link "Download CV" at bounding box center [678, 238] width 96 height 83
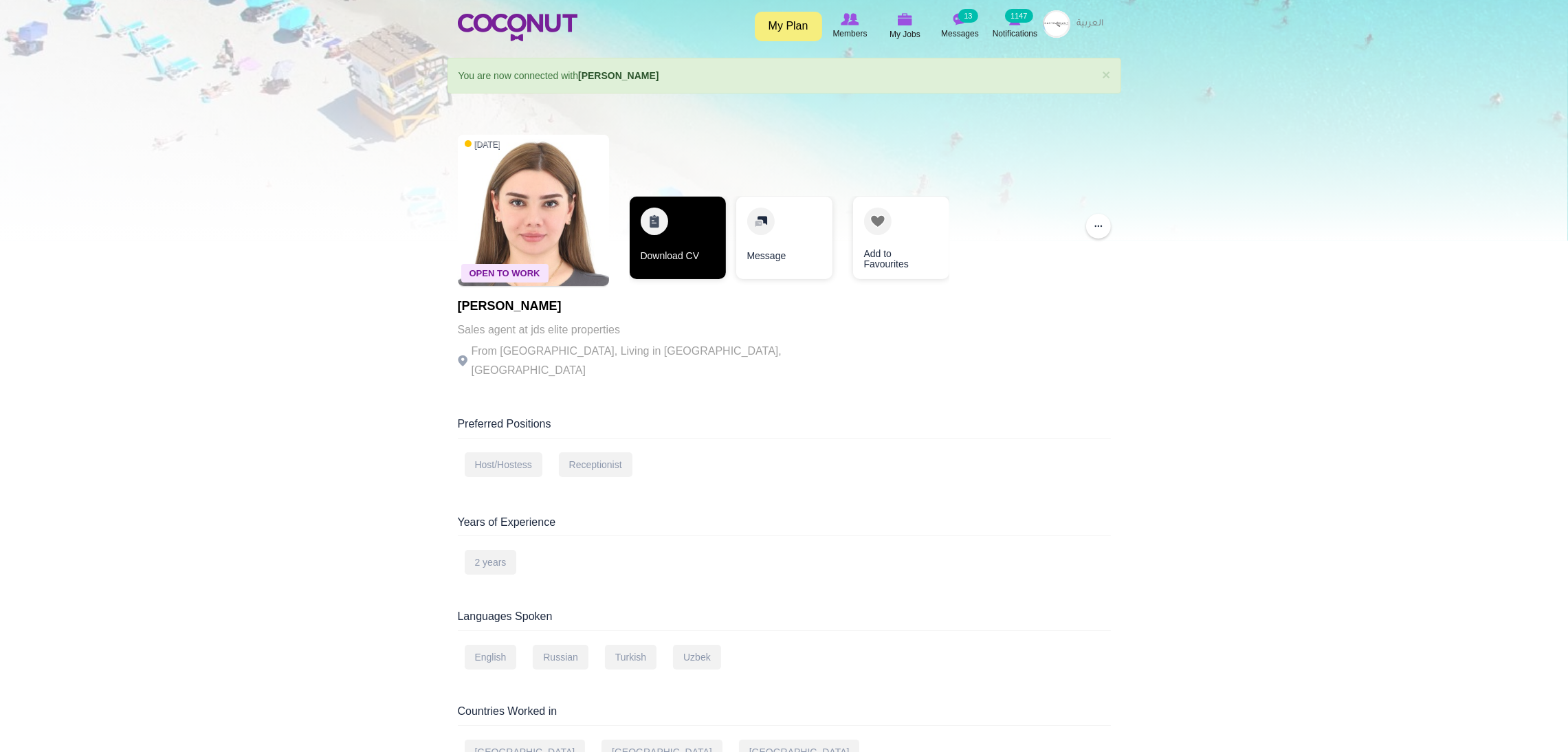
click at [678, 206] on link "Download CV" at bounding box center [678, 238] width 96 height 83
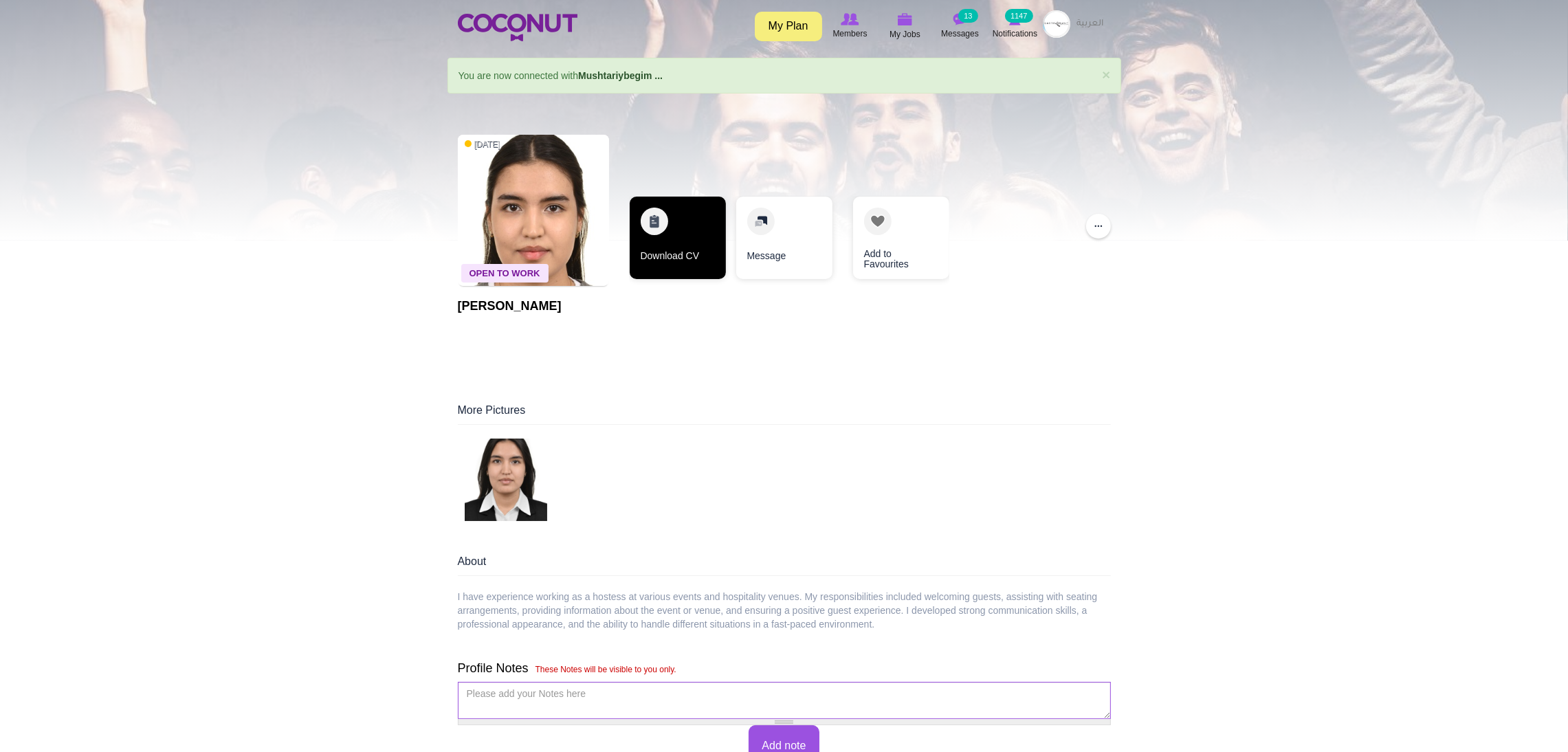
click at [702, 221] on link "Download CV" at bounding box center [678, 238] width 96 height 83
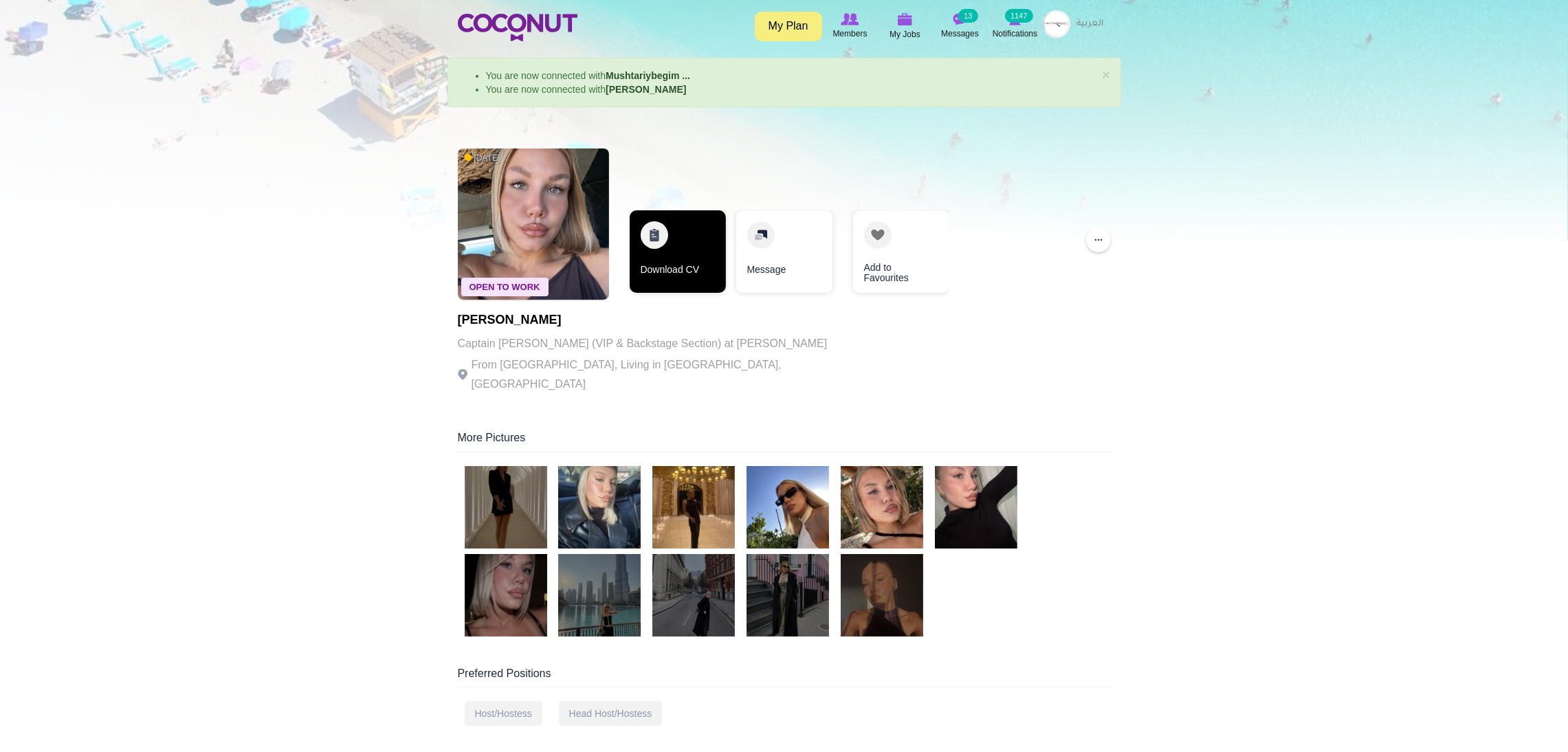
click at [663, 237] on link "Download CV" at bounding box center [678, 252] width 96 height 83
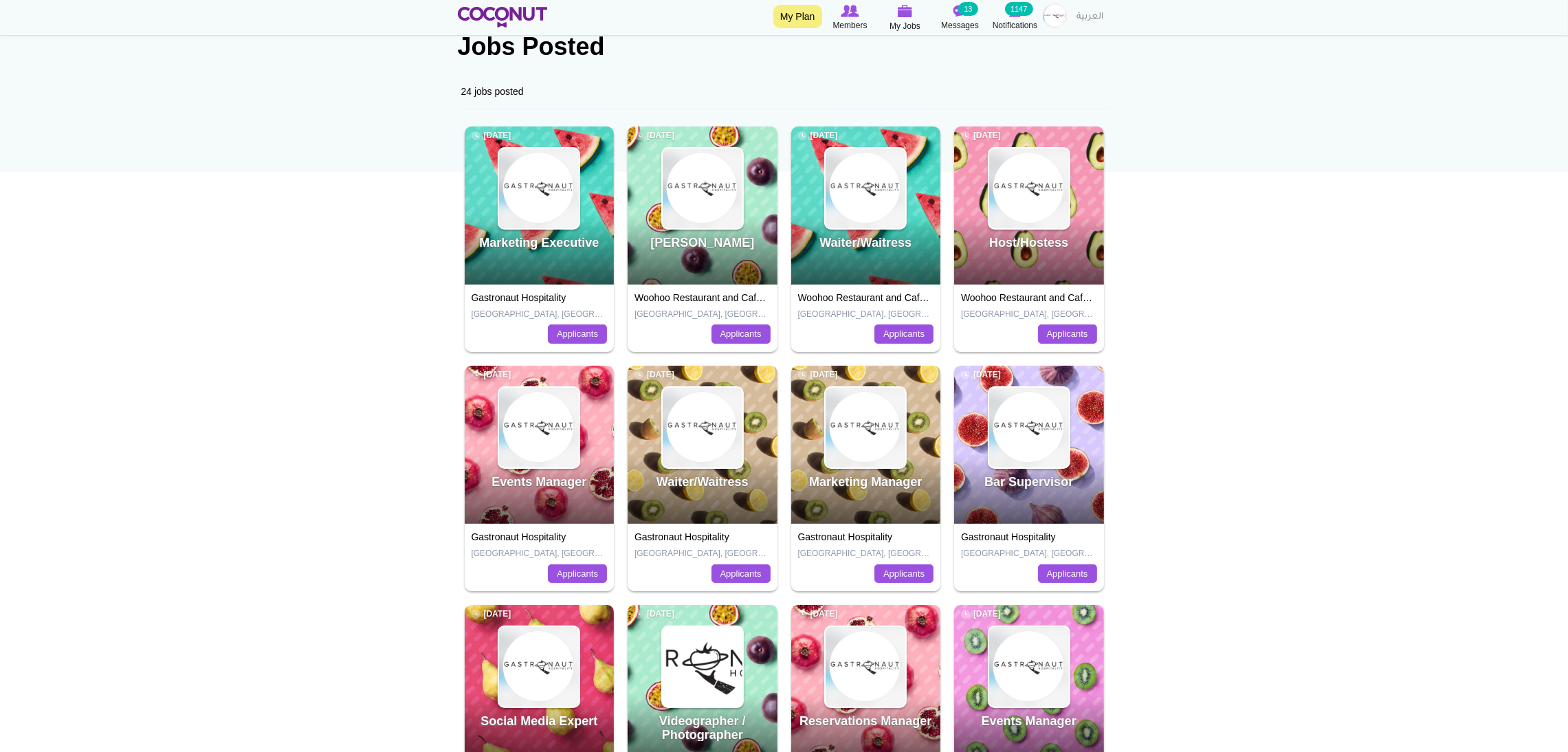
scroll to position [501, 0]
